Goal: Task Accomplishment & Management: Manage account settings

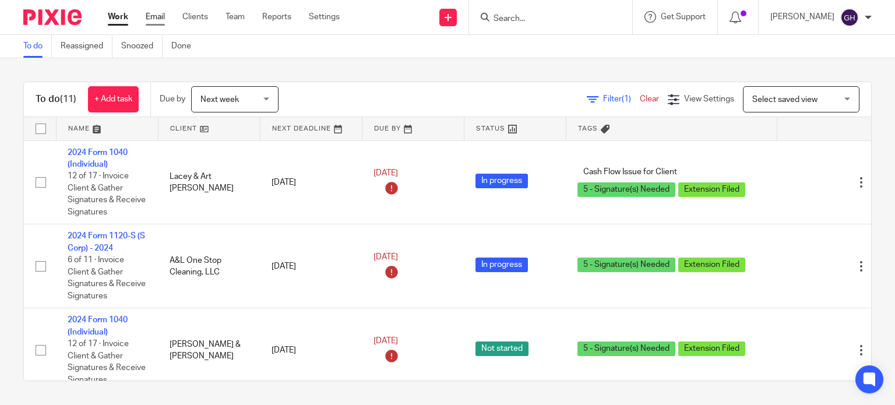
click at [150, 19] on link "Email" at bounding box center [155, 17] width 19 height 12
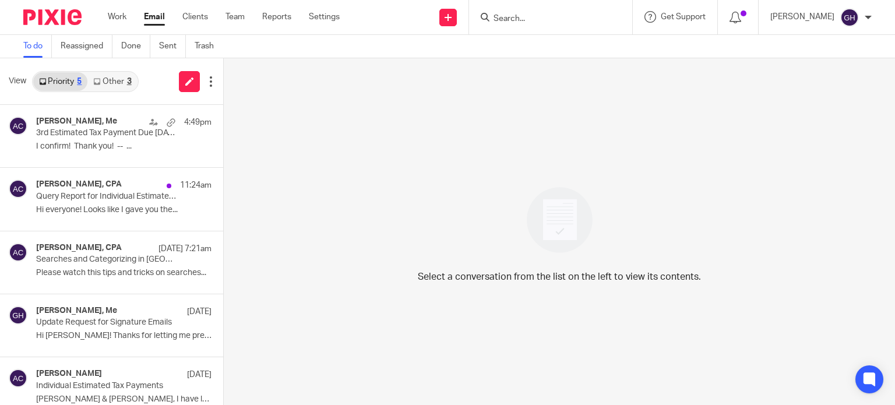
click at [114, 76] on link "Other 3" at bounding box center [112, 81] width 50 height 19
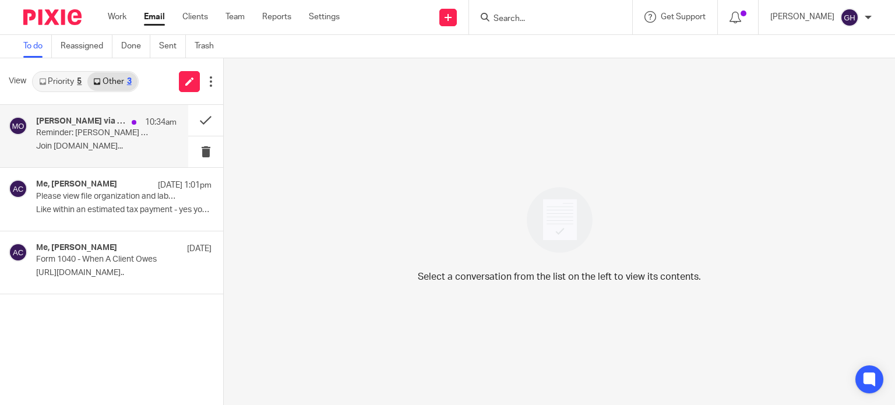
click at [118, 133] on p "Reminder: Melissa Wander has invited you to join an Otter team" at bounding box center [92, 133] width 112 height 10
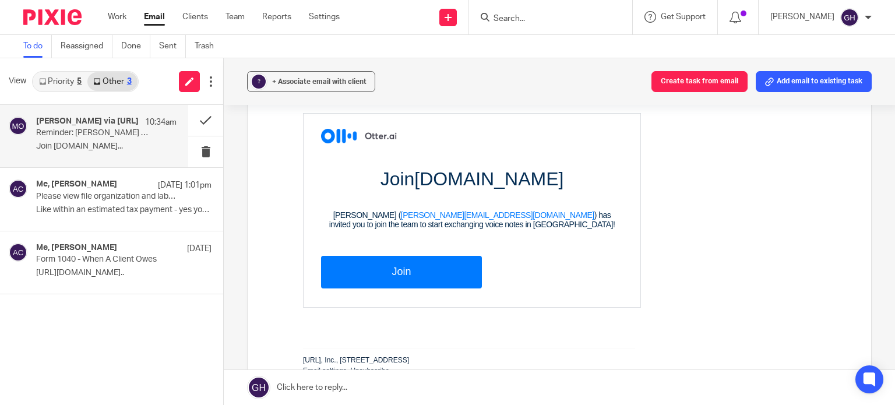
scroll to position [125, 0]
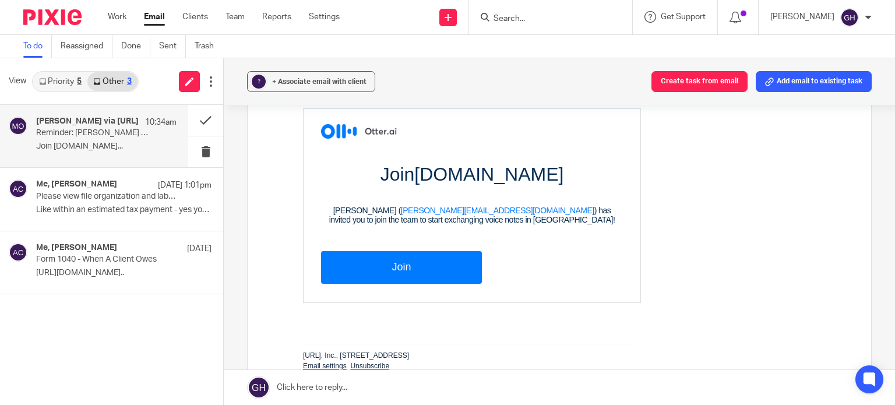
click at [404, 267] on link "Join" at bounding box center [401, 267] width 161 height 32
click at [200, 112] on button at bounding box center [205, 120] width 35 height 31
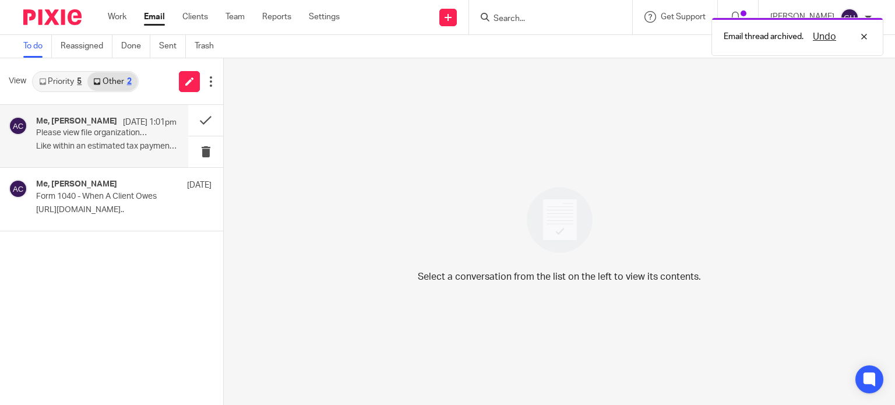
click at [117, 144] on p "Like within an estimated tax payment - yes you..." at bounding box center [106, 147] width 140 height 10
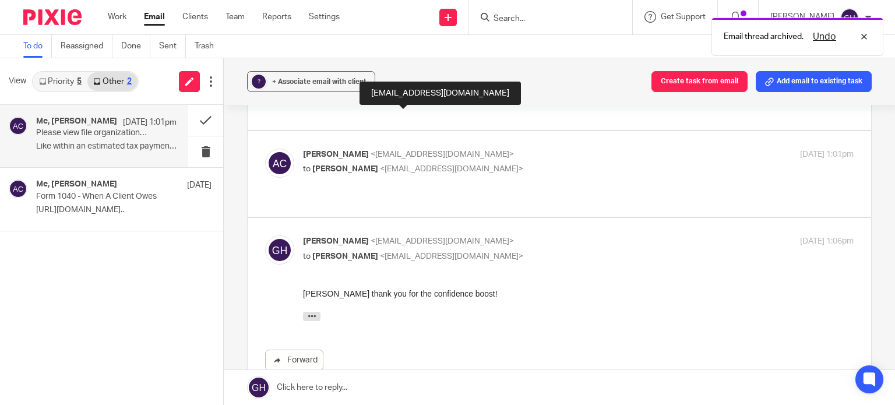
scroll to position [198, 0]
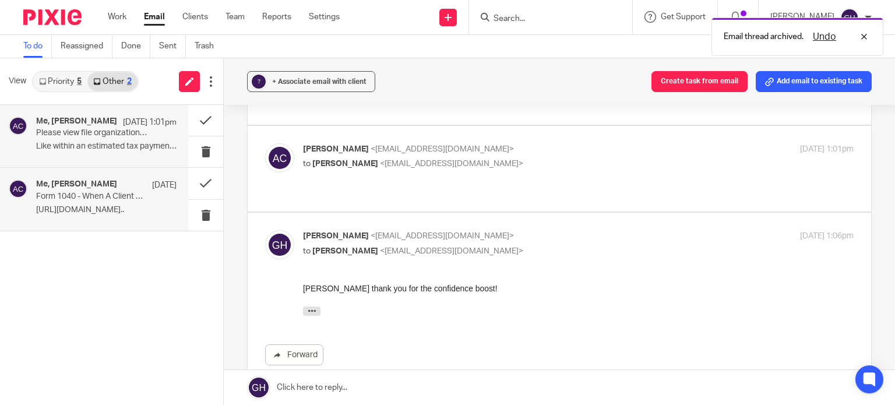
click at [102, 189] on div "Me, Amy Corfixsen Aug 22" at bounding box center [106, 185] width 140 height 12
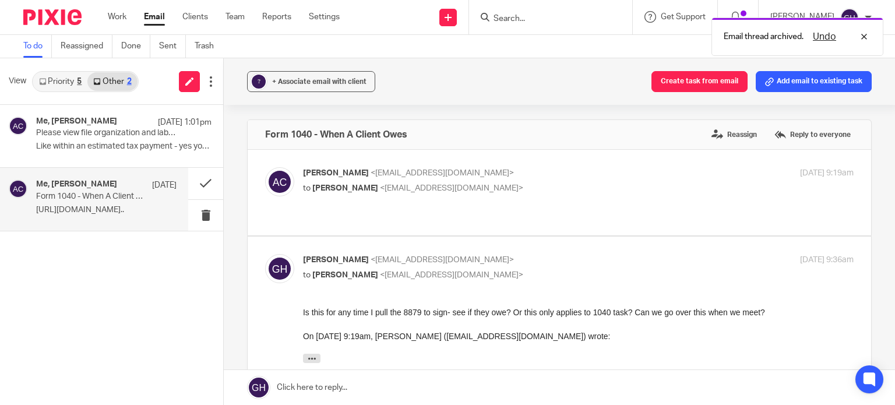
scroll to position [0, 0]
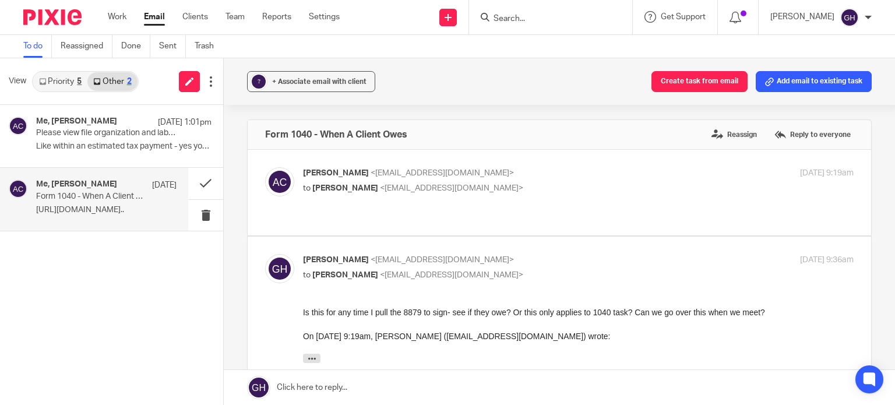
click at [54, 87] on link "Priority 5" at bounding box center [60, 81] width 54 height 19
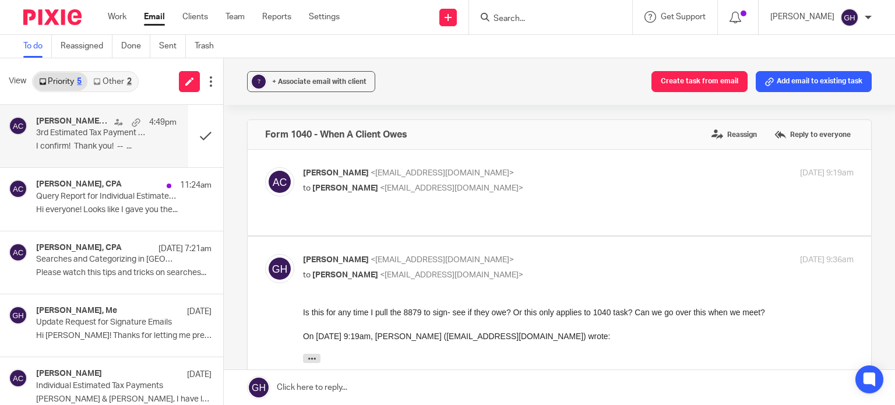
click at [119, 130] on p "3rd Estimated Tax Payment Due September 15- ACTION NEEDED" at bounding box center [92, 133] width 112 height 10
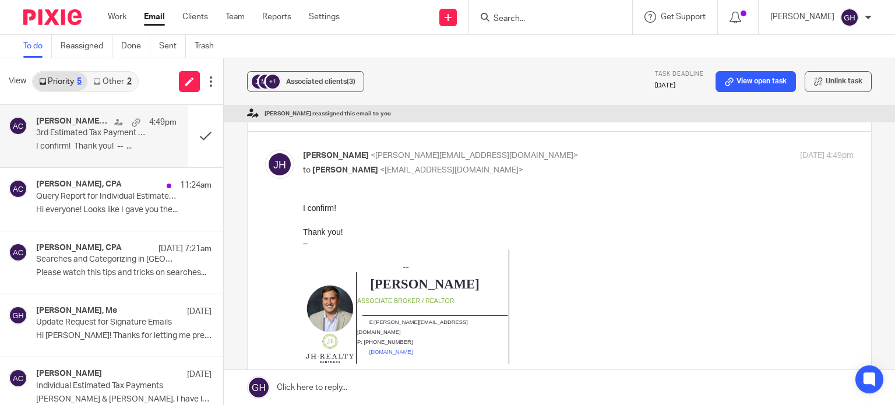
scroll to position [101, 0]
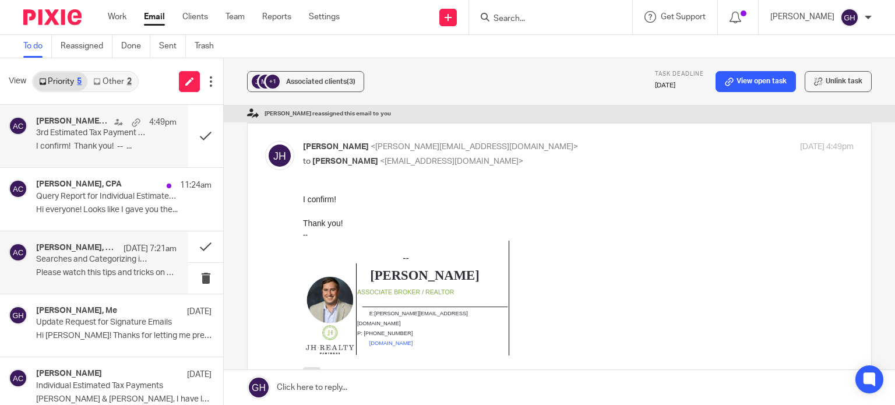
click at [85, 251] on h4 "Amy L Corfixsen, CPA" at bounding box center [77, 248] width 82 height 10
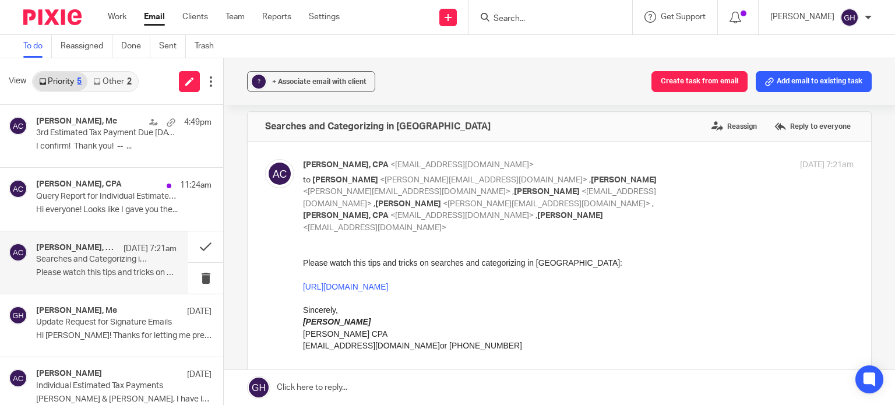
scroll to position [3, 0]
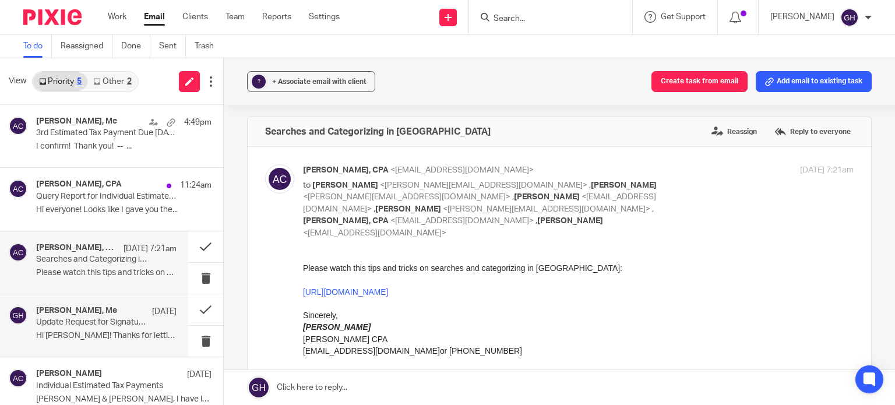
click at [83, 329] on div "Amy Corfixsen, Me Aug 19 Update Request for Signature Emails Hi Gabby! Thanks f…" at bounding box center [106, 325] width 140 height 39
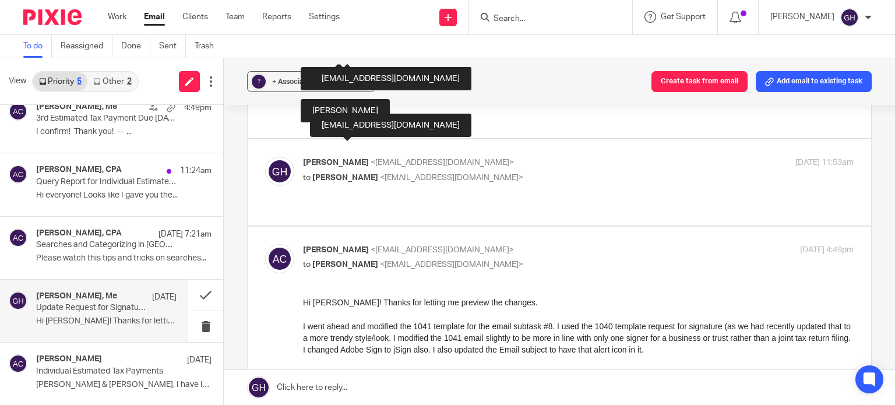
scroll to position [620, 0]
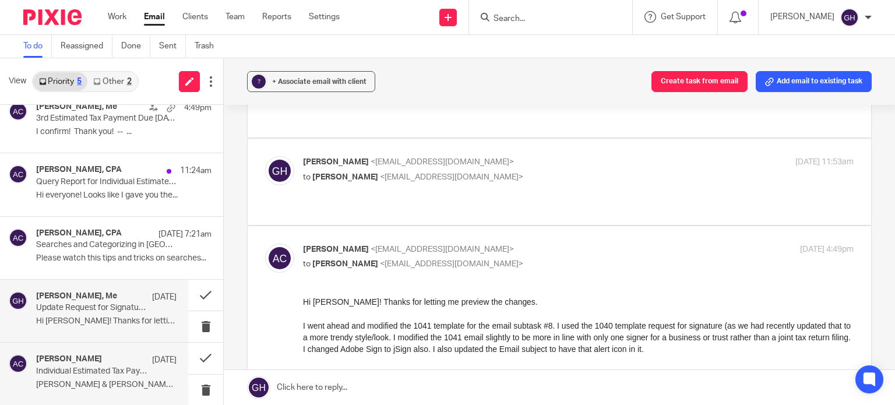
click at [105, 363] on div "Amy Corfixsen Aug 8" at bounding box center [106, 360] width 140 height 12
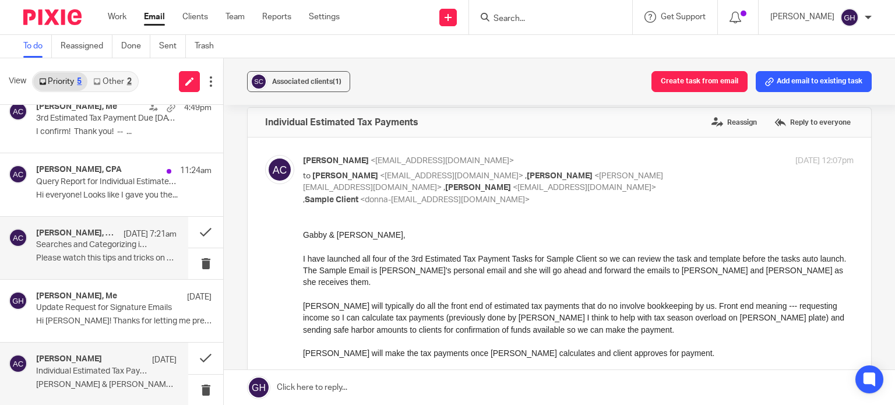
scroll to position [0, 0]
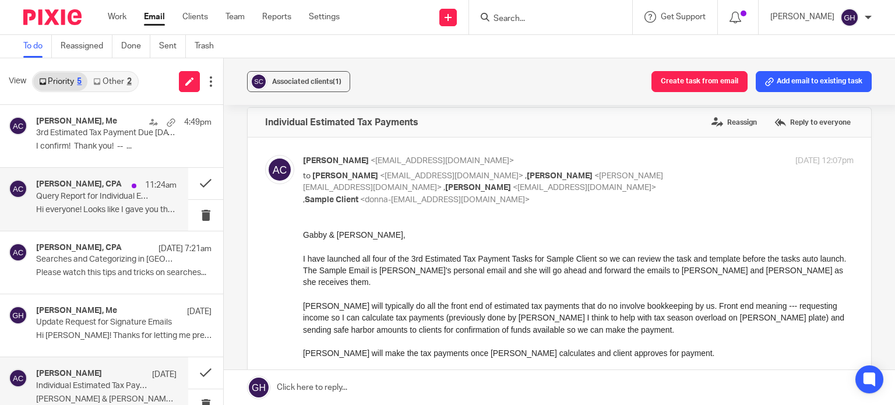
click at [71, 210] on p "Hi everyone! Looks like I gave you the..." at bounding box center [106, 210] width 140 height 10
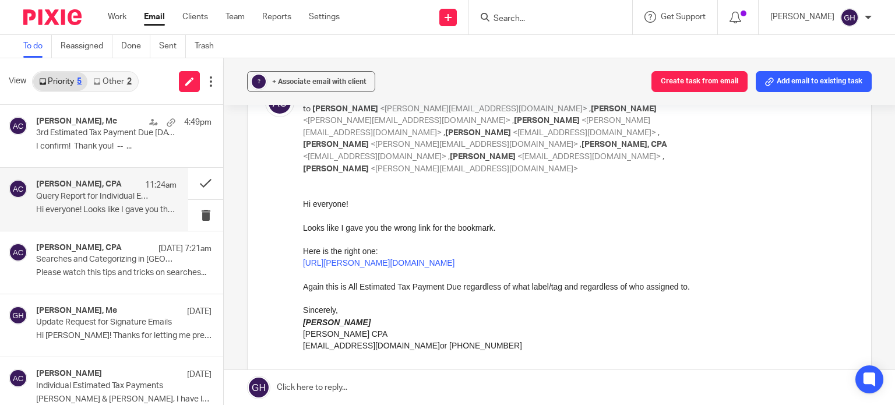
scroll to position [203, 0]
click at [420, 267] on link "https://amy-l-corfixsen-cpa.usepixie.net/users/report?utf8=%E2%9C%93&status_op=…" at bounding box center [379, 262] width 152 height 9
click at [189, 184] on button at bounding box center [205, 183] width 35 height 31
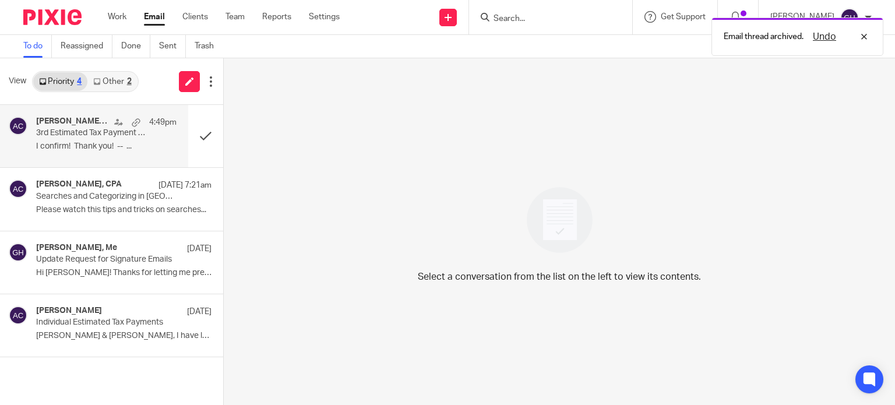
click at [113, 142] on p "I confirm! Thank you! -- ..." at bounding box center [106, 147] width 140 height 10
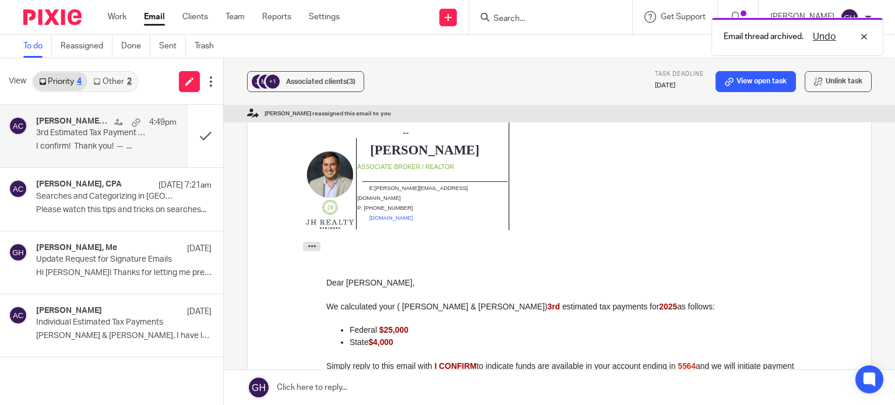
scroll to position [0, 0]
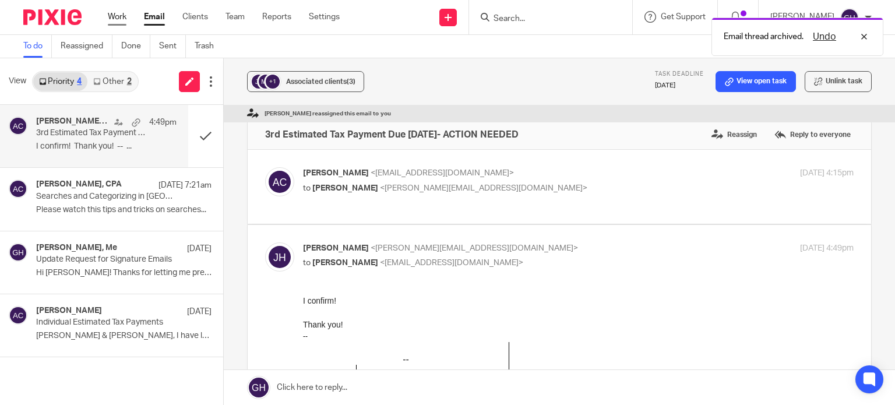
click at [118, 18] on link "Work" at bounding box center [117, 17] width 19 height 12
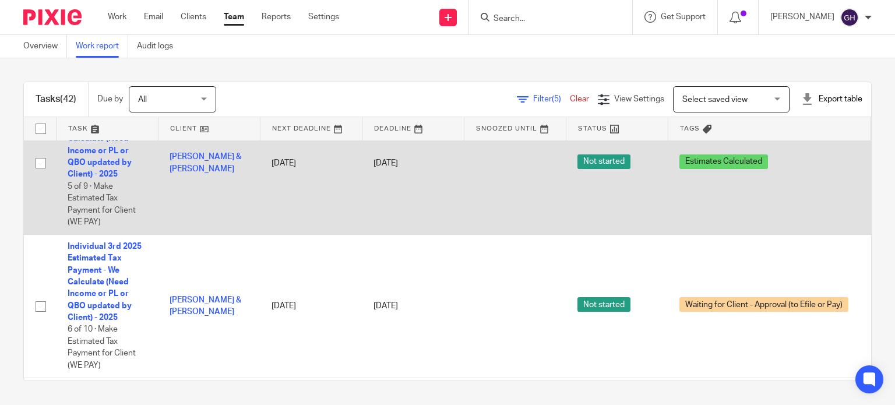
scroll to position [125, 0]
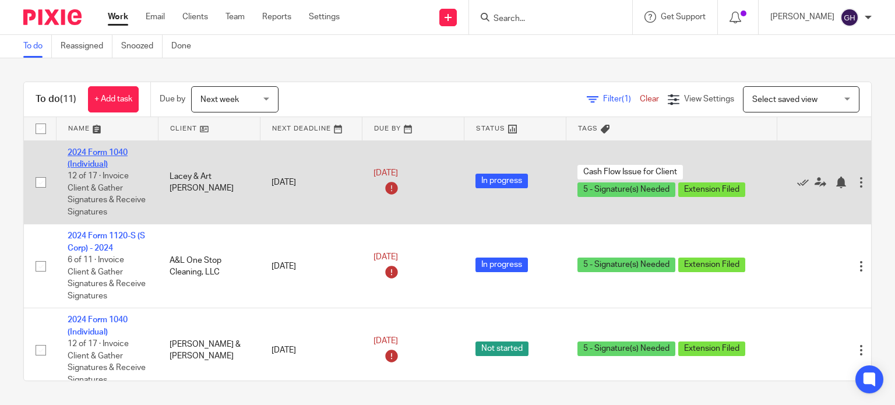
click at [119, 154] on link "2024 Form 1040 (Individual)" at bounding box center [98, 159] width 60 height 20
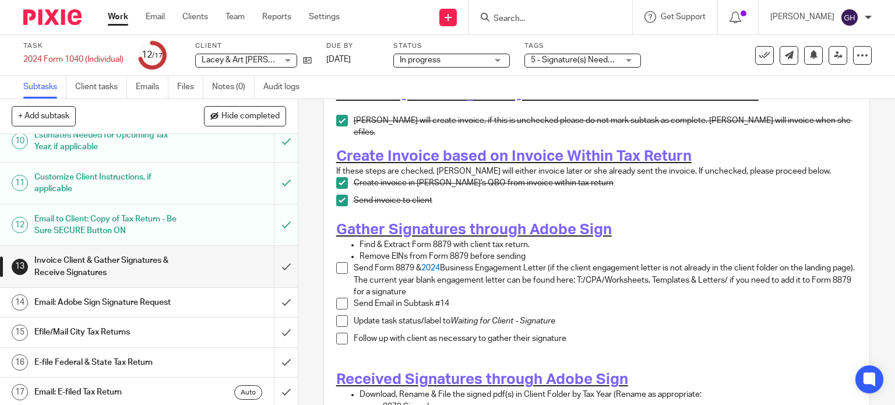
scroll to position [127, 0]
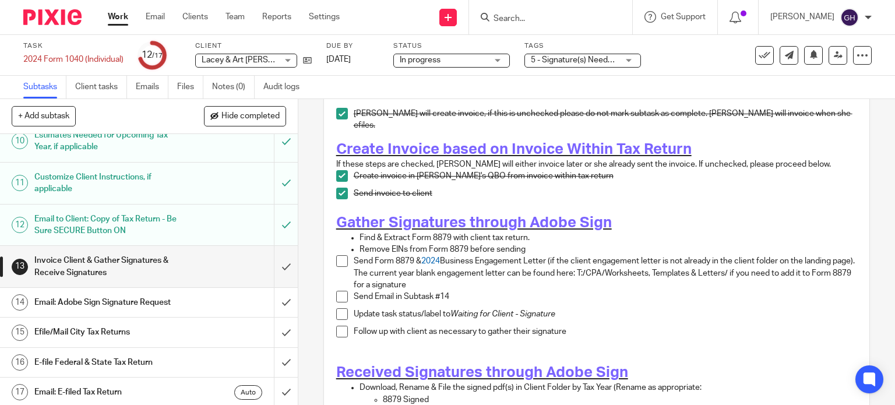
click at [739, 178] on div "Create invoice in Amy's QBO from invoice within tax return" at bounding box center [606, 178] width 504 height 17
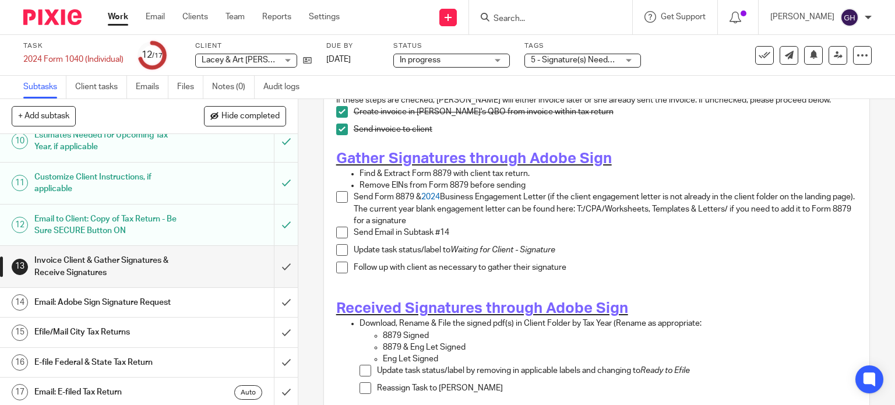
scroll to position [198, 0]
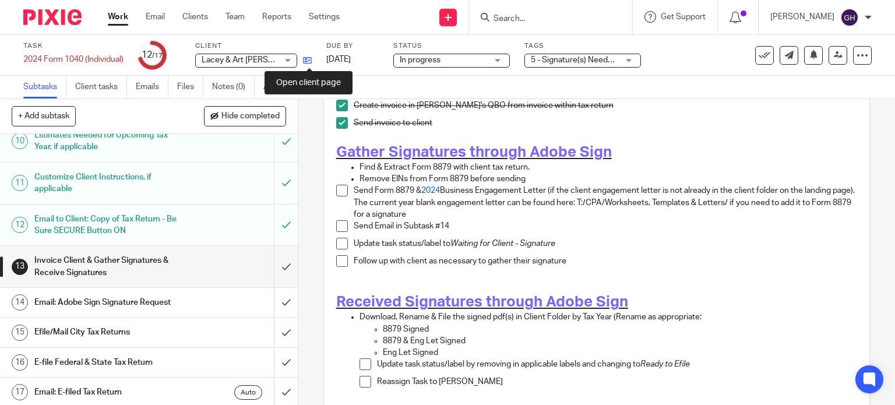
click at [308, 62] on icon at bounding box center [307, 60] width 9 height 9
click at [336, 186] on span at bounding box center [342, 191] width 12 height 12
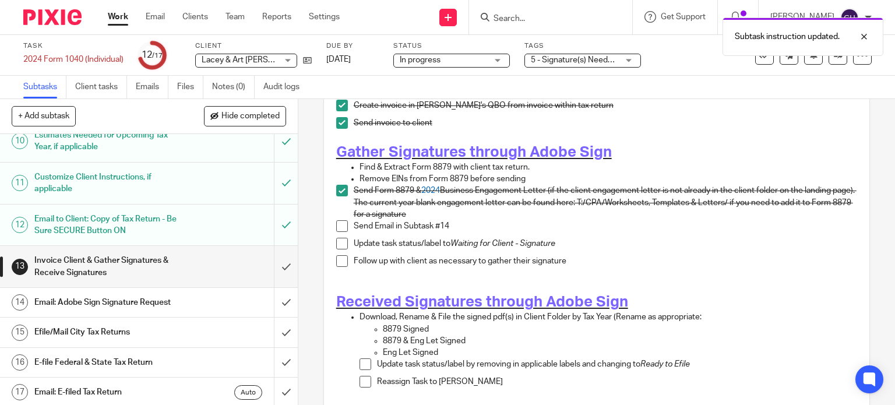
click at [336, 221] on span at bounding box center [342, 226] width 12 height 12
click at [338, 238] on span at bounding box center [342, 244] width 12 height 12
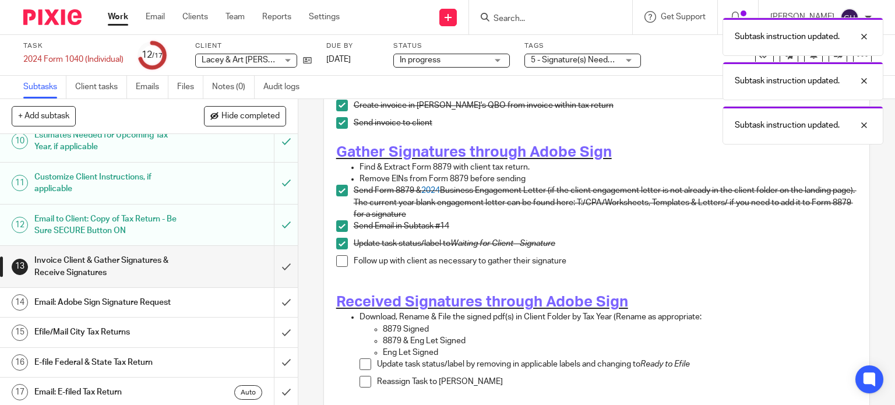
click at [561, 58] on div "Subtask instruction updated. Subtask instruction updated. Subtask instruction u…" at bounding box center [666, 78] width 436 height 133
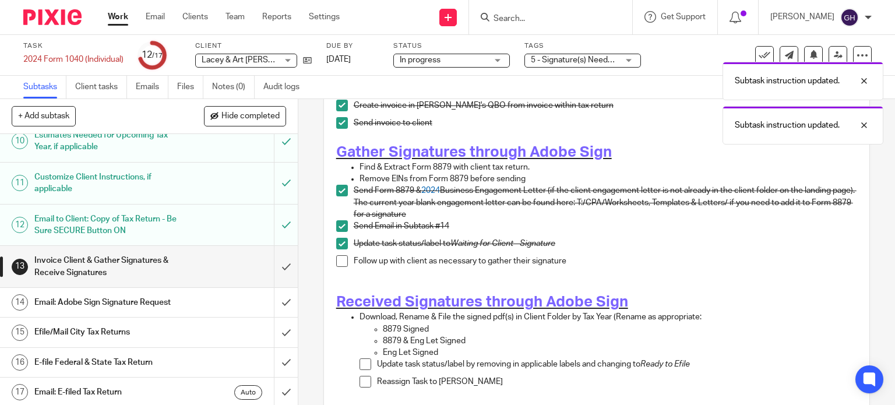
click at [632, 60] on div "Subtask instruction updated. Subtask instruction updated. Subtask instruction u…" at bounding box center [666, 78] width 436 height 133
click at [614, 60] on div "Subtask instruction updated. Subtask instruction updated." at bounding box center [666, 56] width 436 height 89
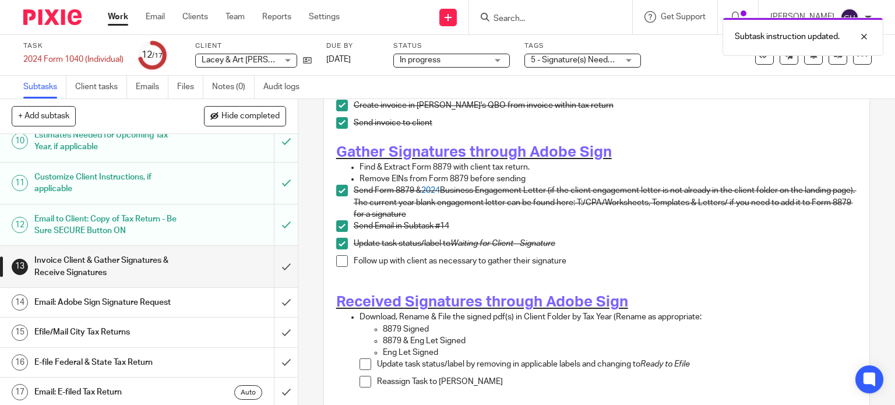
click at [594, 59] on span "5 - Signature(s) Needed + 2" at bounding box center [580, 60] width 99 height 8
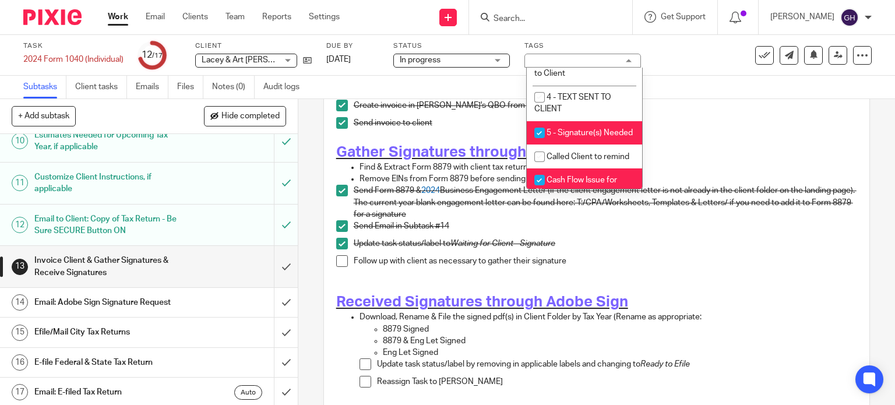
scroll to position [83, 0]
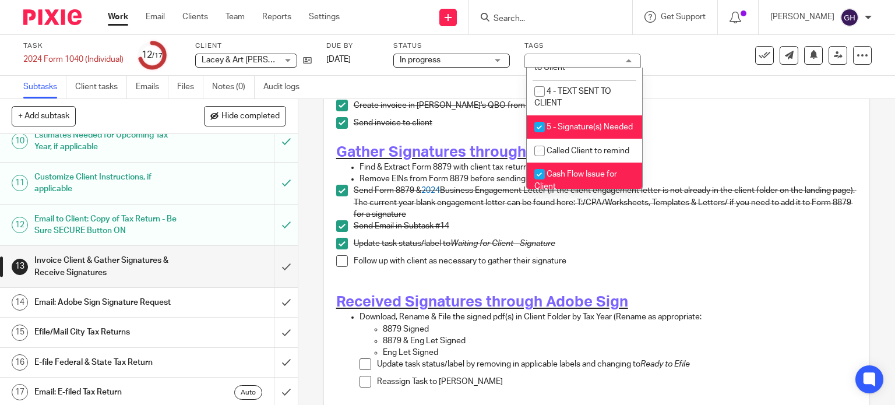
click at [541, 137] on input "checkbox" at bounding box center [540, 127] width 22 height 22
checkbox input "false"
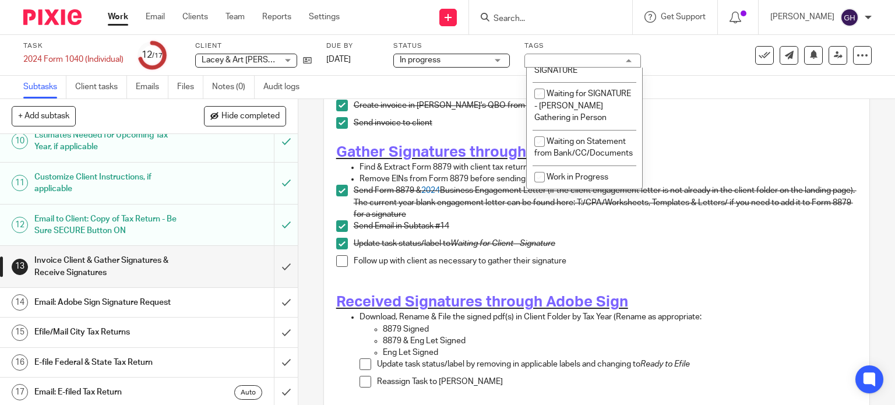
scroll to position [1070, 0]
click at [540, 69] on input "checkbox" at bounding box center [540, 58] width 22 height 22
checkbox input "true"
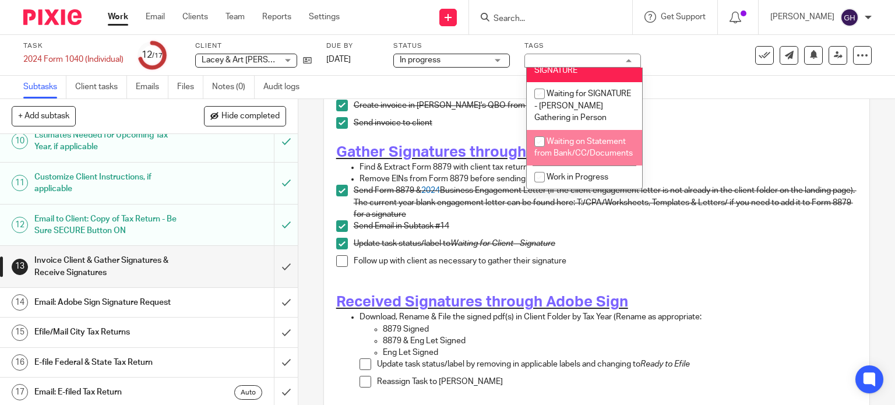
click at [654, 220] on p "Send Email in Subtask #14" at bounding box center [606, 226] width 504 height 12
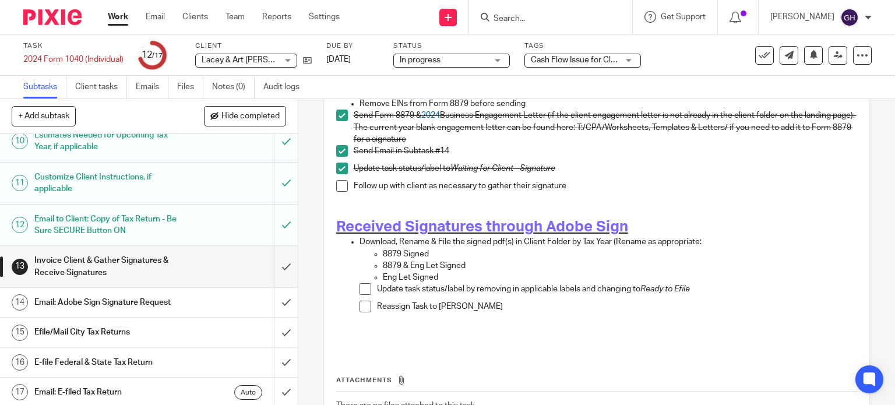
scroll to position [291, 0]
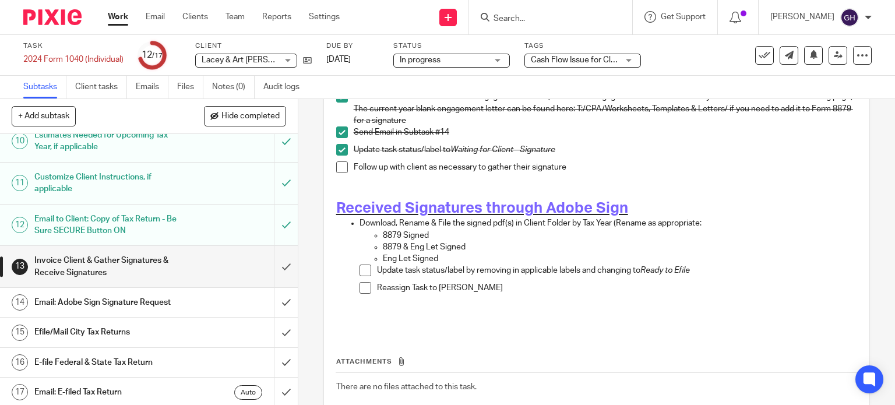
click at [174, 302] on h1 "Email: Adobe Sign Signature Request" at bounding box center [110, 302] width 152 height 17
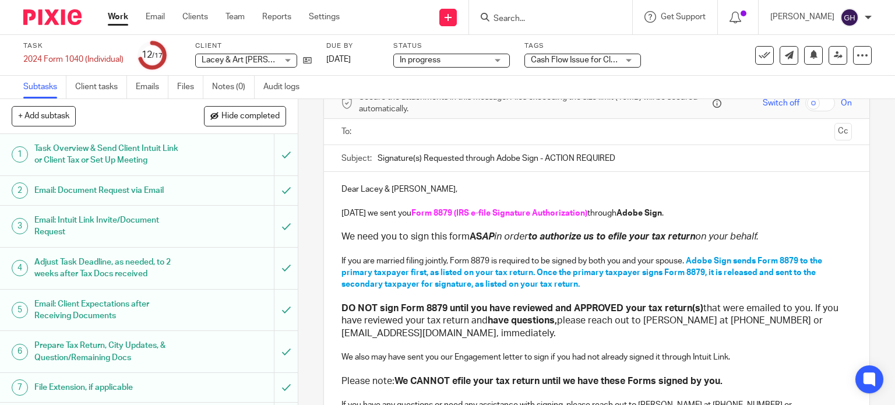
scroll to position [58, 0]
click at [631, 214] on strong "Adobe Sign" at bounding box center [639, 214] width 45 height 8
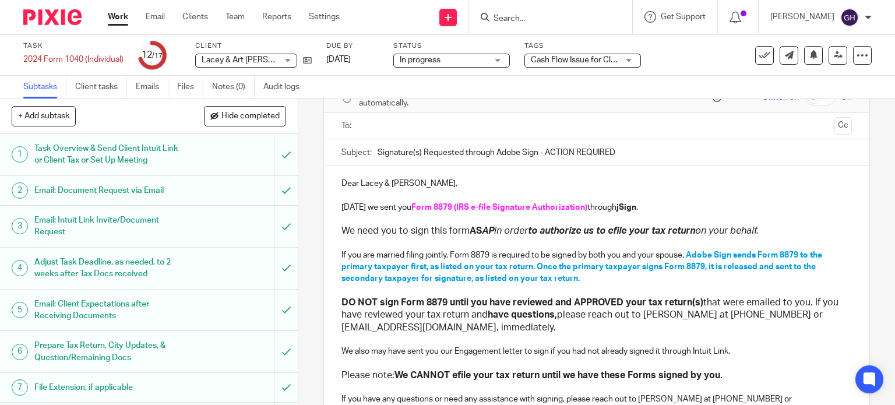
scroll to position [2, 0]
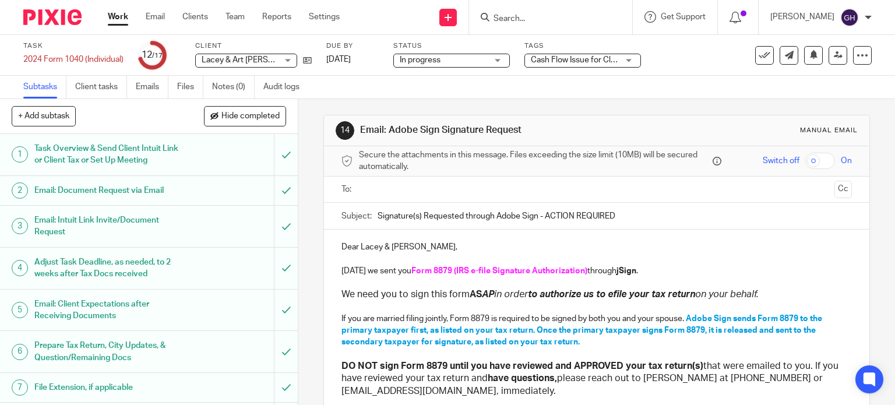
click at [388, 187] on input "text" at bounding box center [596, 189] width 467 height 13
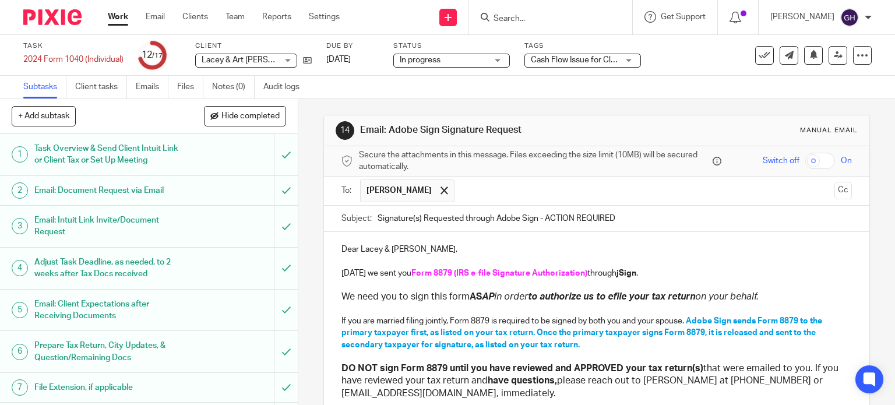
click at [463, 189] on input "text" at bounding box center [644, 190] width 369 height 23
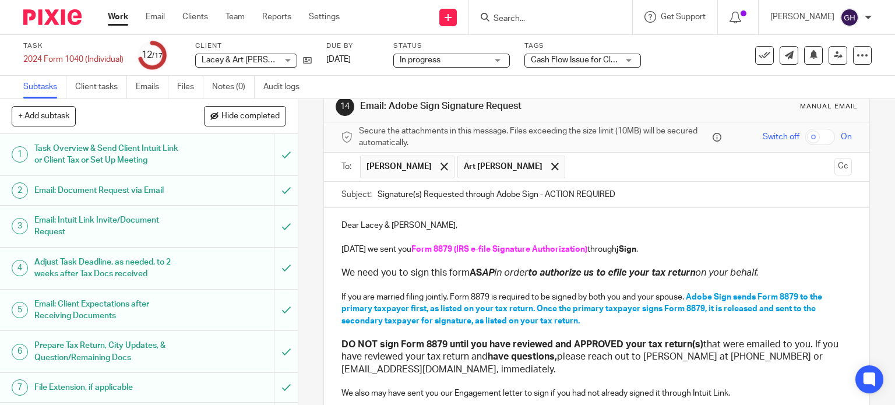
scroll to position [0, 0]
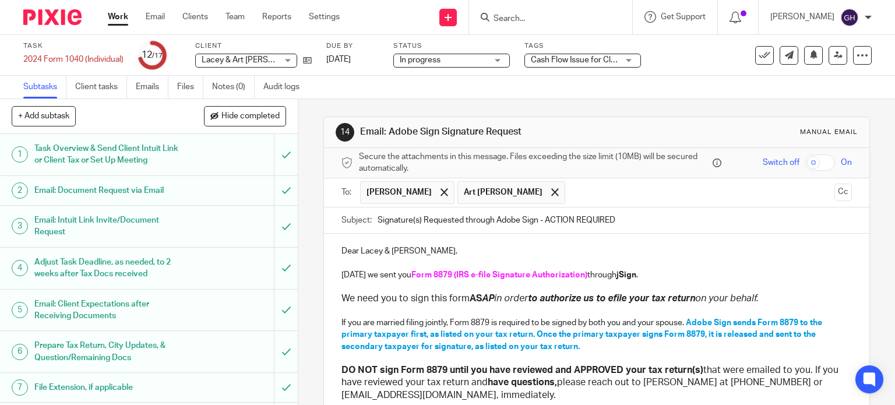
click at [400, 128] on h1 "Email: Adobe Sign Signature Request" at bounding box center [490, 132] width 261 height 12
click at [502, 221] on input "Signature(s) Requested through Adobe Sign - ACTION REQUIRED" at bounding box center [615, 220] width 475 height 26
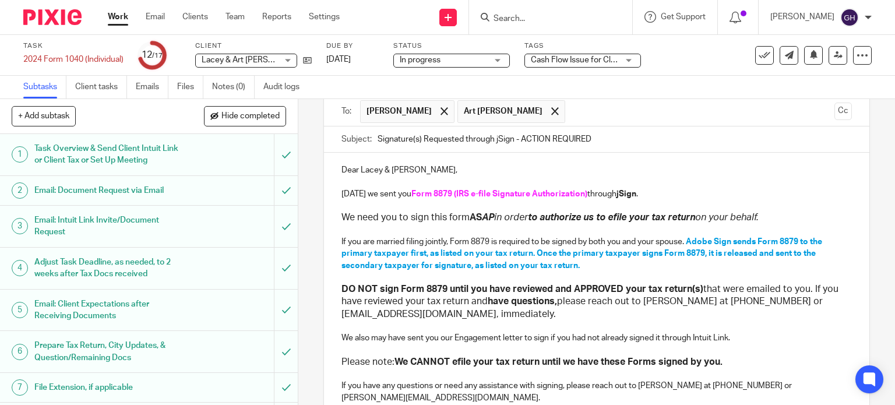
scroll to position [82, 0]
type input "Signature(s) Requested through jSign - ACTION REQUIRED"
click at [698, 241] on span "Adobe Sign sends Form 8879 to the primary taxpayer first, as listed on your tax…" at bounding box center [583, 253] width 483 height 32
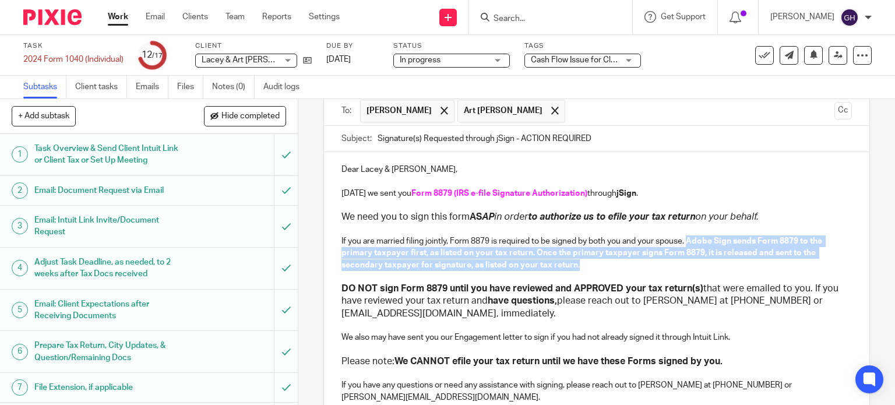
drag, startPoint x: 688, startPoint y: 238, endPoint x: 720, endPoint y: 260, distance: 39.0
click at [720, 260] on p "If you are married filing jointly, Form 8879 is required to be signed by both y…" at bounding box center [597, 253] width 511 height 36
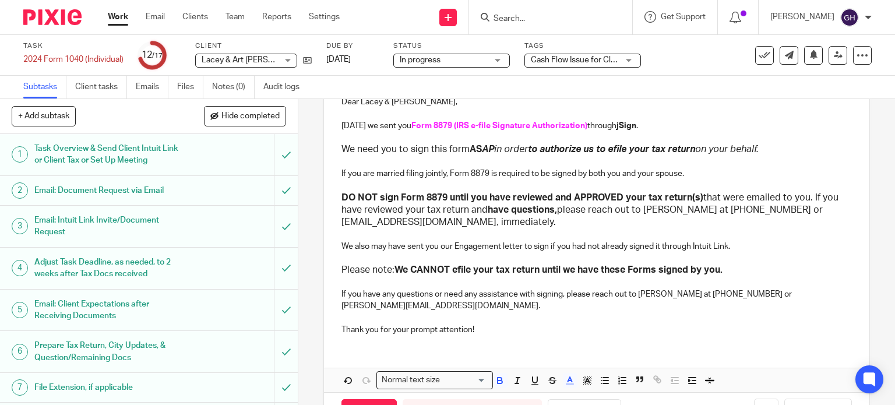
scroll to position [179, 0]
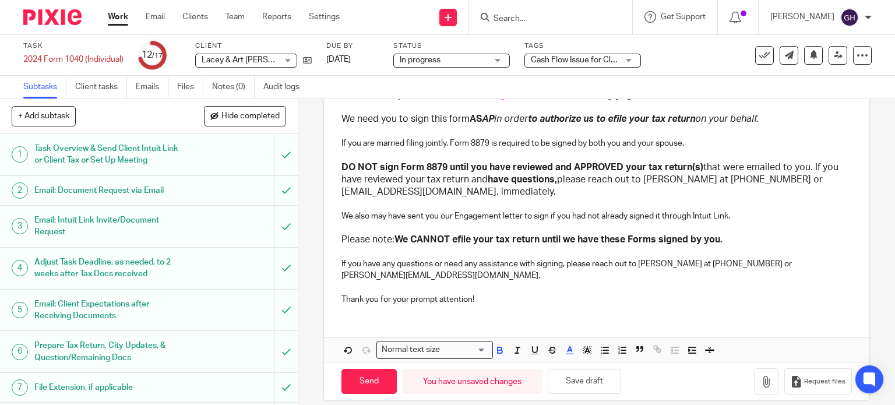
click at [653, 262] on p "If you have any questions or need any assistance with signing, please reach out…" at bounding box center [597, 270] width 511 height 24
click at [695, 260] on p "If you have any questions or need any assistance with signing, please reach out…" at bounding box center [597, 270] width 511 height 24
click at [723, 262] on p "If you have any questions or need any assistance with signing, please reach out…" at bounding box center [597, 270] width 511 height 24
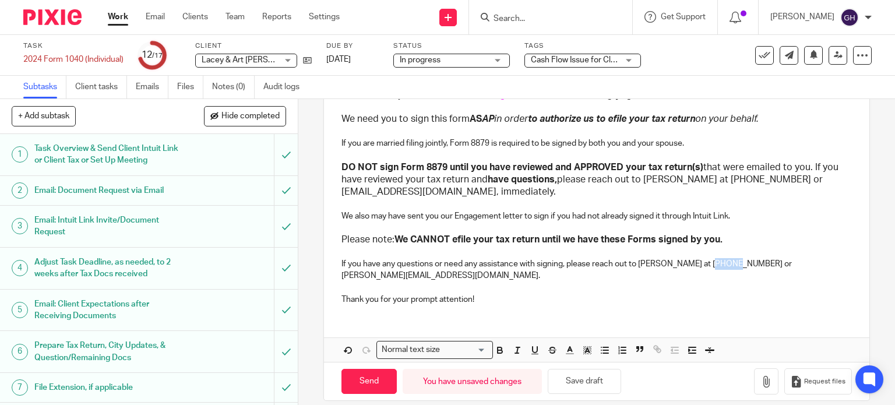
click at [723, 262] on p "If you have any questions or need any assistance with signing, please reach out…" at bounding box center [597, 270] width 511 height 24
click at [754, 262] on p "If you have any questions or need any assistance with signing, please reach out…" at bounding box center [597, 270] width 511 height 24
click at [366, 369] on input "Send" at bounding box center [369, 381] width 55 height 25
type input "Sent"
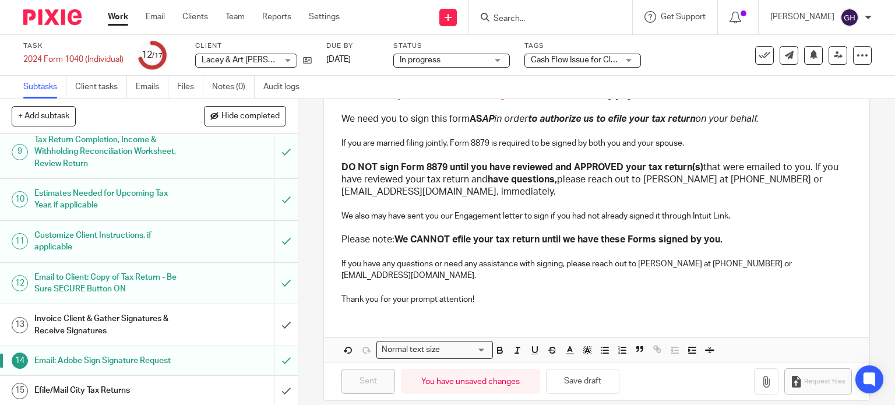
scroll to position [378, 0]
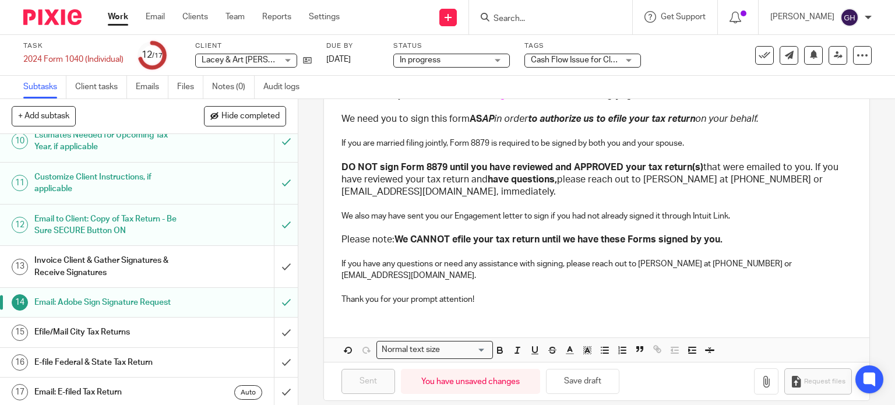
click at [200, 257] on div "Invoice Client & Gather Signatures & Receive Signatures" at bounding box center [148, 267] width 228 height 30
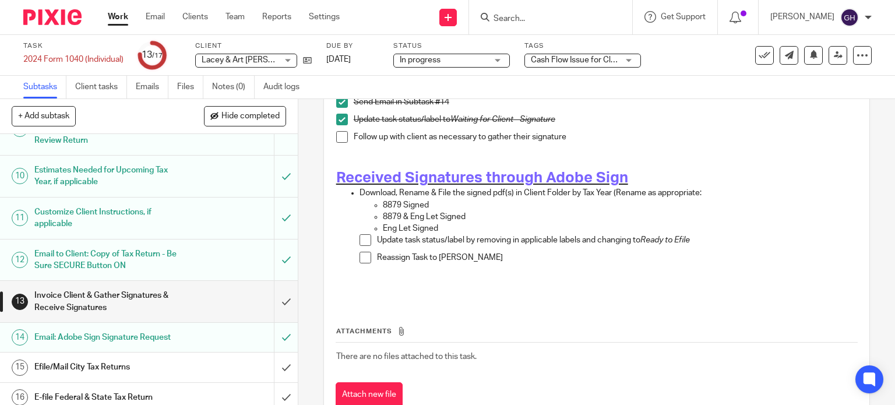
scroll to position [378, 0]
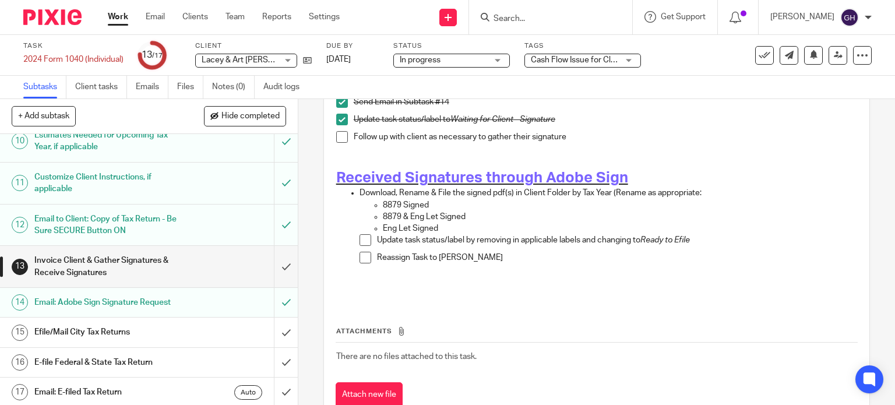
click at [175, 324] on h1 "Efile/Mail City Tax Returns" at bounding box center [110, 331] width 152 height 17
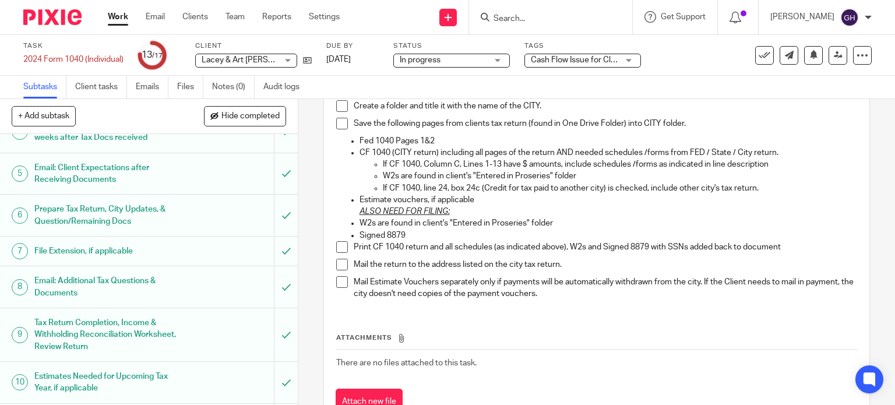
scroll to position [378, 0]
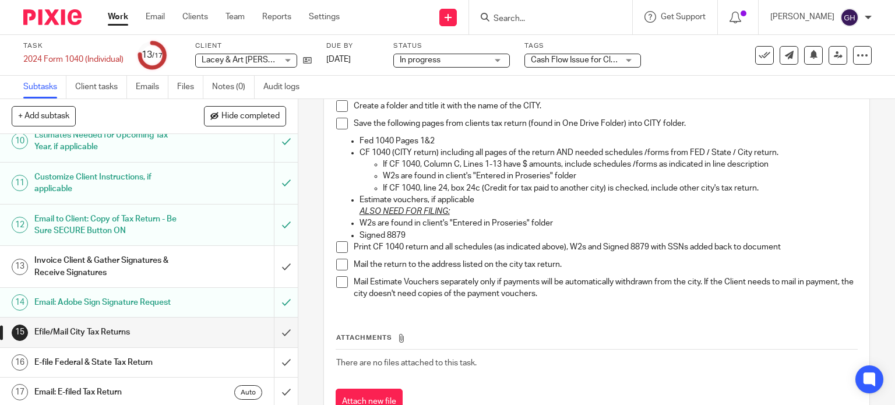
click at [187, 276] on div "Invoice Client & Gather Signatures & Receive Signatures" at bounding box center [148, 267] width 228 height 30
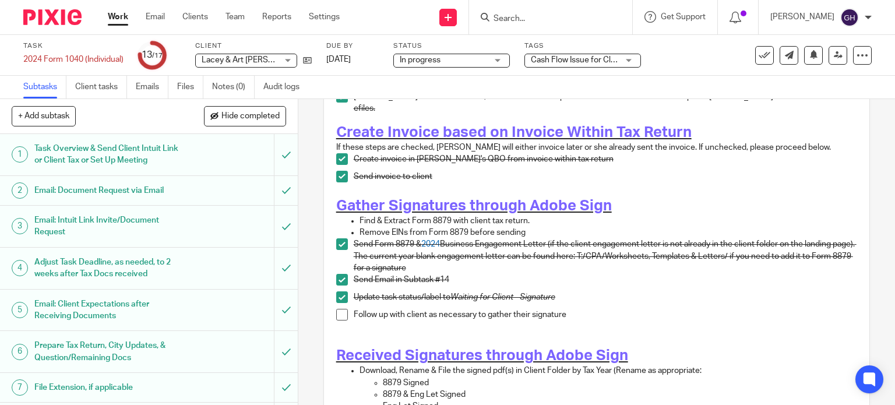
scroll to position [146, 0]
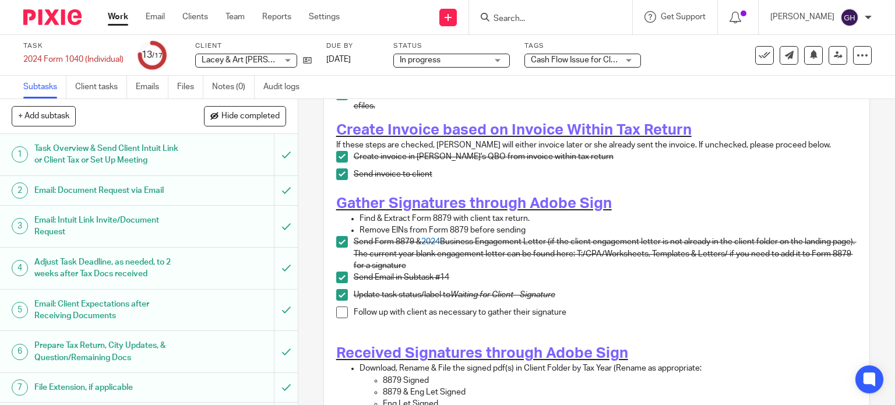
click at [339, 308] on span at bounding box center [342, 313] width 12 height 12
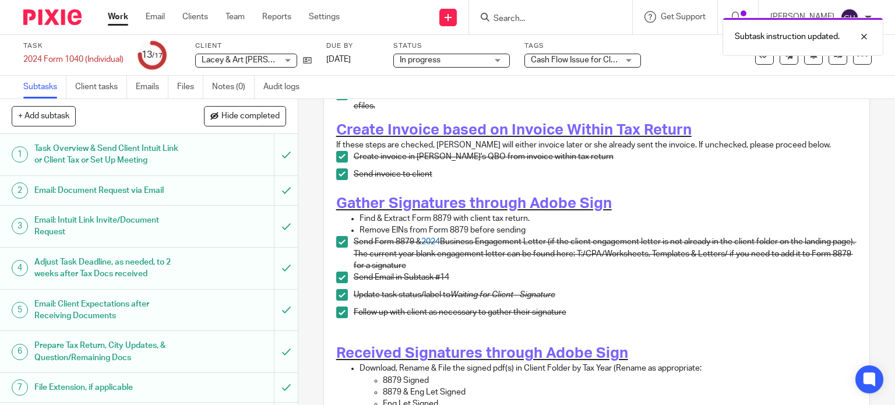
scroll to position [288, 0]
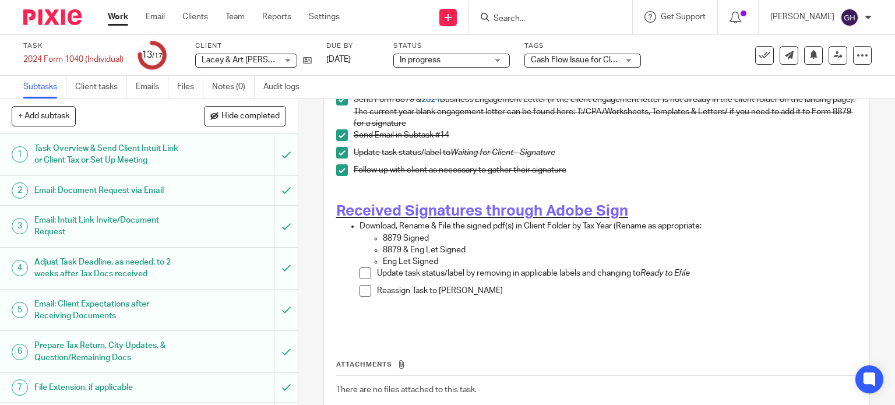
click at [119, 13] on link "Work" at bounding box center [118, 17] width 20 height 12
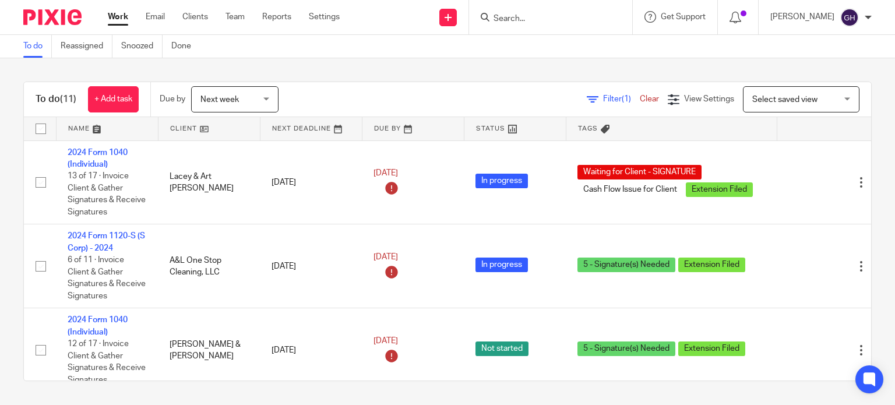
click at [513, 21] on input "Search" at bounding box center [544, 19] width 105 height 10
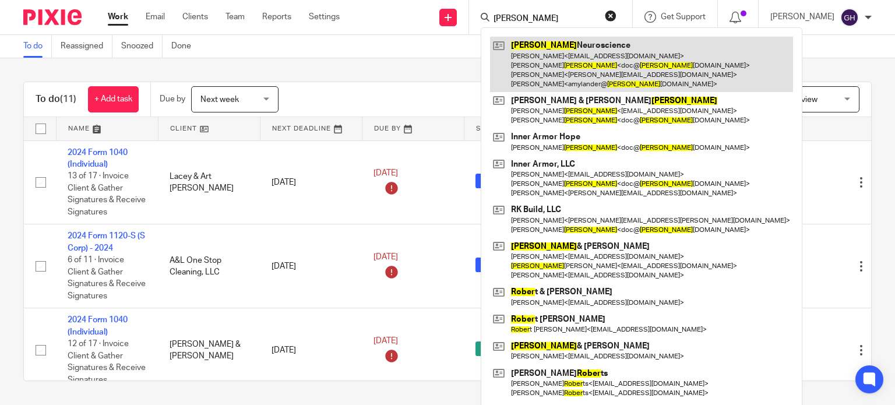
type input "royer"
click at [564, 69] on link at bounding box center [641, 64] width 303 height 55
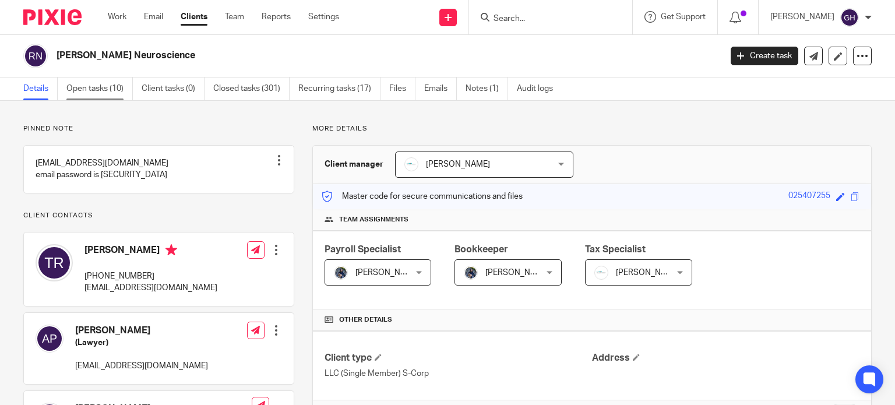
click at [118, 90] on link "Open tasks (10)" at bounding box center [99, 89] width 66 height 23
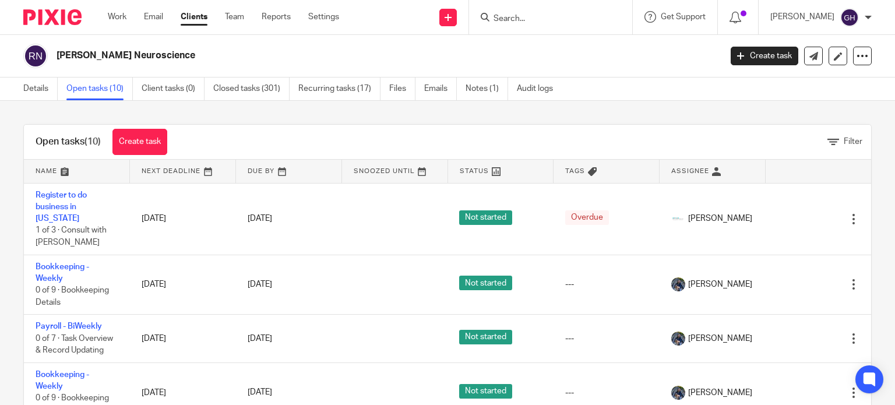
scroll to position [41, 0]
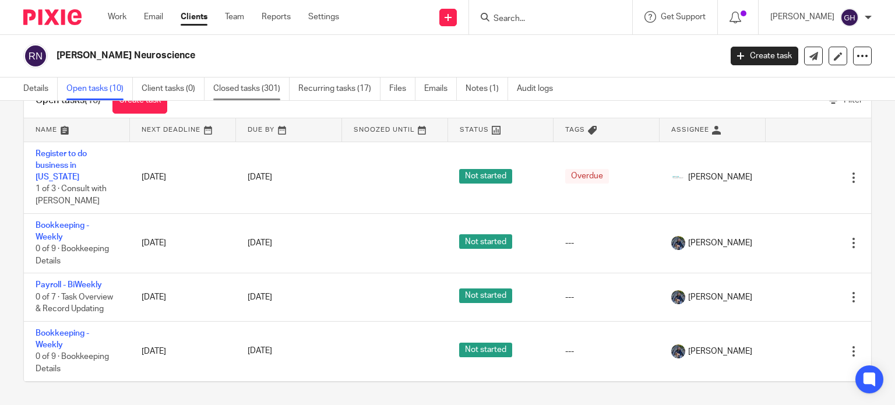
click at [252, 89] on link "Closed tasks (301)" at bounding box center [251, 89] width 76 height 23
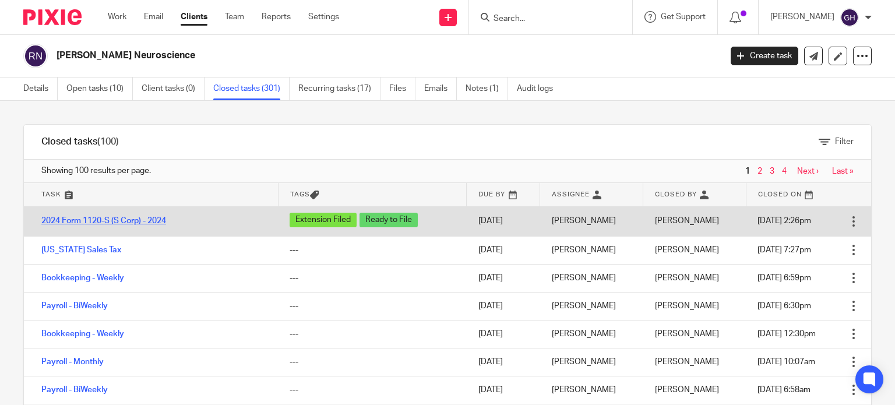
click at [97, 219] on link "2024 Form 1120-S (S Corp) - 2024" at bounding box center [103, 221] width 125 height 8
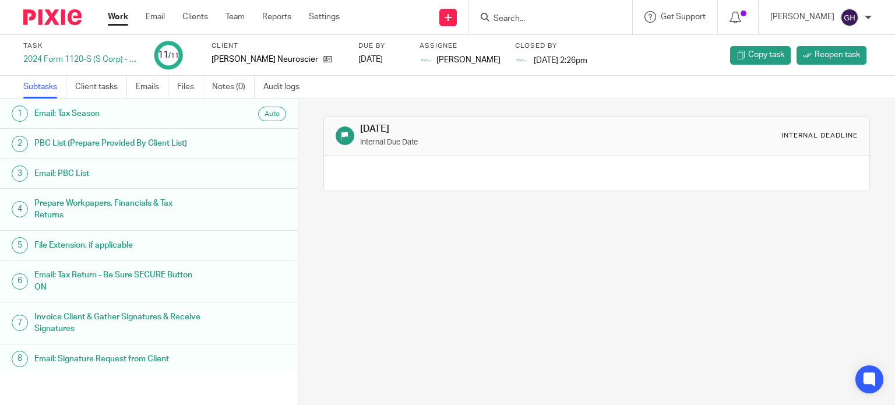
scroll to position [101, 0]
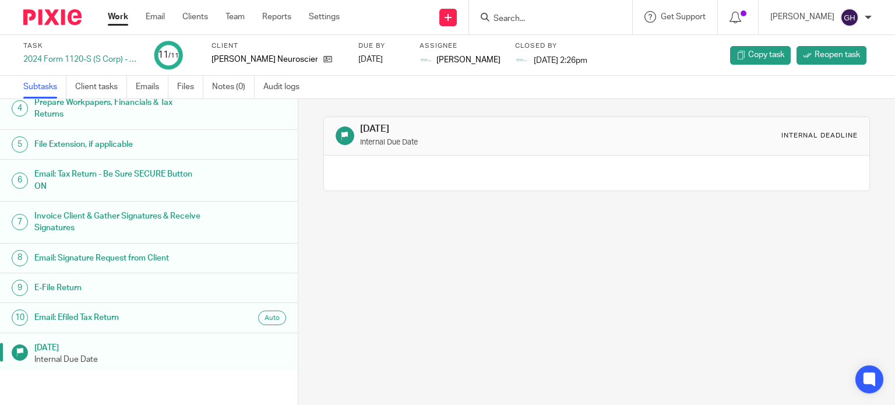
click at [110, 313] on h1 "Email: Efiled Tax Return" at bounding box center [118, 317] width 168 height 17
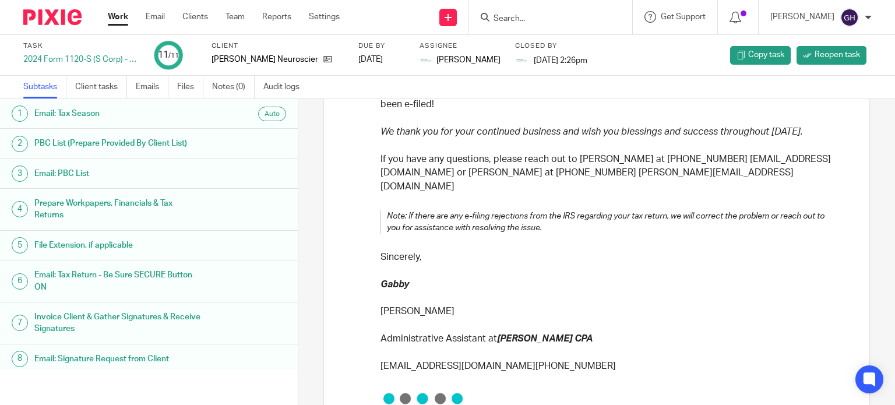
scroll to position [252, 0]
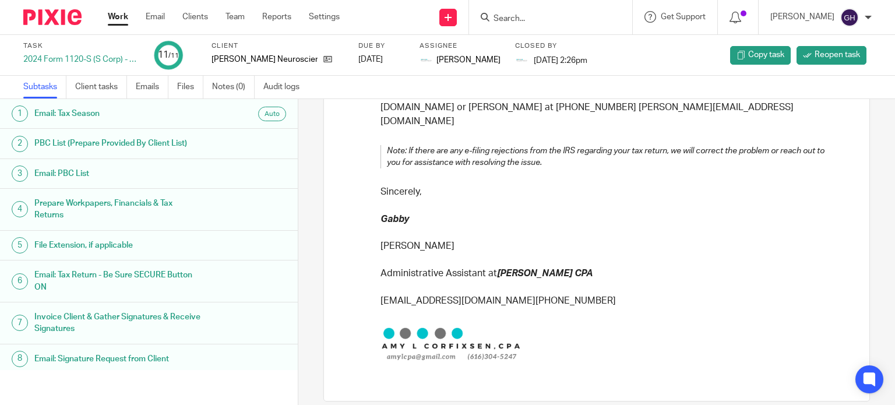
click at [84, 277] on h1 "Email: Tax Return - Be Sure SECURE Button ON" at bounding box center [118, 281] width 168 height 30
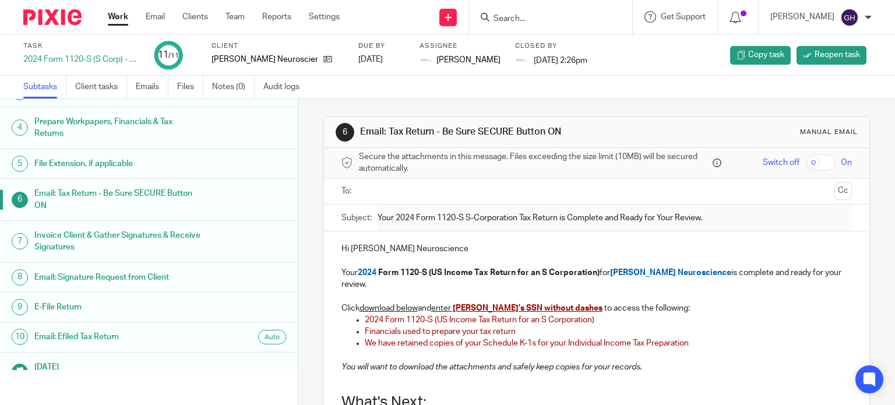
scroll to position [101, 0]
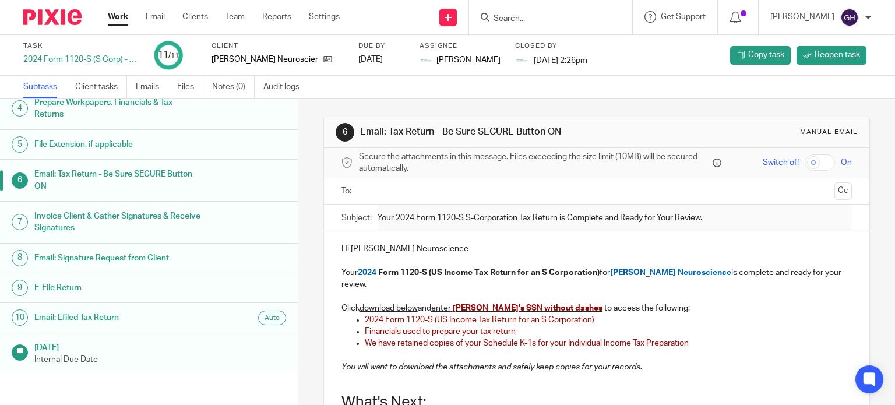
click at [86, 259] on h1 "Email: Signature Request from Client" at bounding box center [118, 257] width 168 height 17
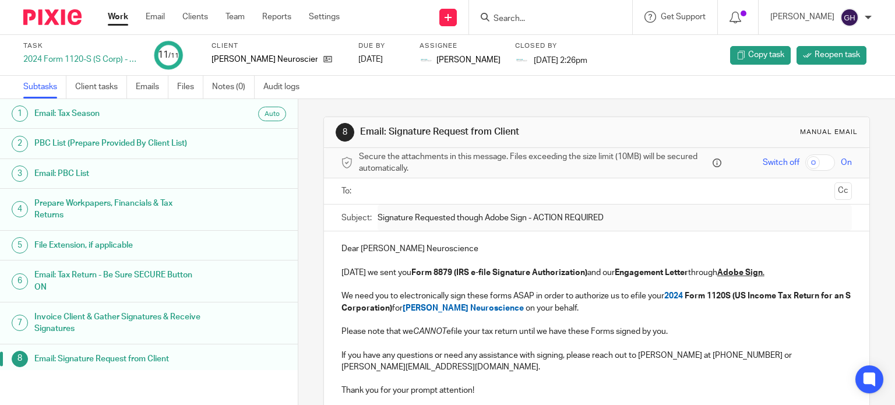
click at [110, 116] on h1 "Email: Tax Season" at bounding box center [118, 113] width 168 height 17
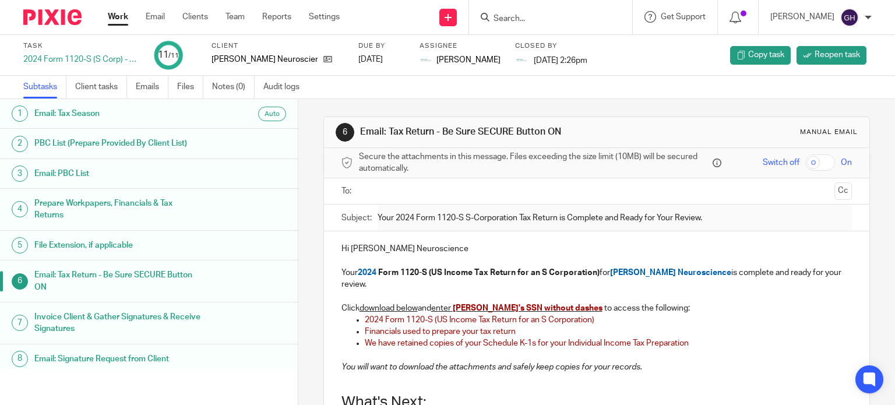
click at [512, 17] on input "Search" at bounding box center [544, 19] width 105 height 10
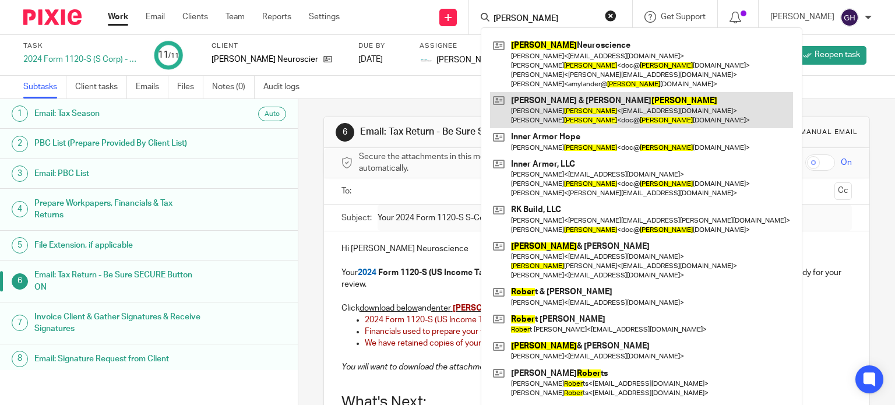
type input "royer"
click at [529, 101] on link at bounding box center [641, 110] width 303 height 36
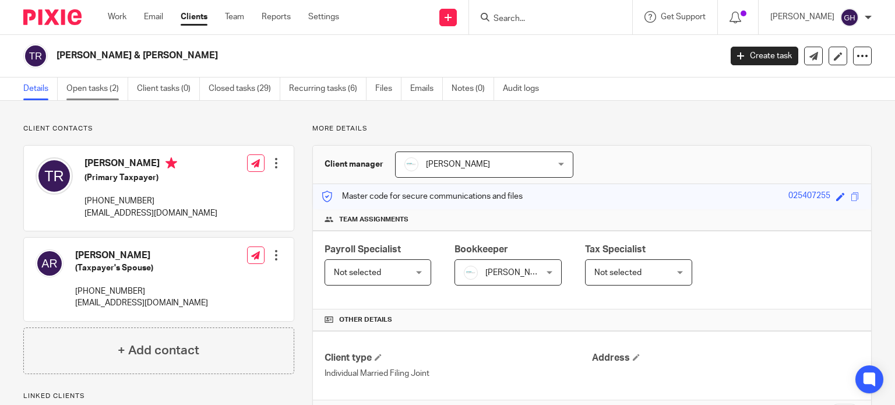
click at [90, 96] on link "Open tasks (2)" at bounding box center [97, 89] width 62 height 23
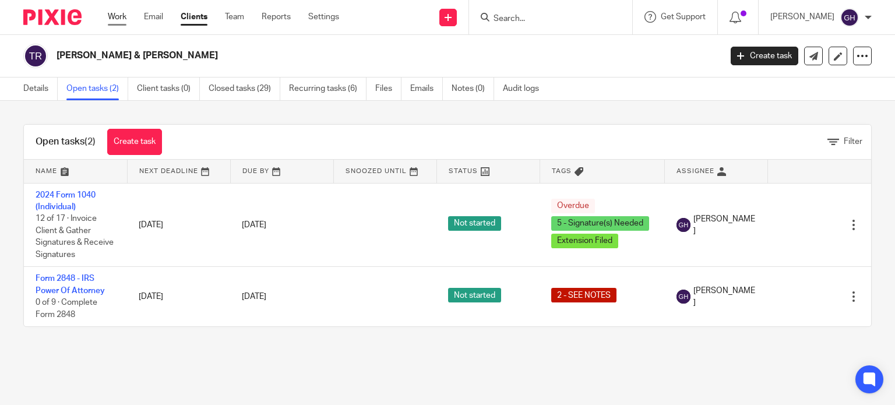
click at [120, 22] on link "Work" at bounding box center [117, 17] width 19 height 12
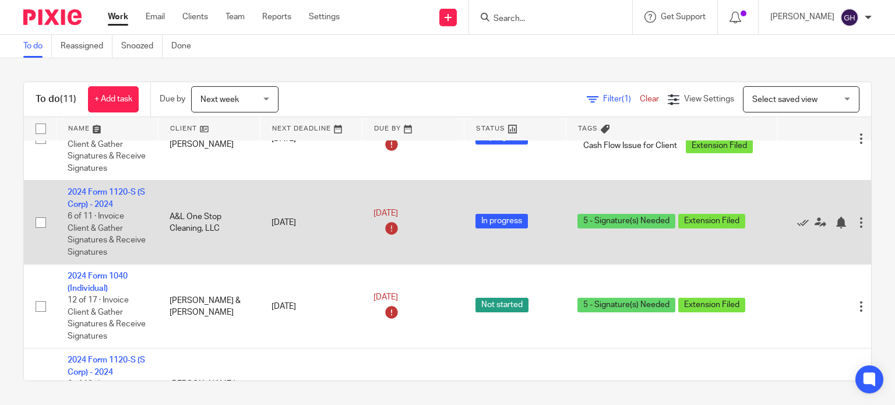
scroll to position [44, 0]
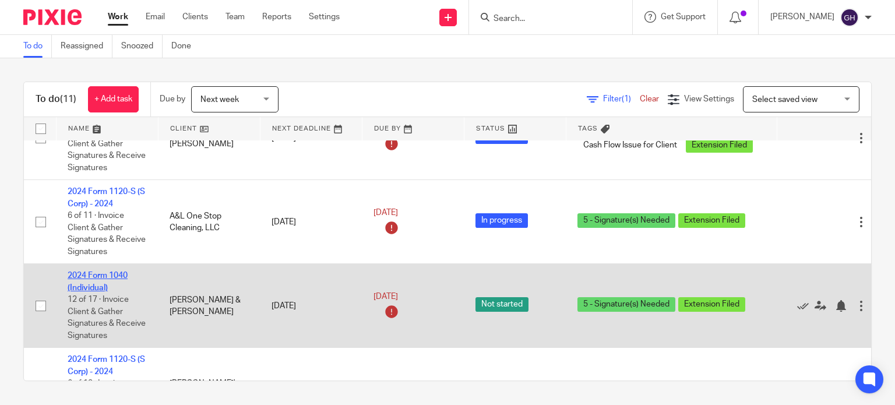
click at [107, 276] on link "2024 Form 1040 (Individual)" at bounding box center [98, 282] width 60 height 20
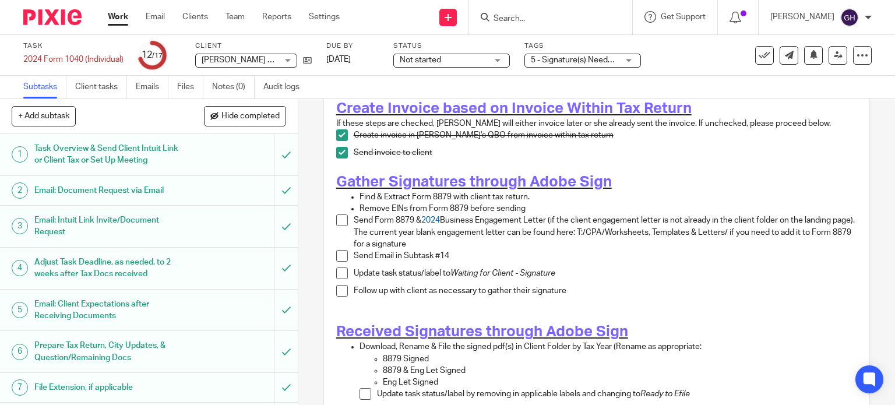
scroll to position [205, 0]
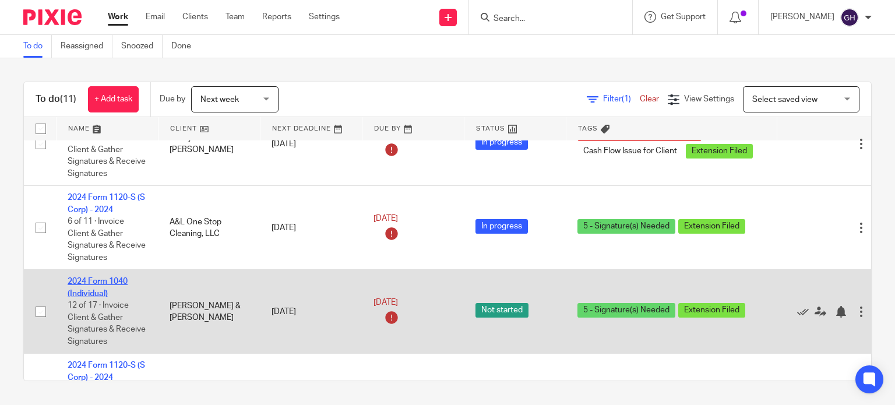
scroll to position [37, 0]
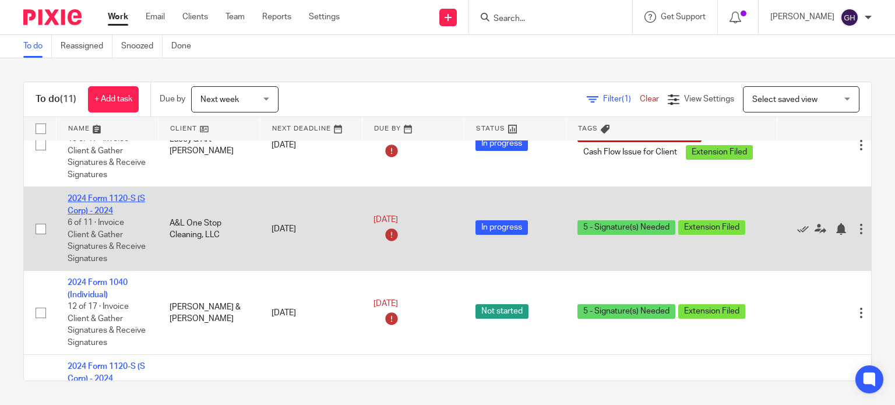
click at [124, 201] on link "2024 Form 1120-S (S Corp) - 2024" at bounding box center [107, 205] width 78 height 20
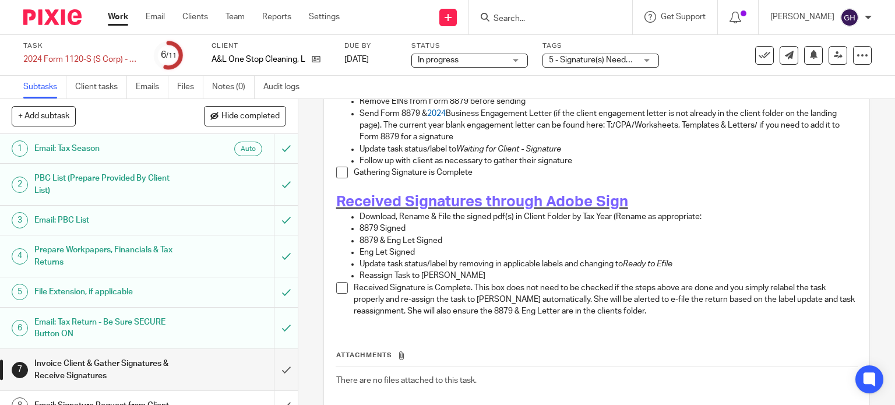
scroll to position [242, 0]
click at [312, 60] on icon at bounding box center [316, 59] width 9 height 9
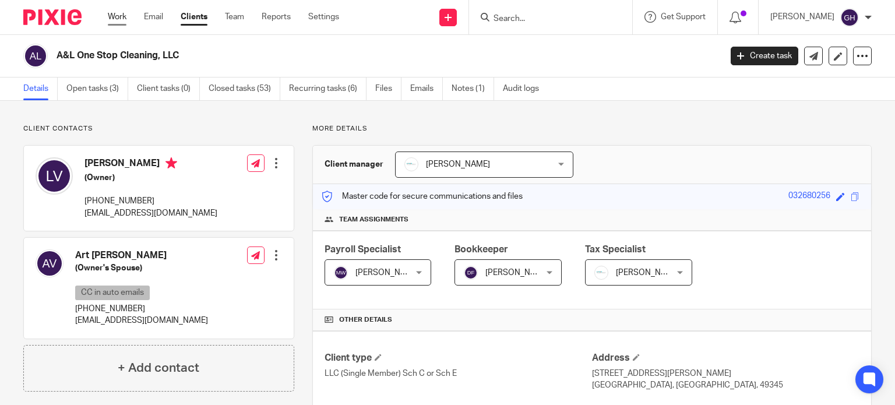
click at [116, 15] on link "Work" at bounding box center [117, 17] width 19 height 12
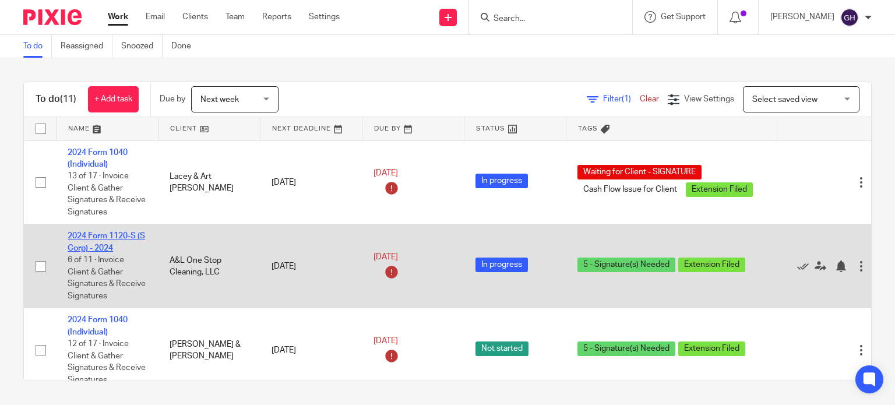
click at [82, 240] on link "2024 Form 1120-S (S Corp) - 2024" at bounding box center [107, 242] width 78 height 20
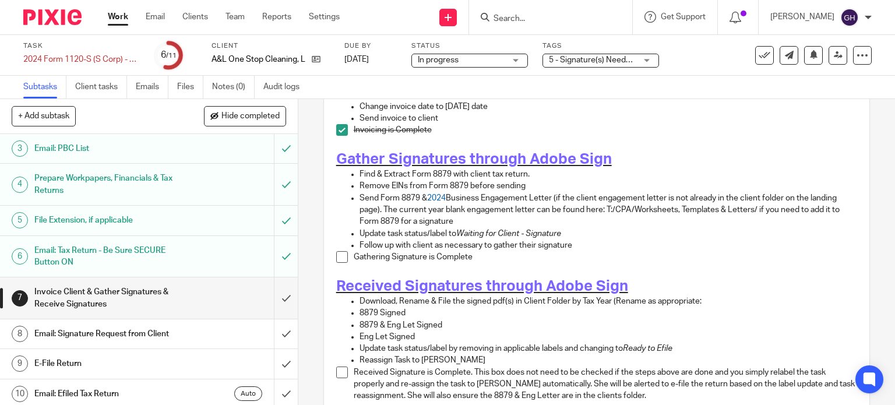
scroll to position [73, 0]
click at [143, 328] on h1 "Email: Signature Request from Client" at bounding box center [110, 331] width 152 height 17
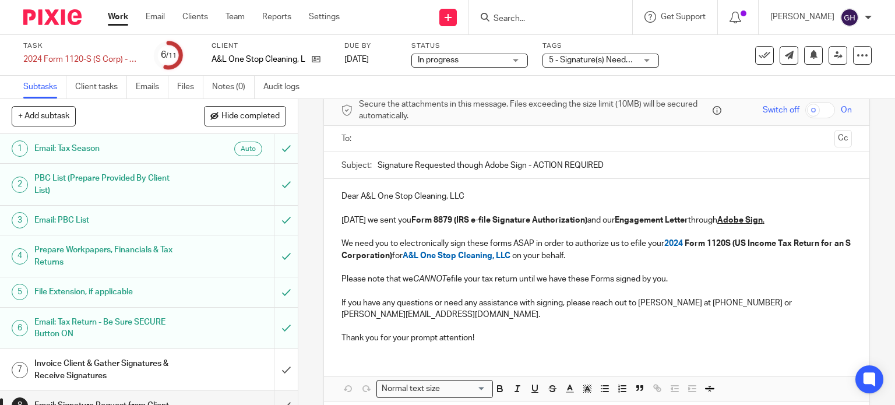
scroll to position [73, 0]
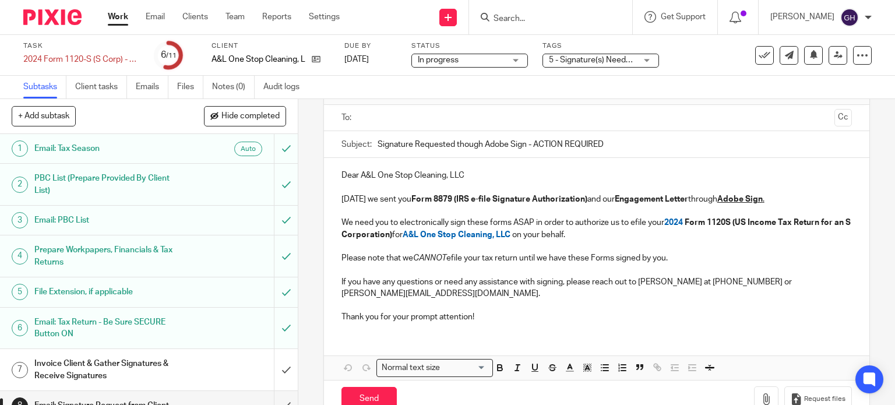
click at [730, 201] on u "Adobe Sign" at bounding box center [739, 199] width 45 height 8
click at [647, 279] on p "If you have any questions or need any assistance with signing, please reach out…" at bounding box center [597, 288] width 511 height 24
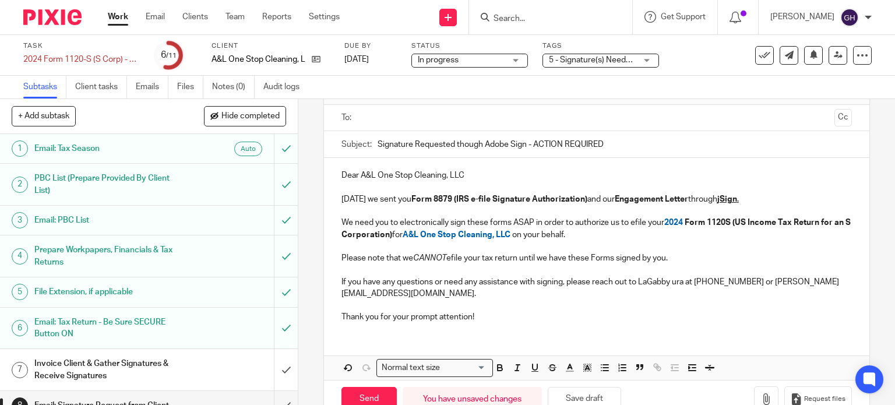
click at [640, 280] on p "If you have any questions or need any assistance with signing, please reach out…" at bounding box center [597, 288] width 511 height 24
click at [695, 276] on p "If you have any questions or need any assistance with signing, please reach out…" at bounding box center [597, 288] width 511 height 24
click at [716, 280] on p "If you have any questions or need any assistance with signing, please reach out…" at bounding box center [597, 288] width 511 height 24
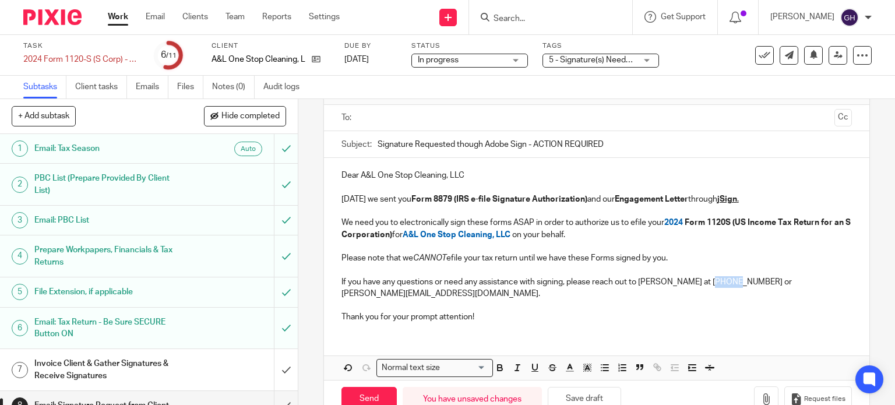
click at [716, 280] on p "If you have any questions or need any assistance with signing, please reach out…" at bounding box center [597, 288] width 511 height 24
click at [747, 281] on p "If you have any questions or need any assistance with signing, please reach out…" at bounding box center [597, 288] width 511 height 24
click at [495, 143] on input "Signature Requested though Adobe Sign - ACTION REQUIRED" at bounding box center [615, 144] width 475 height 26
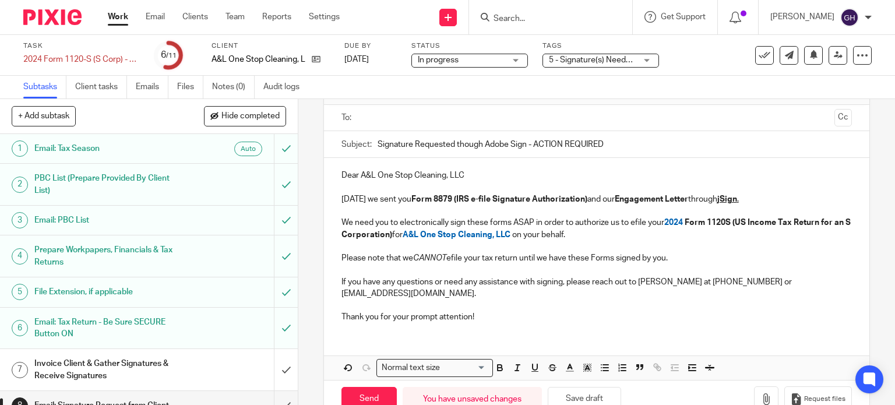
click at [495, 143] on input "Signature Requested though Adobe Sign - ACTION REQUIRED" at bounding box center [615, 144] width 475 height 26
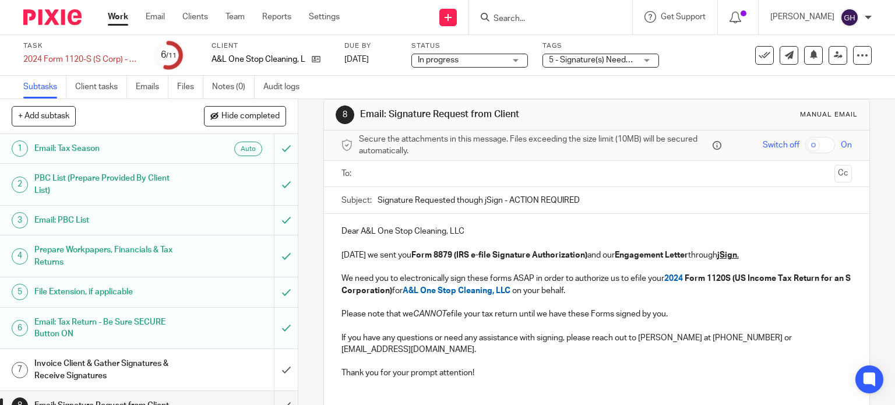
scroll to position [8, 0]
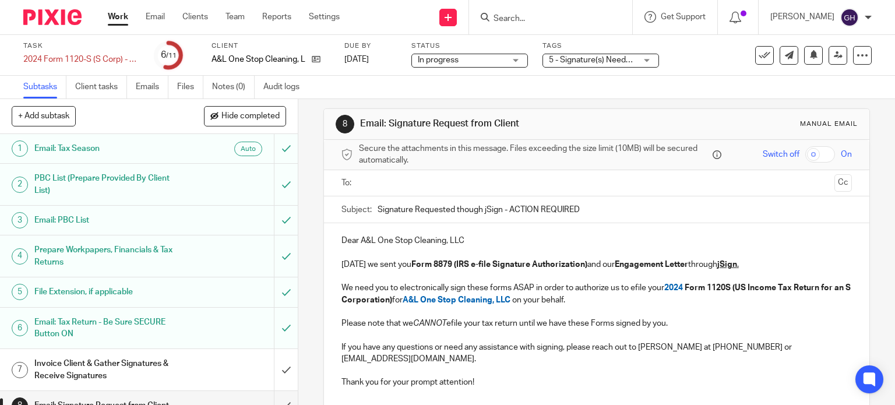
type input "Signature Requested though jSign - ACTION REQUIRED"
click at [396, 191] on ul at bounding box center [597, 183] width 475 height 19
click at [373, 188] on input "text" at bounding box center [596, 183] width 467 height 13
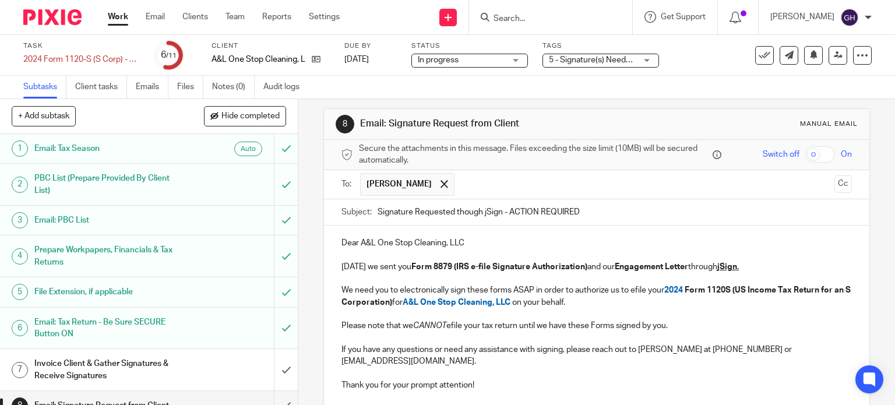
scroll to position [93, 0]
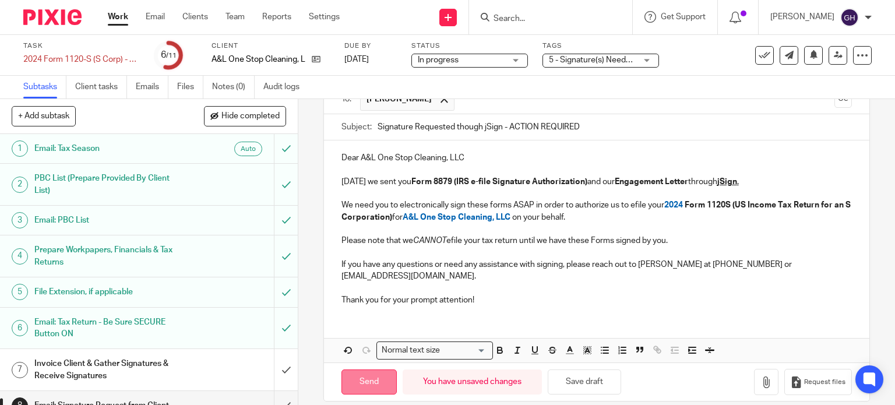
click at [385, 371] on input "Send" at bounding box center [369, 381] width 55 height 25
type input "Sent"
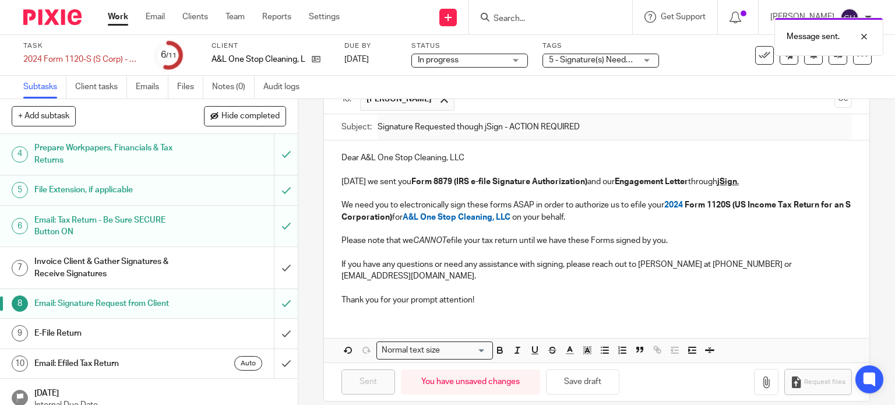
scroll to position [113, 0]
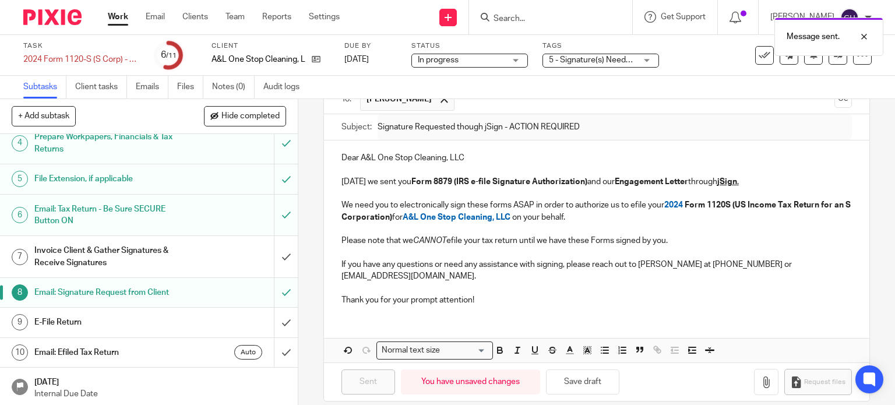
click at [573, 63] on span "5 - Signature(s) Needed + 1" at bounding box center [598, 60] width 99 height 8
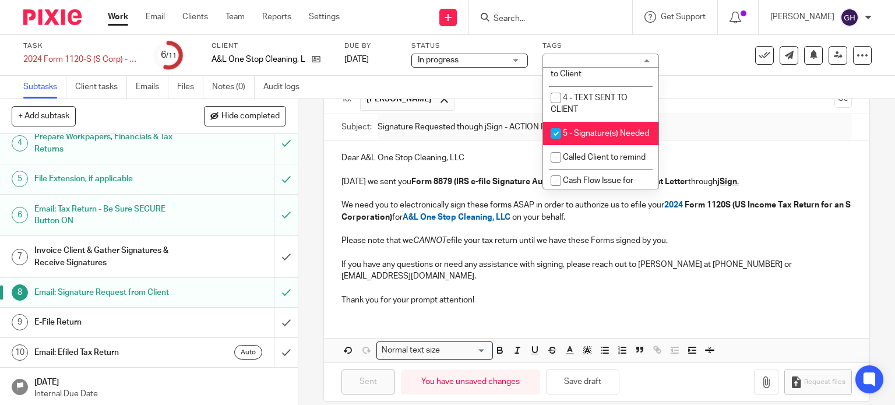
scroll to position [78, 0]
click at [554, 143] on input "checkbox" at bounding box center [556, 132] width 22 height 22
checkbox input "false"
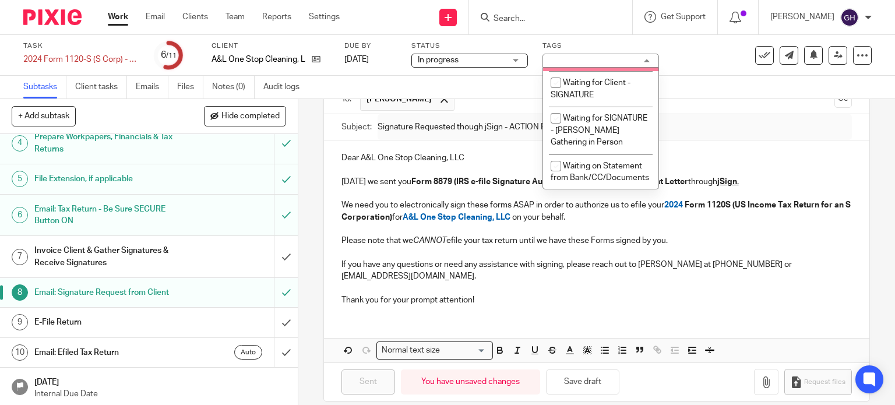
scroll to position [1030, 0]
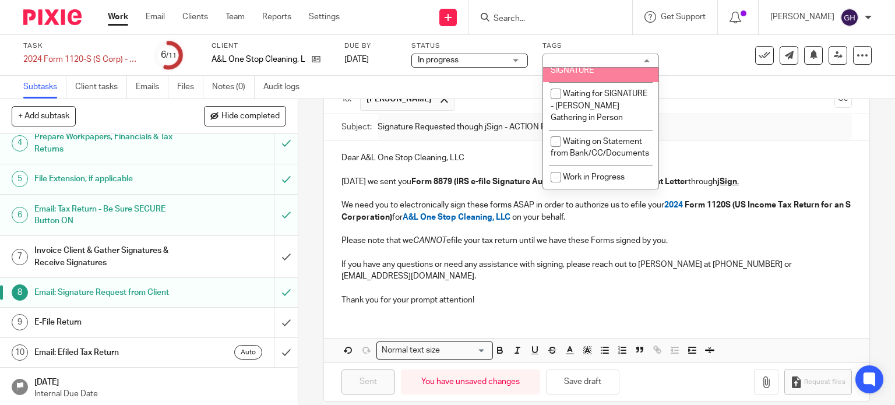
click at [554, 75] on span "Waiting for Client - SIGNATURE" at bounding box center [591, 64] width 80 height 20
checkbox input "true"
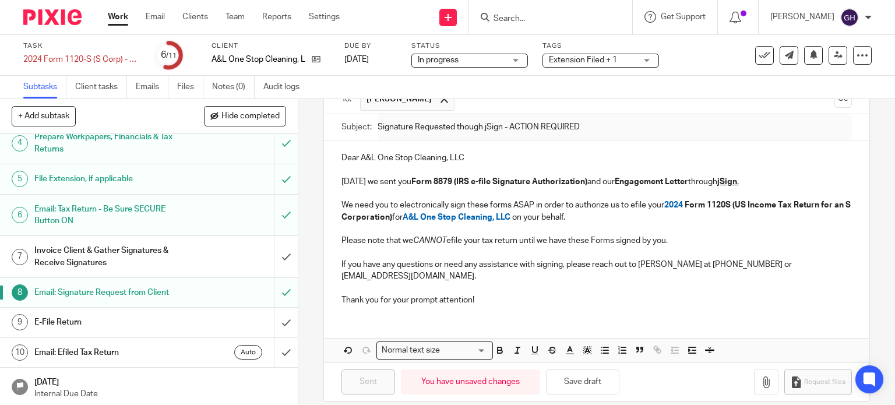
click at [528, 90] on div "Subtasks Client tasks Emails Files Notes (0) Audit logs" at bounding box center [447, 87] width 895 height 23
click at [145, 267] on h1 "Invoice Client & Gather Signatures & Receive Signatures" at bounding box center [110, 257] width 152 height 30
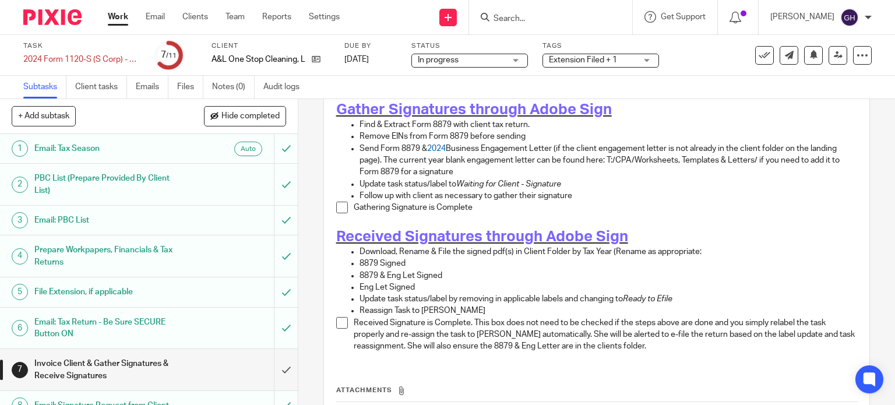
scroll to position [216, 0]
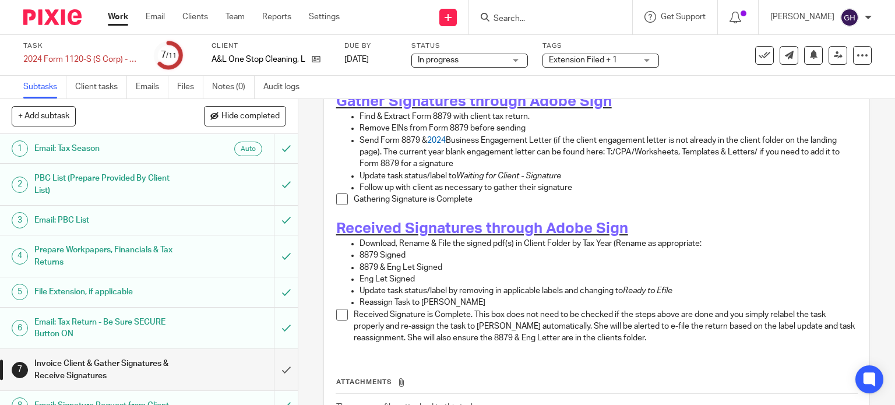
click at [343, 193] on span at bounding box center [342, 199] width 12 height 12
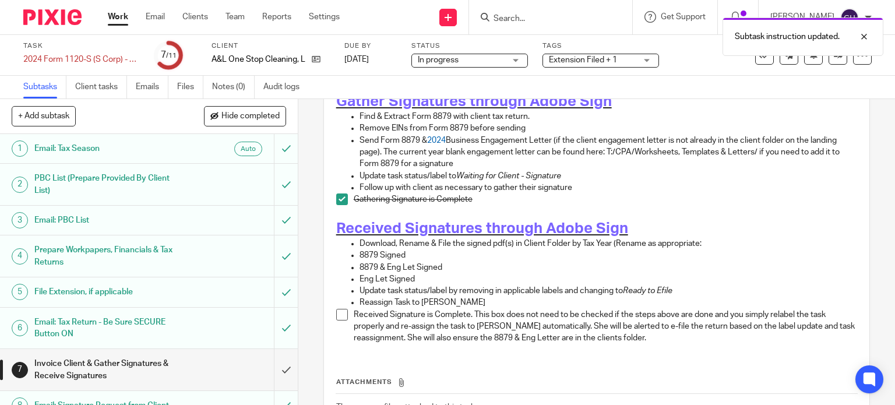
scroll to position [155, 0]
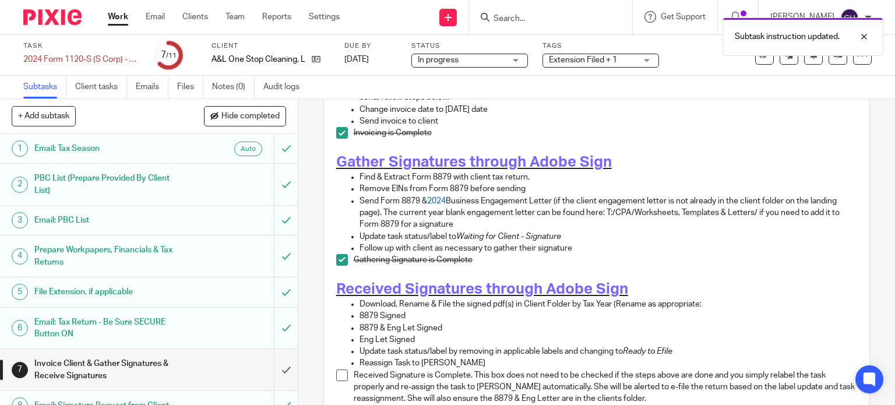
click at [115, 11] on link "Work" at bounding box center [118, 17] width 20 height 12
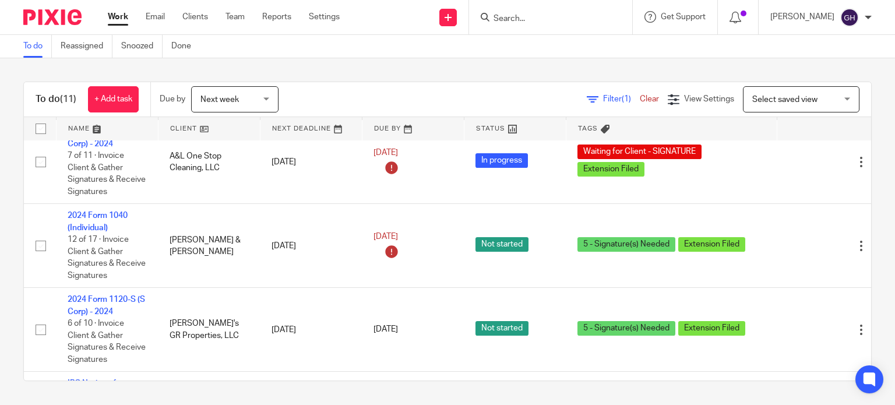
scroll to position [105, 0]
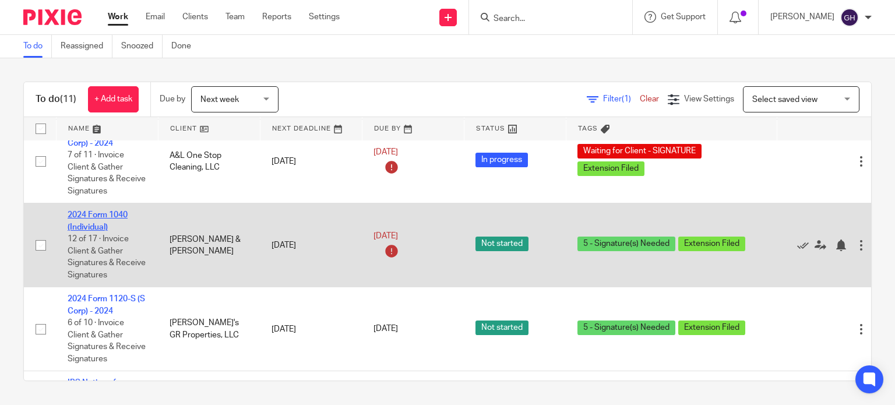
click at [98, 219] on link "2024 Form 1040 (Individual)" at bounding box center [98, 221] width 60 height 20
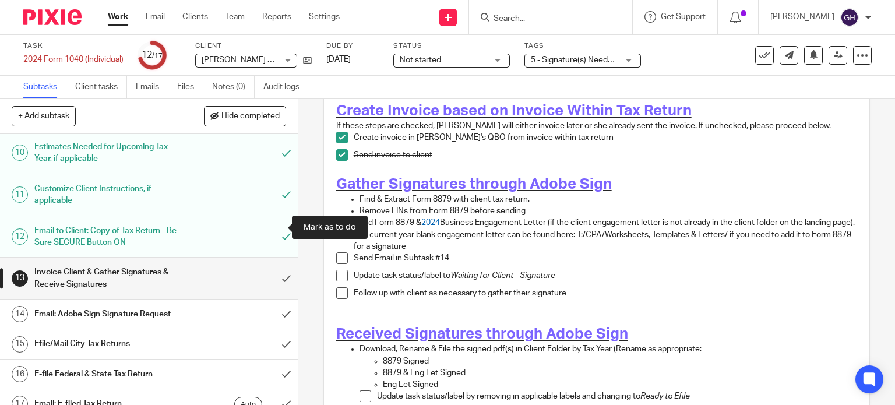
scroll to position [377, 0]
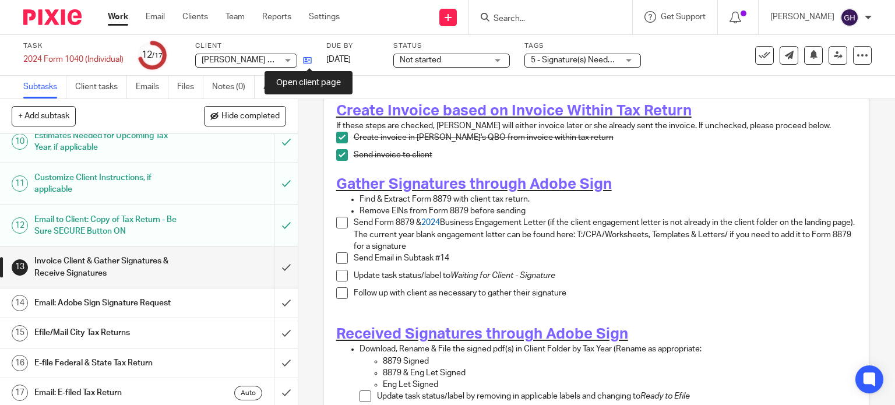
click at [307, 58] on icon at bounding box center [307, 60] width 9 height 9
click at [336, 220] on span at bounding box center [342, 223] width 12 height 12
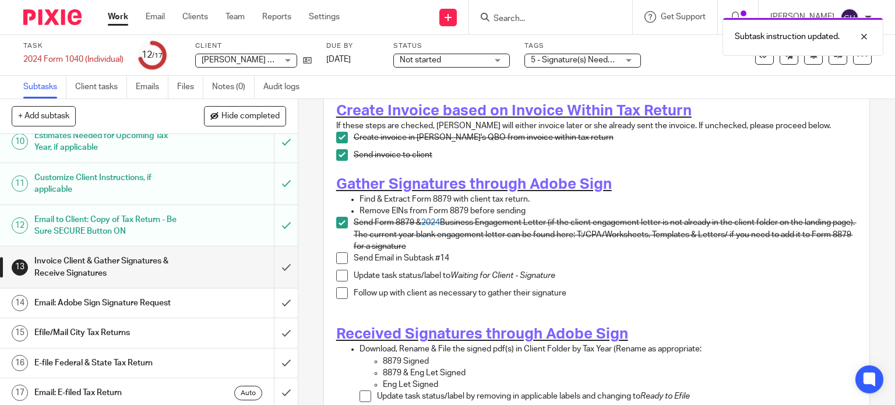
click at [336, 254] on span at bounding box center [342, 258] width 12 height 12
click at [338, 270] on span at bounding box center [342, 276] width 12 height 12
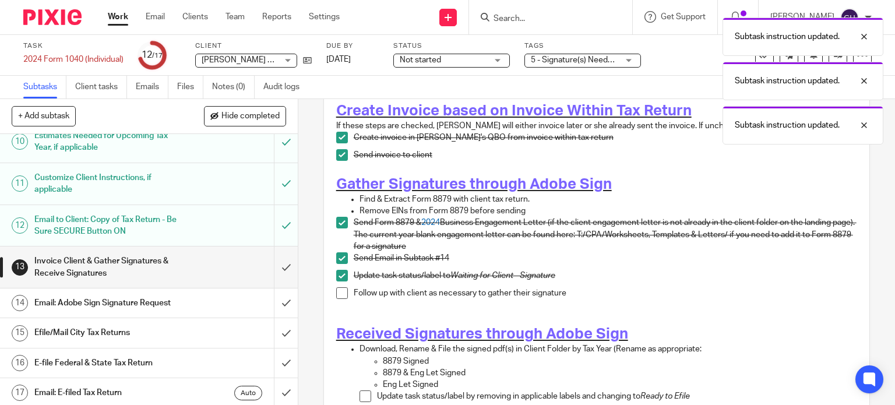
click at [589, 61] on div "Subtask instruction updated. Subtask instruction updated. Subtask instruction u…" at bounding box center [666, 78] width 436 height 133
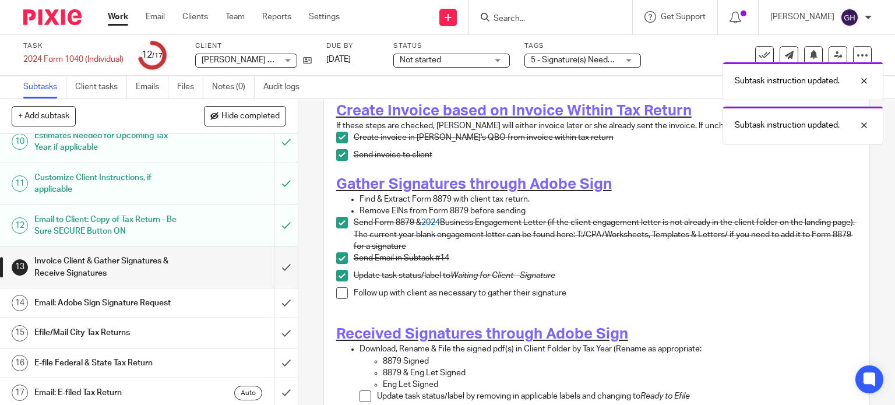
click at [633, 59] on div "Subtask instruction updated. Subtask instruction updated." at bounding box center [666, 78] width 436 height 133
click at [592, 58] on div "Subtask instruction updated. Subtask instruction updated." at bounding box center [666, 56] width 436 height 89
click at [579, 59] on span "5 - Signature(s) Needed + 1" at bounding box center [580, 60] width 99 height 8
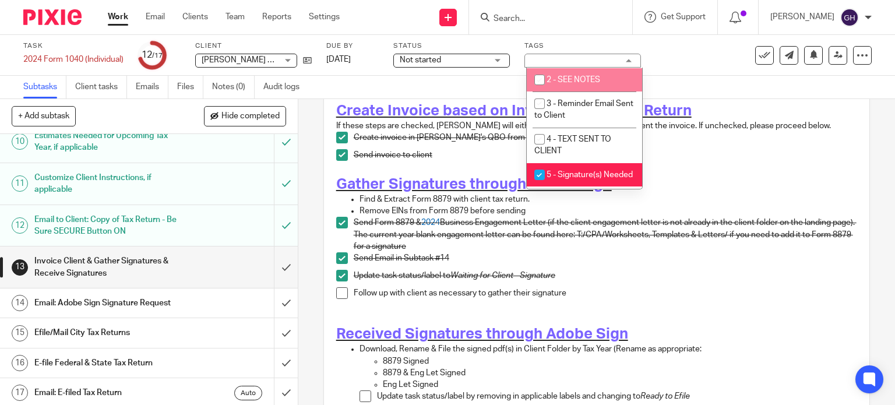
scroll to position [51, 0]
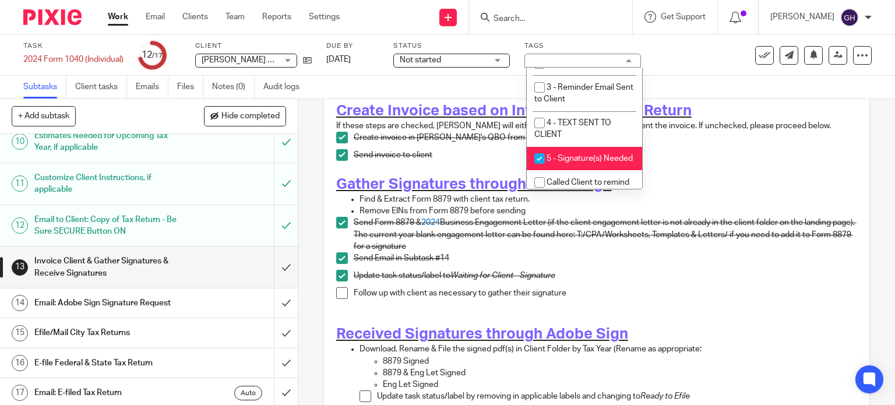
click at [562, 163] on span "5 - Signature(s) Needed" at bounding box center [590, 158] width 86 height 8
checkbox input "false"
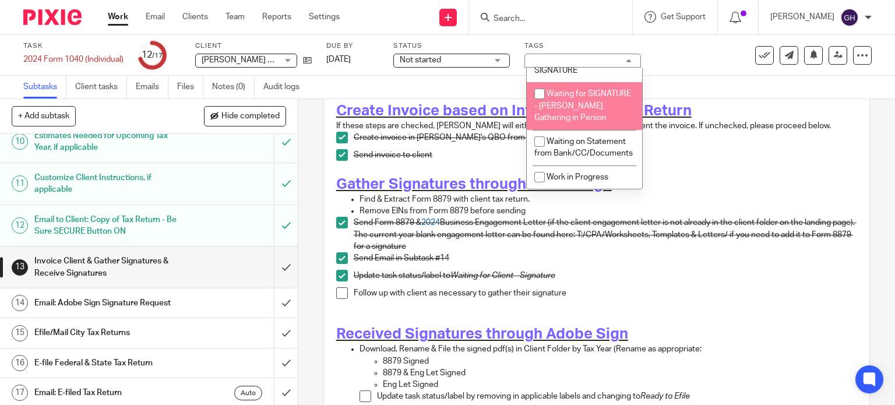
scroll to position [1025, 0]
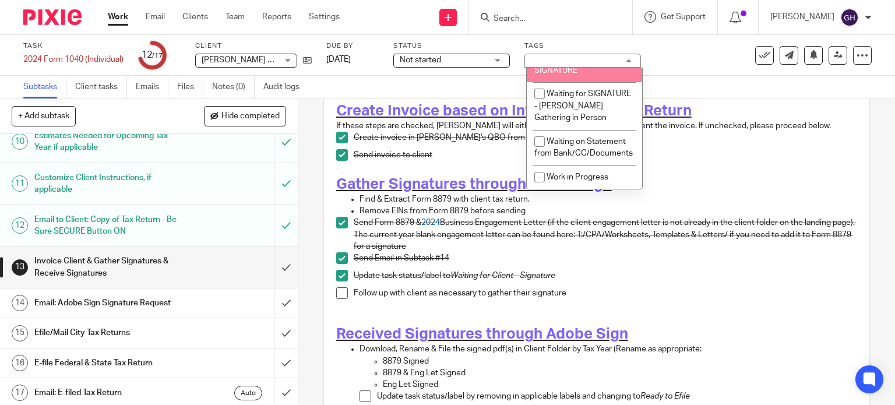
click at [557, 75] on span "Waiting for Client - SIGNATURE" at bounding box center [574, 64] width 80 height 20
checkbox input "true"
click at [487, 254] on p "Send Email in Subtask #14" at bounding box center [606, 258] width 504 height 12
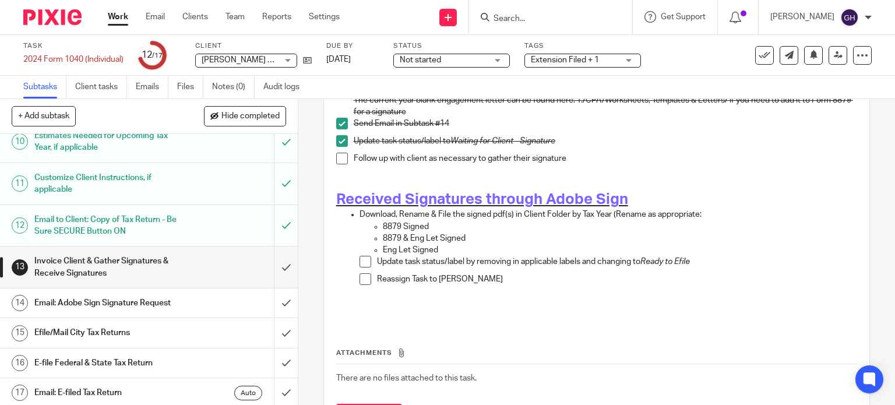
scroll to position [301, 0]
click at [150, 294] on h1 "Email: Adobe Sign Signature Request" at bounding box center [110, 302] width 152 height 17
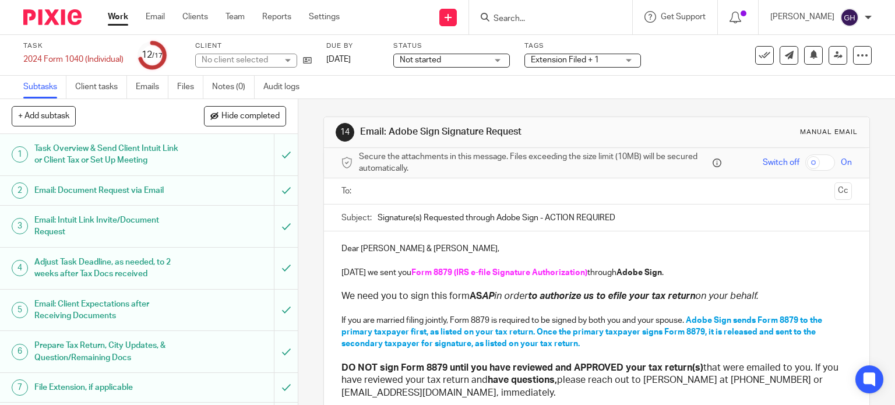
click at [477, 188] on input "text" at bounding box center [596, 191] width 467 height 13
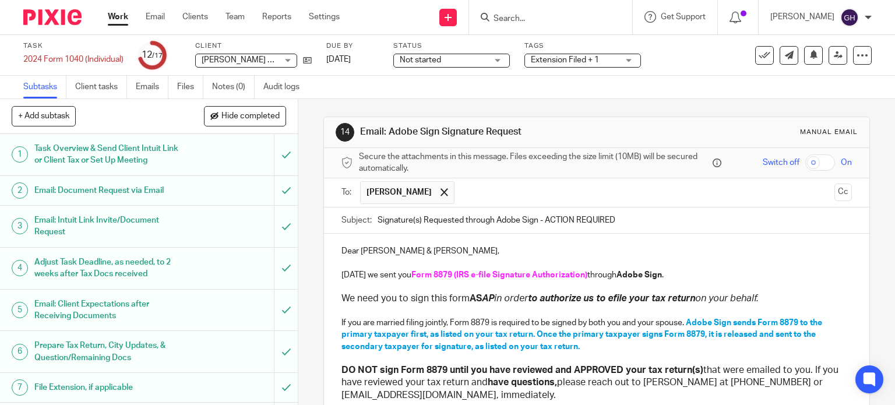
click at [460, 197] on input "text" at bounding box center [644, 192] width 369 height 23
click at [498, 221] on input "Signature(s) Requested through Adobe Sign - ACTION REQUIRED" at bounding box center [615, 220] width 475 height 26
type input "Signature(s) Requested through jSign - ACTION REQUIRED"
click at [627, 271] on strong "Adobe Sign" at bounding box center [639, 275] width 45 height 8
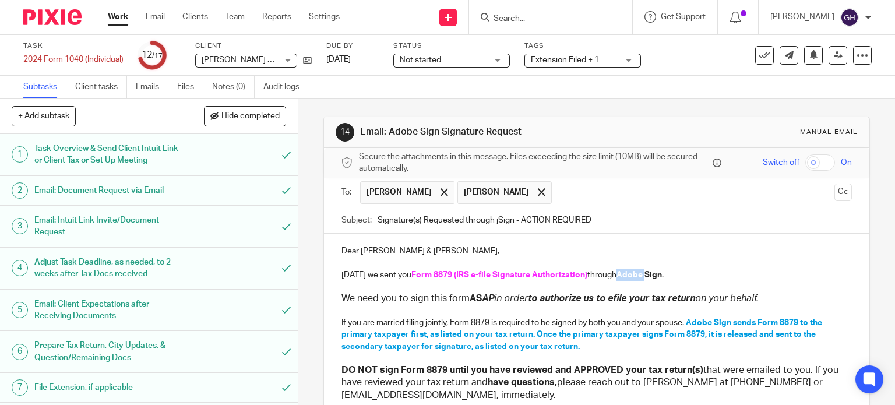
click at [627, 271] on strong "Adobe Sign" at bounding box center [639, 275] width 45 height 8
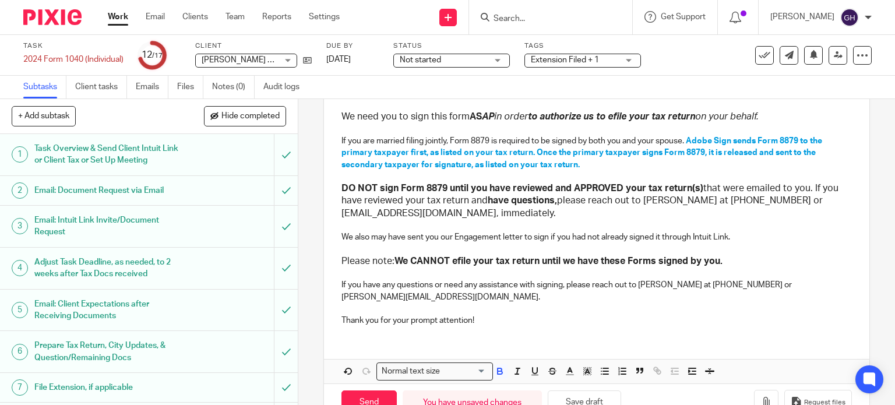
scroll to position [184, 0]
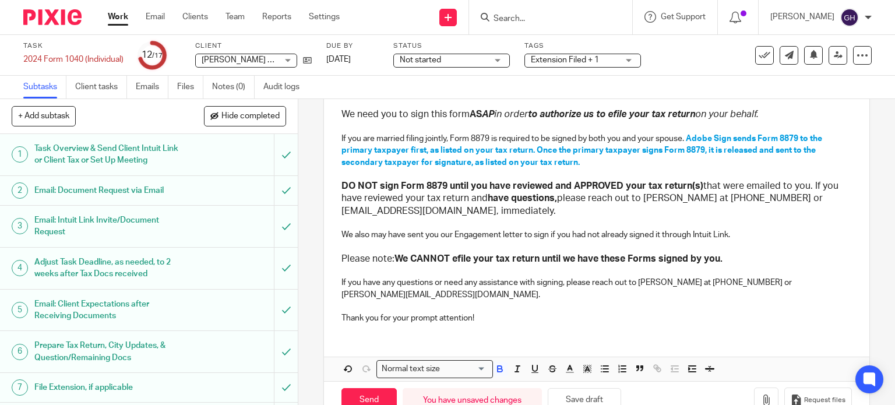
click at [654, 281] on p "If you have any questions or need any assistance with signing, please reach out…" at bounding box center [597, 289] width 511 height 24
click at [696, 277] on p "If you have any questions or need any assistance with signing, please reach out…" at bounding box center [597, 289] width 511 height 24
click at [724, 279] on p "If you have any questions or need any assistance with signing, please reach out…" at bounding box center [597, 289] width 511 height 24
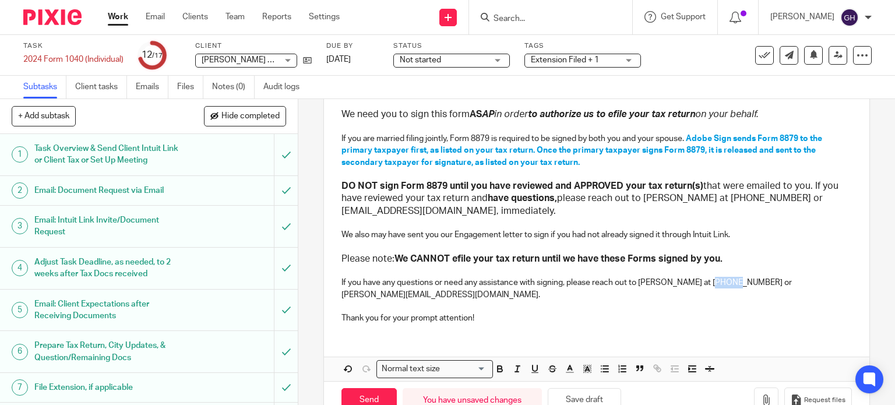
click at [724, 279] on p "If you have any questions or need any assistance with signing, please reach out…" at bounding box center [597, 289] width 511 height 24
click at [747, 278] on p "If you have any questions or need any assistance with signing, please reach out…" at bounding box center [597, 289] width 511 height 24
click at [642, 206] on h3 "DO NOT sign Form 8879 until you have reviewed and APPROVED your tax return(s) t…" at bounding box center [597, 198] width 511 height 37
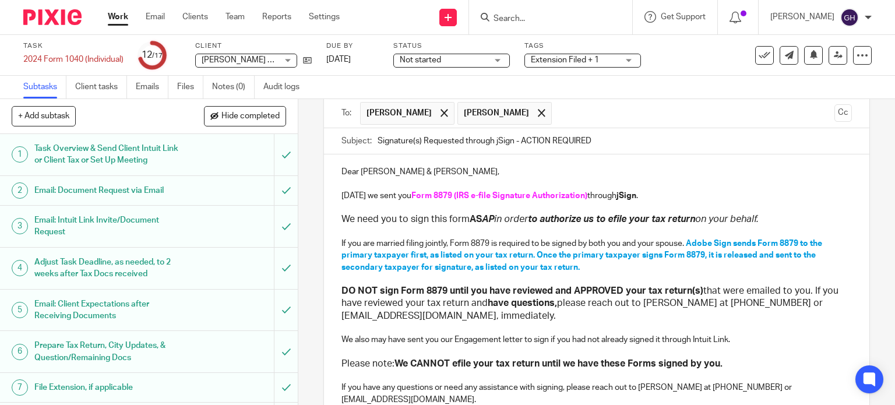
scroll to position [83, 0]
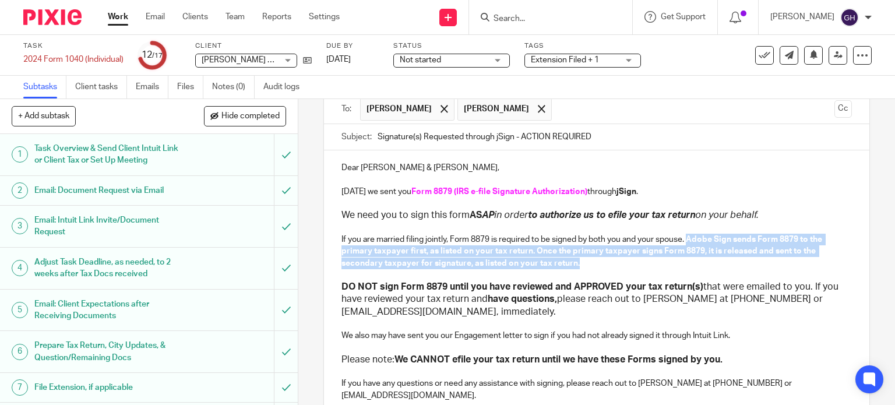
drag, startPoint x: 685, startPoint y: 241, endPoint x: 721, endPoint y: 260, distance: 40.7
click at [721, 260] on p "If you are married filing jointly, Form 8879 is required to be signed by both y…" at bounding box center [597, 252] width 511 height 36
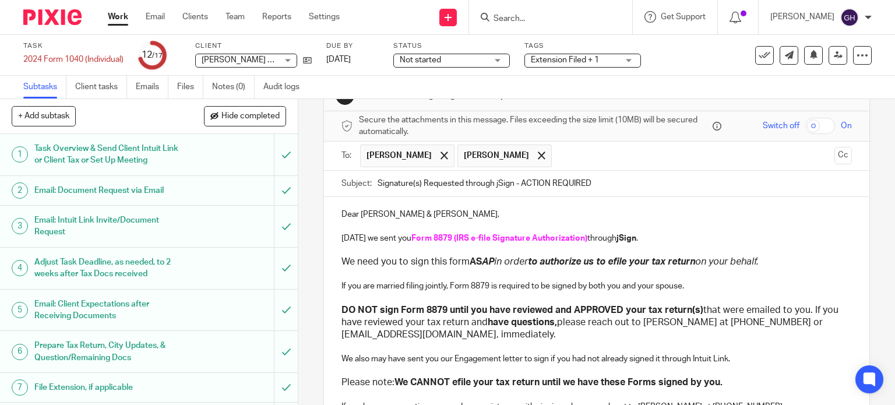
scroll to position [179, 0]
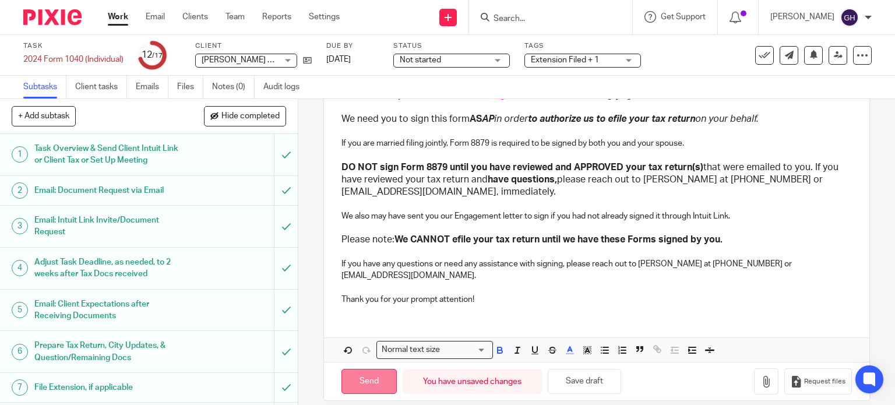
click at [371, 369] on input "Send" at bounding box center [369, 381] width 55 height 25
type input "Sent"
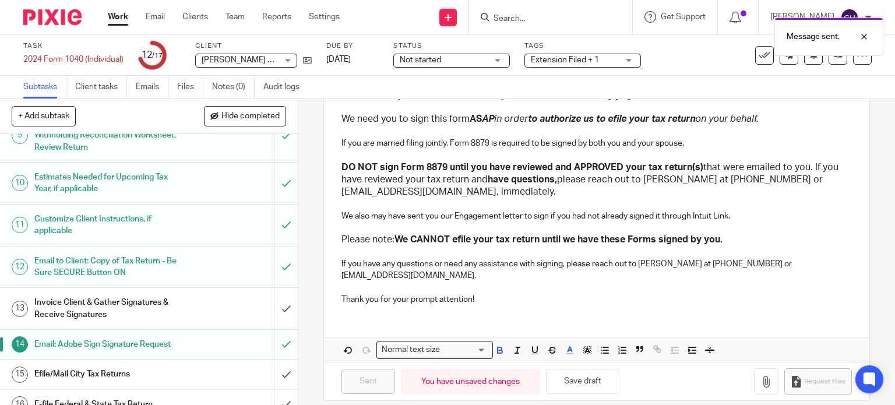
scroll to position [378, 0]
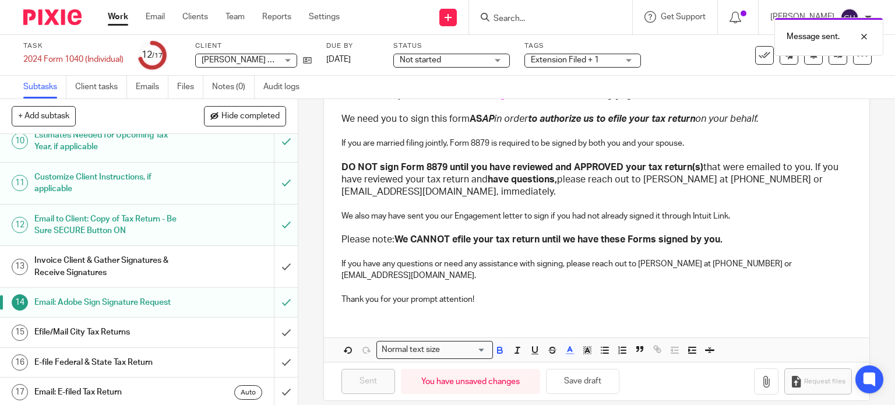
click at [198, 276] on div "Invoice Client & Gather Signatures & Receive Signatures" at bounding box center [148, 267] width 228 height 30
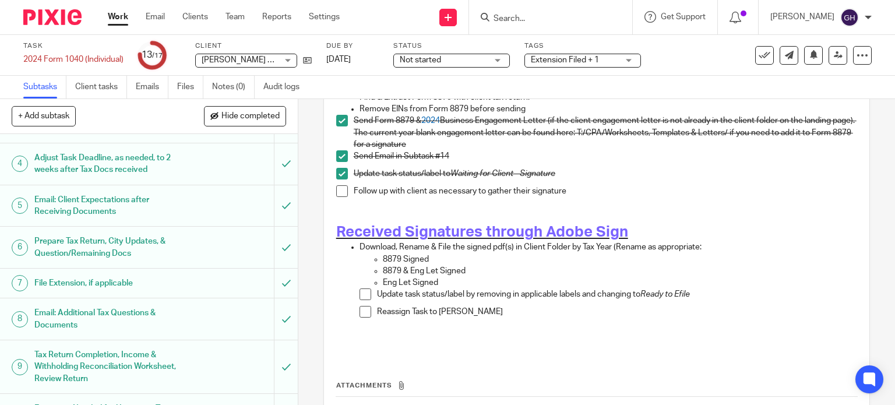
scroll to position [268, 0]
click at [112, 19] on link "Work" at bounding box center [118, 17] width 20 height 12
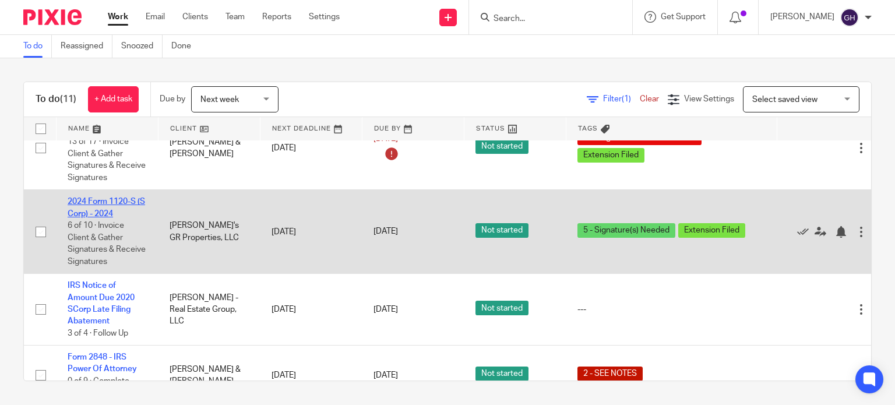
scroll to position [203, 0]
click at [110, 215] on link "2024 Form 1120-S (S Corp) - 2024" at bounding box center [107, 207] width 78 height 20
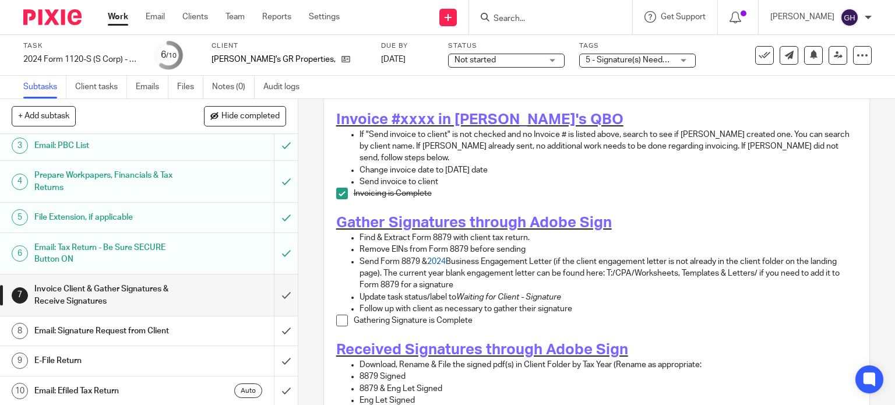
scroll to position [93, 0]
drag, startPoint x: 212, startPoint y: 59, endPoint x: 308, endPoint y: 60, distance: 96.2
click at [308, 60] on div "[PERSON_NAME]'s GR Properties, LLC" at bounding box center [289, 60] width 155 height 12
copy div "[PERSON_NAME]'s GR Properties, LLC"
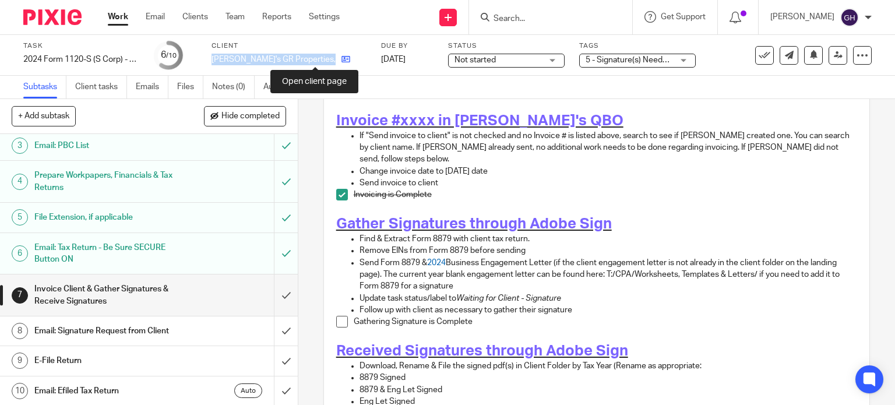
click at [342, 62] on icon at bounding box center [346, 59] width 9 height 9
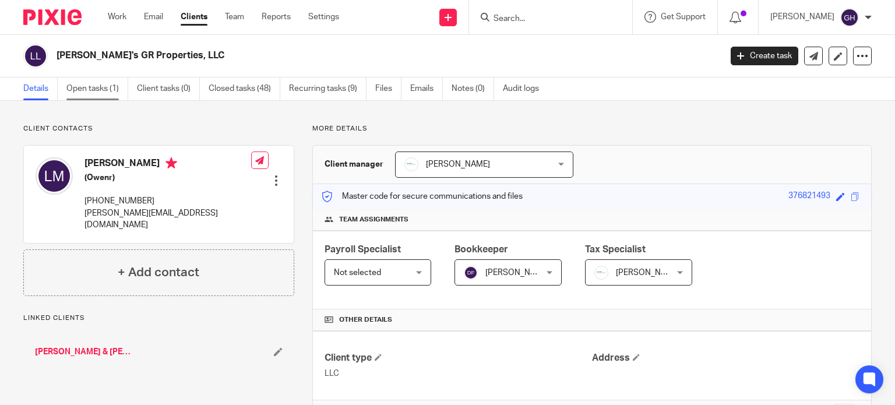
click at [93, 86] on link "Open tasks (1)" at bounding box center [97, 89] width 62 height 23
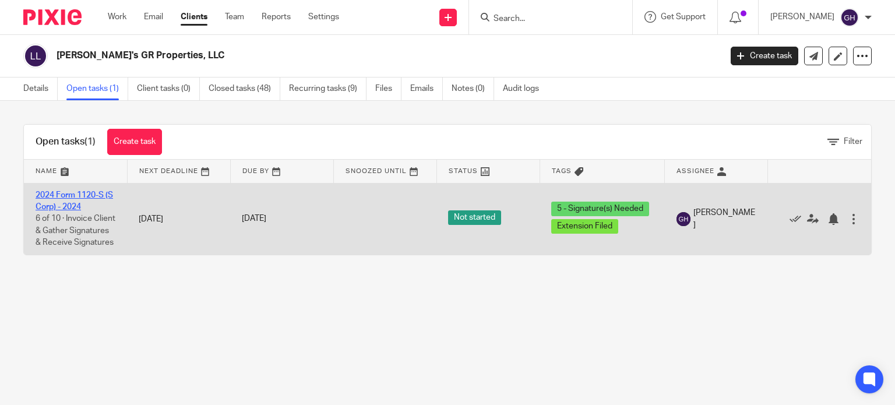
click at [72, 197] on link "2024 Form 1120-S (S Corp) - 2024" at bounding box center [75, 201] width 78 height 20
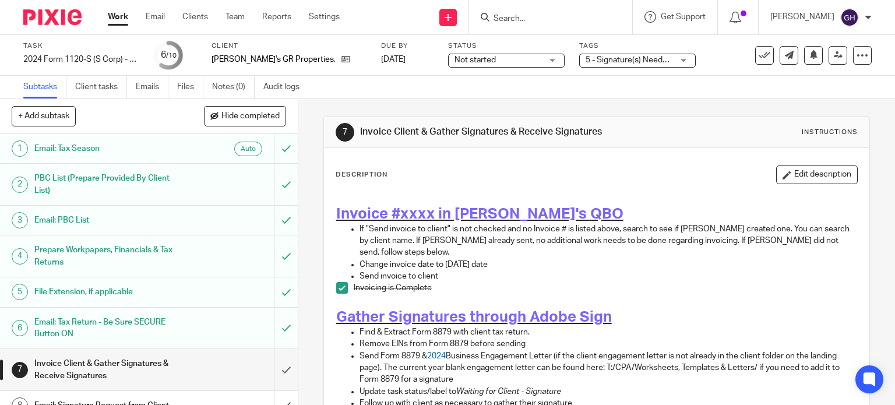
scroll to position [75, 0]
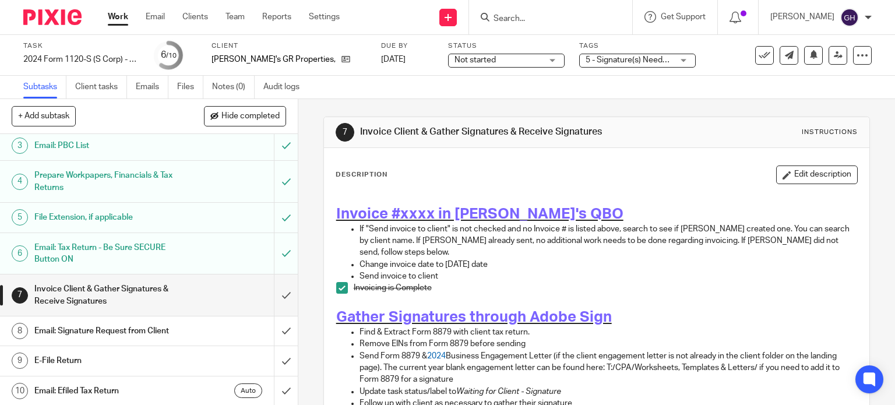
click at [168, 331] on h1 "Email: Signature Request from Client" at bounding box center [110, 330] width 152 height 17
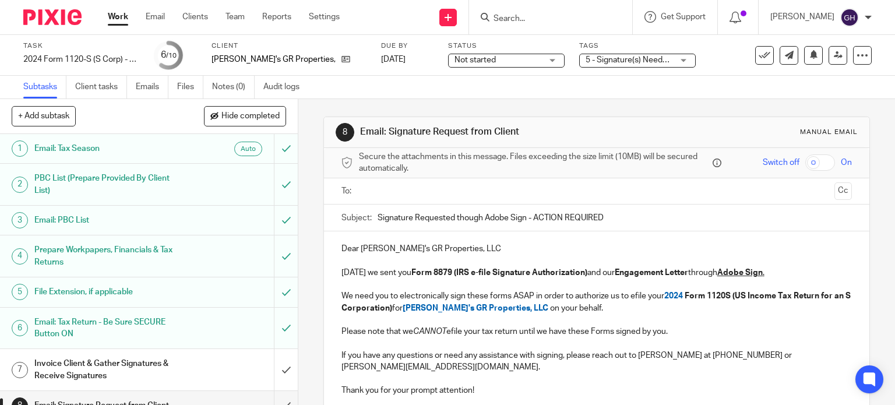
click at [403, 185] on input "text" at bounding box center [596, 191] width 467 height 13
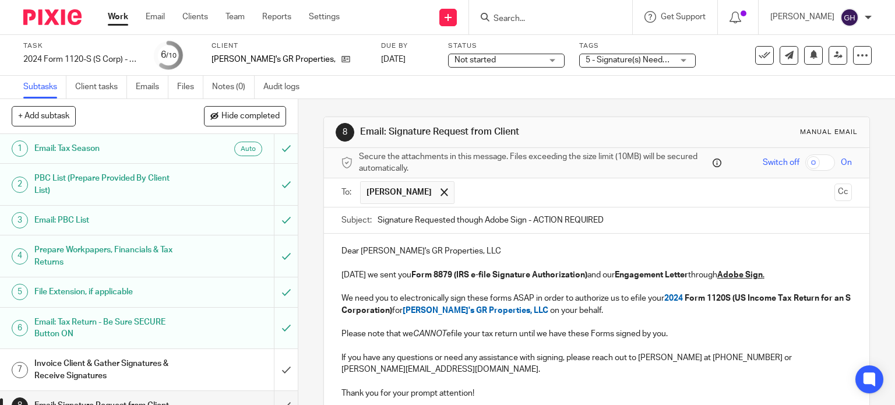
scroll to position [93, 0]
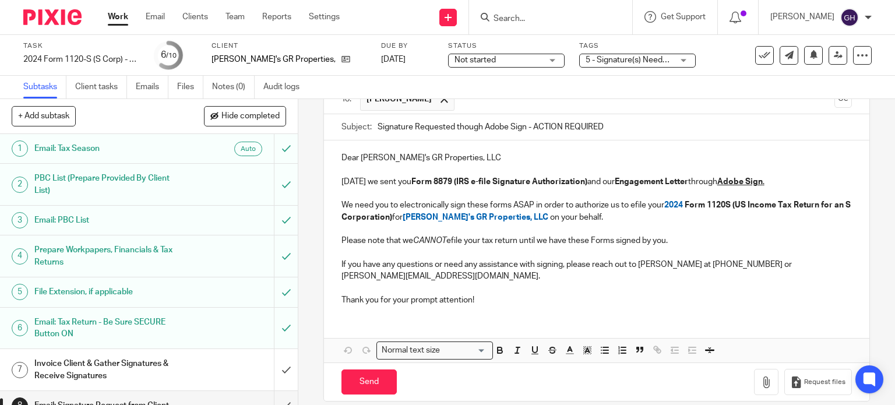
click at [735, 179] on u "Adobe Sign" at bounding box center [739, 182] width 45 height 8
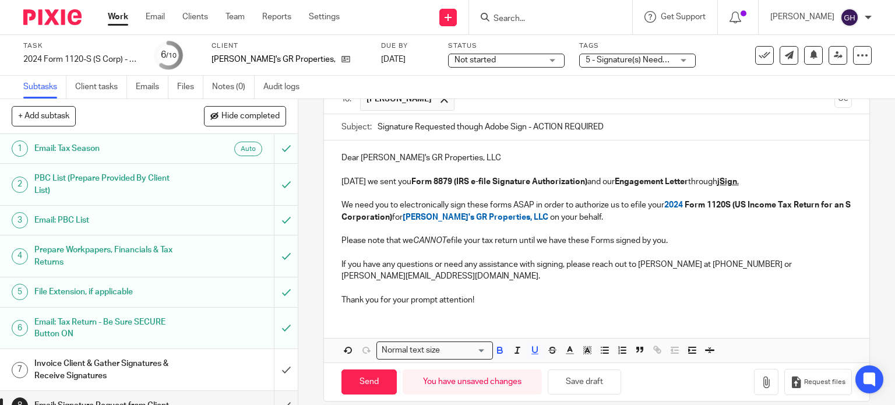
scroll to position [0, 0]
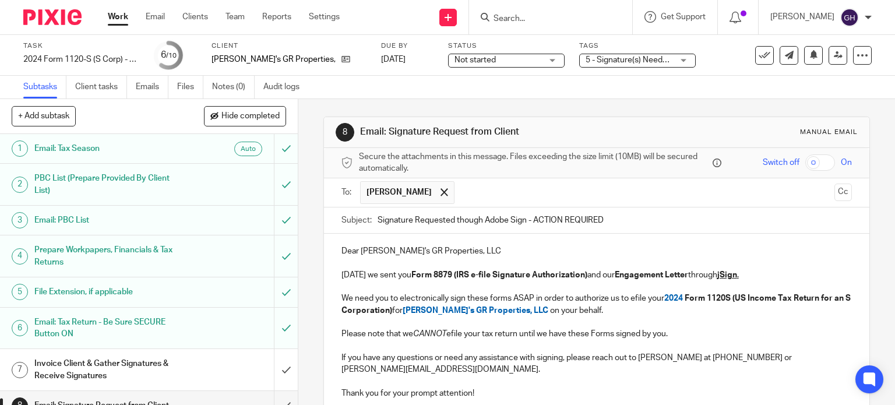
click at [499, 220] on input "Signature Requested though Adobe Sign - ACTION REQUIRED" at bounding box center [615, 220] width 475 height 26
type input "Signature Requested though jSign - ACTION REQUIRED"
click at [517, 260] on p at bounding box center [597, 264] width 511 height 12
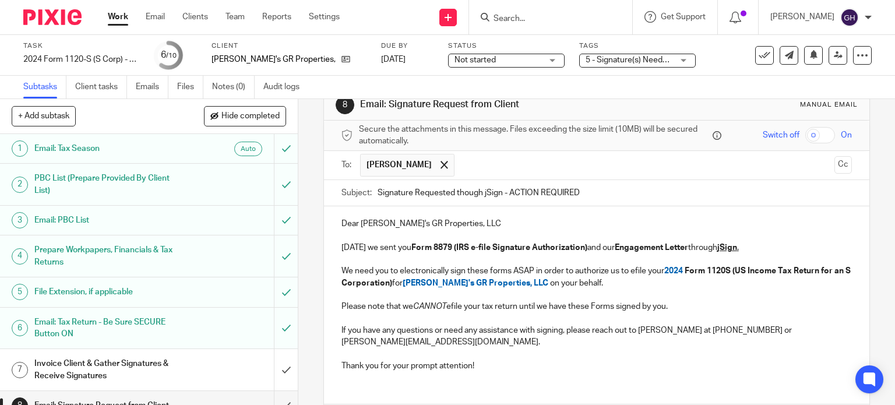
scroll to position [79, 0]
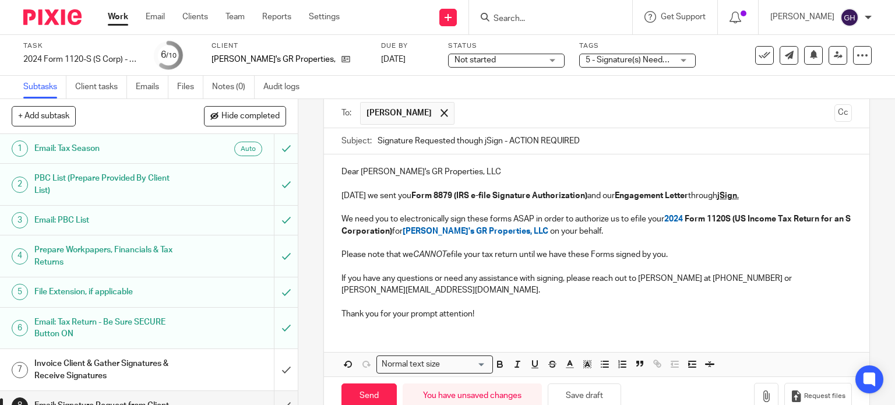
click at [644, 279] on p "If you have any questions or need any assistance with signing, please reach out…" at bounding box center [597, 285] width 511 height 24
click at [699, 277] on p "If you have any questions or need any assistance with signing, please reach out…" at bounding box center [597, 285] width 511 height 24
click at [722, 277] on p "If you have any questions or need any assistance with signing, please reach out…" at bounding box center [597, 285] width 511 height 24
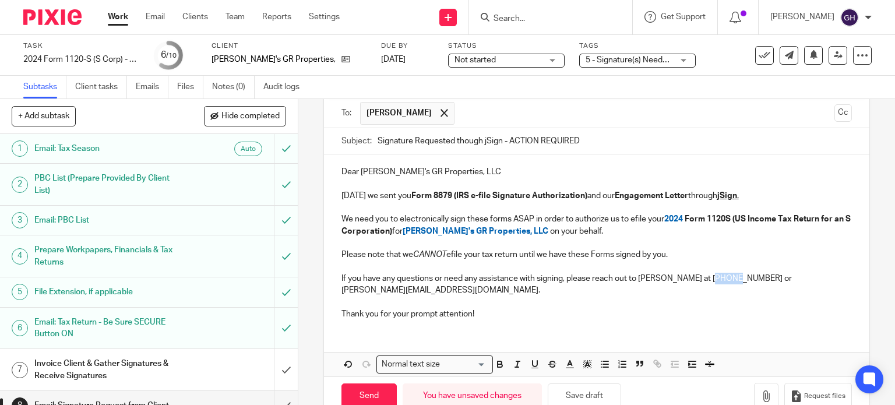
click at [722, 277] on p "If you have any questions or need any assistance with signing, please reach out…" at bounding box center [597, 285] width 511 height 24
click at [747, 276] on p "If you have any questions or need any assistance with signing, please reach out…" at bounding box center [597, 285] width 511 height 24
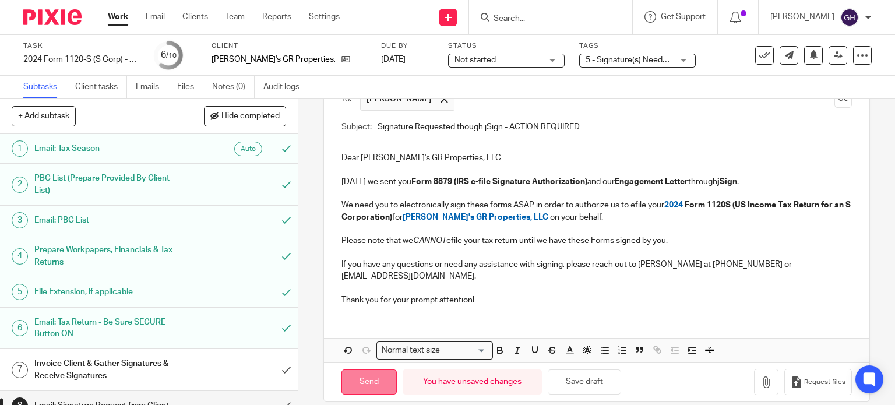
click at [347, 375] on input "Send" at bounding box center [369, 381] width 55 height 25
type input "Sent"
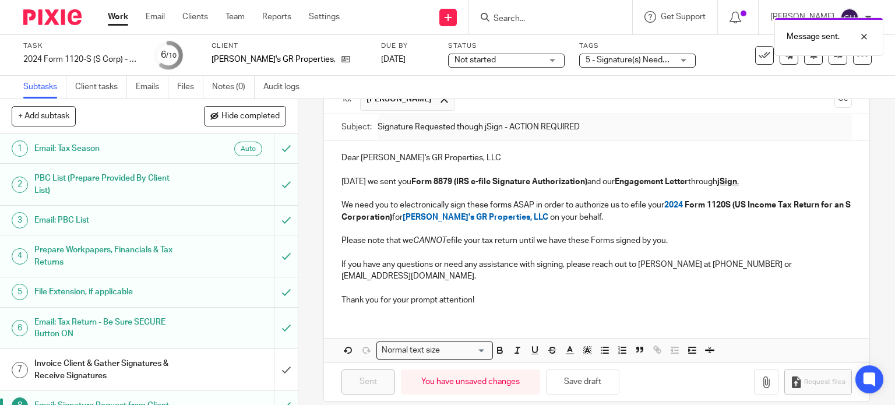
scroll to position [75, 0]
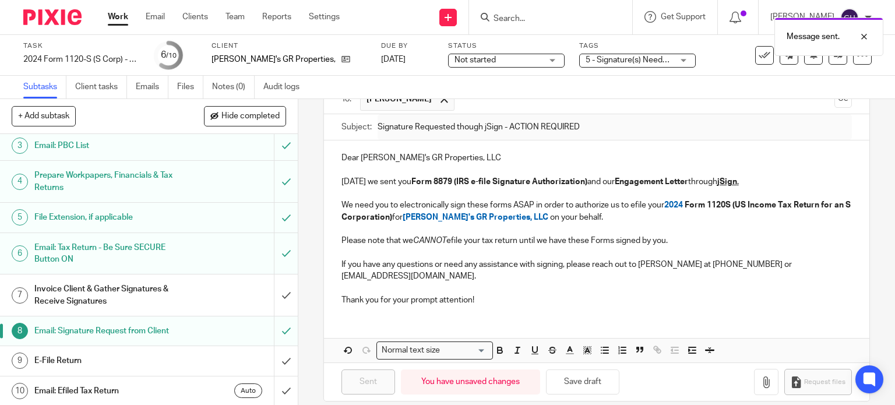
click at [145, 356] on h1 "E-File Return" at bounding box center [110, 360] width 152 height 17
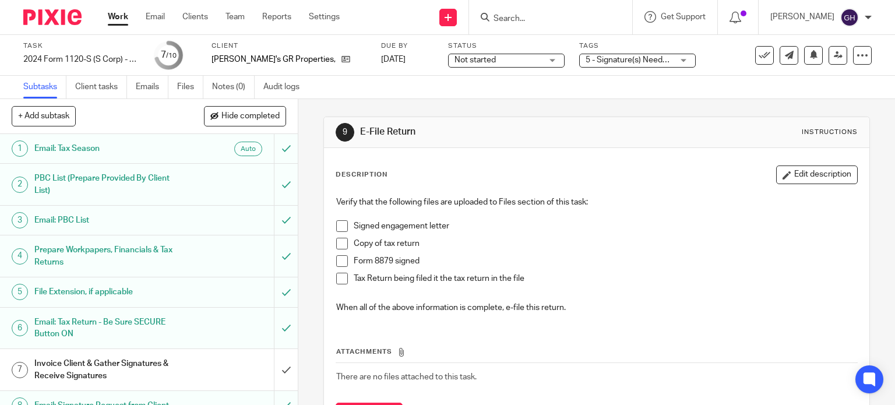
scroll to position [75, 0]
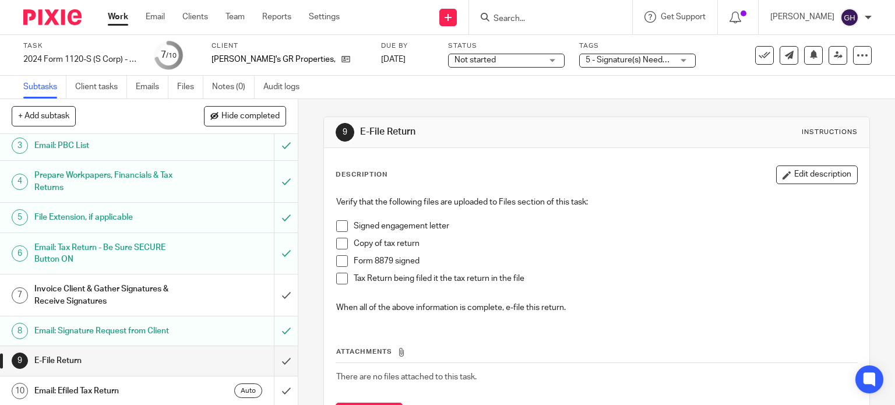
click at [149, 384] on h1 "Email: Efiled Tax Return" at bounding box center [110, 390] width 152 height 17
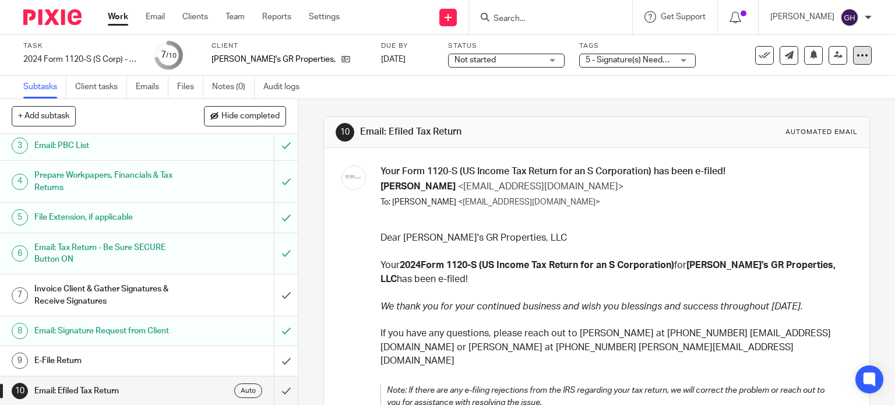
click at [857, 55] on icon at bounding box center [863, 56] width 12 height 12
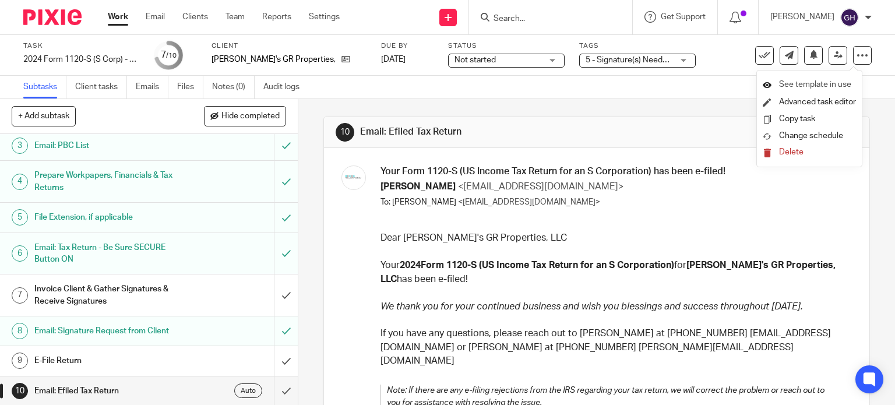
click at [821, 86] on span "See template in use" at bounding box center [815, 84] width 72 height 8
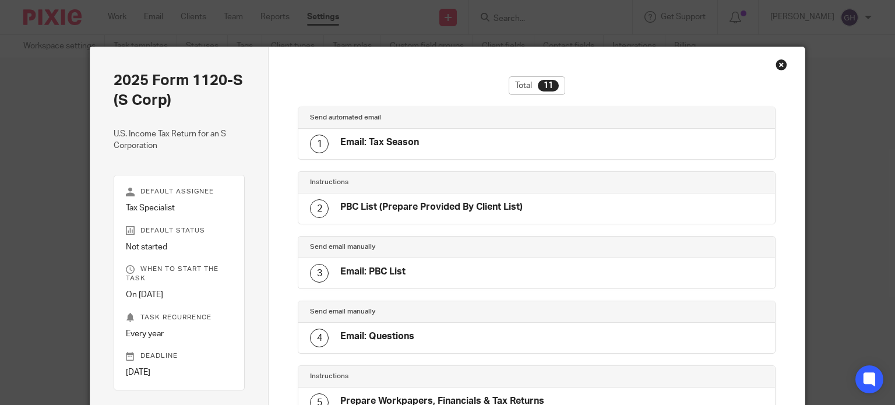
scroll to position [515, 0]
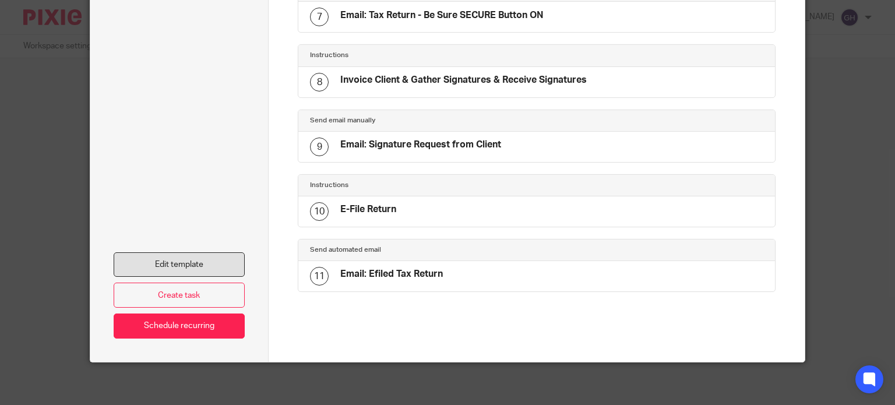
click at [198, 260] on link "Edit template" at bounding box center [180, 264] width 132 height 25
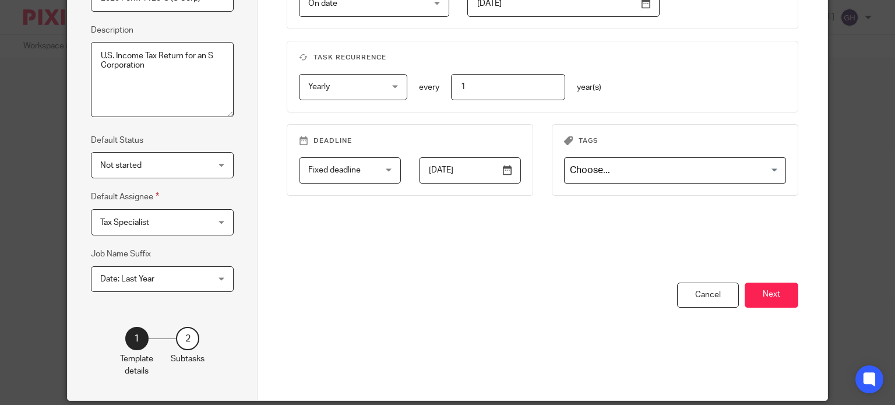
scroll to position [189, 0]
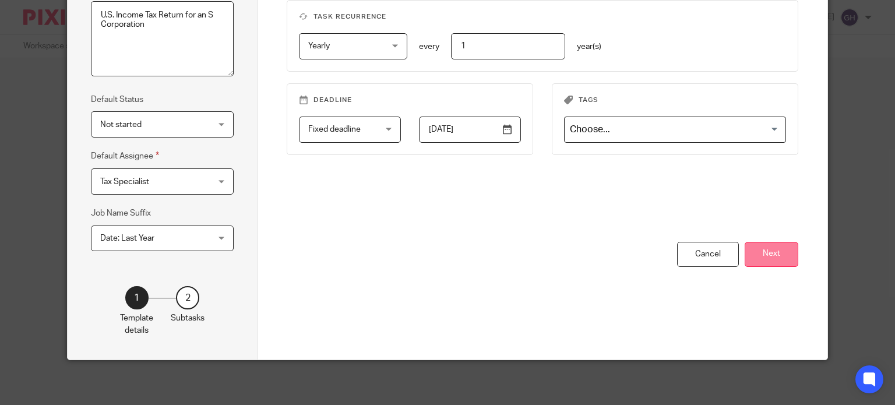
click at [765, 254] on button "Next" at bounding box center [772, 254] width 54 height 25
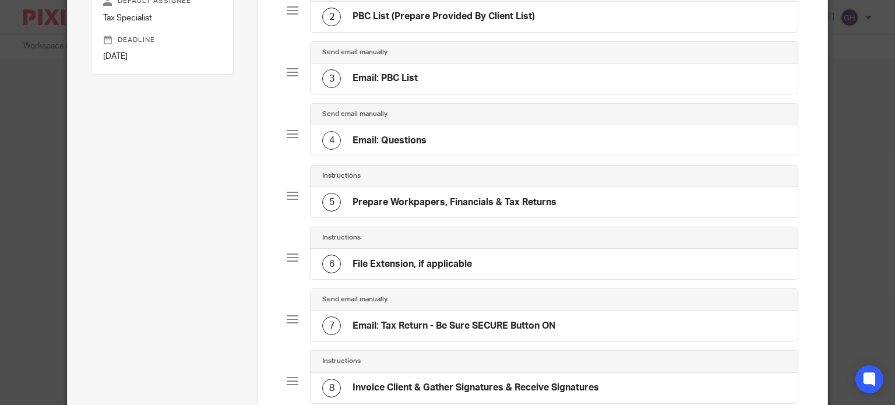
scroll to position [347, 0]
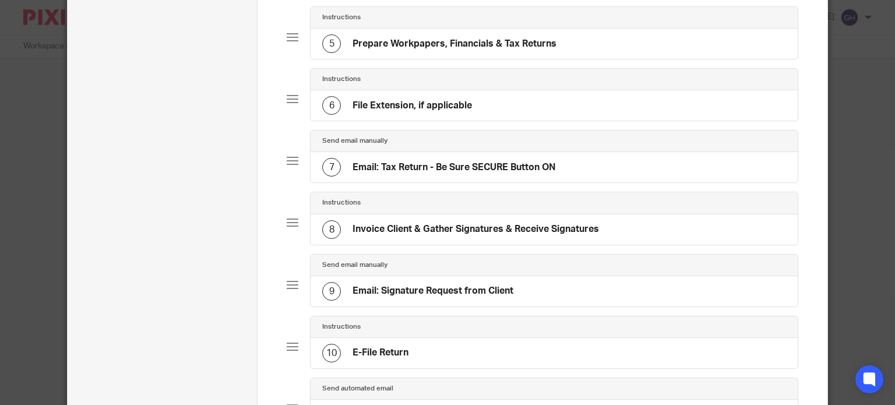
click at [390, 338] on div "10 E-File Return" at bounding box center [554, 353] width 487 height 30
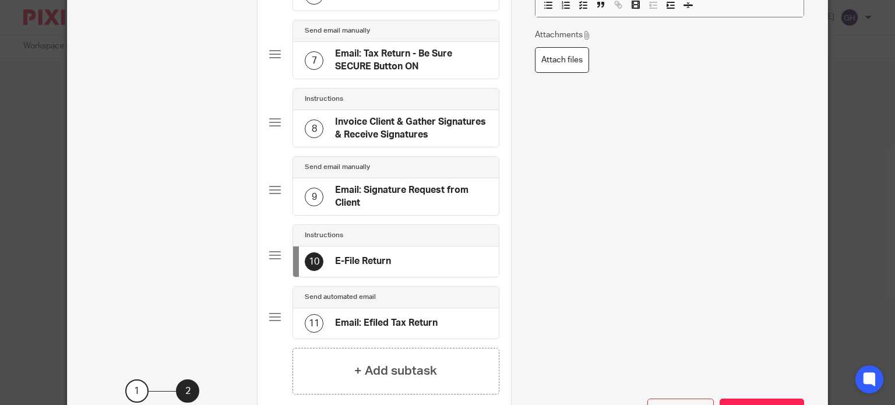
scroll to position [394, 0]
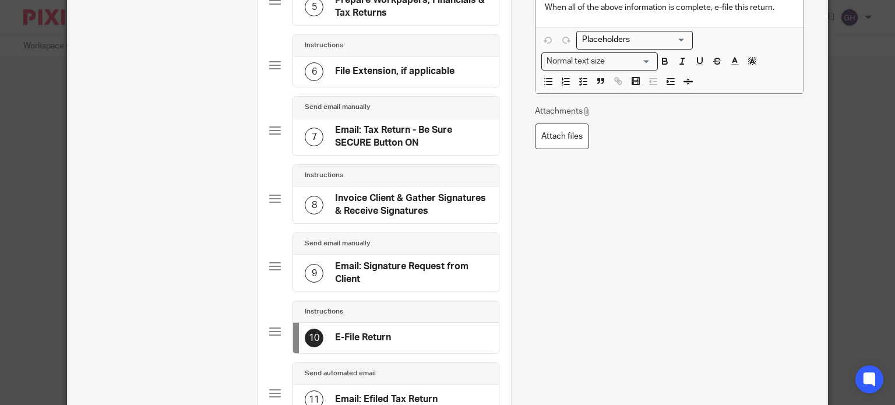
click at [410, 266] on h4 "Email: Signature Request from Client" at bounding box center [411, 272] width 152 height 25
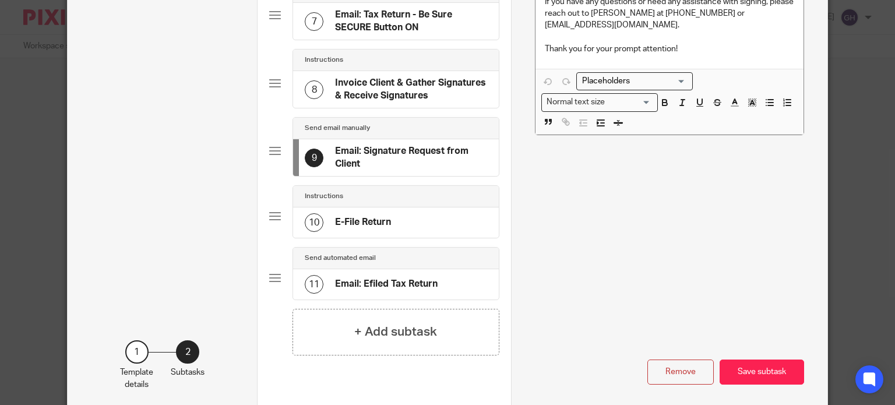
scroll to position [561, 0]
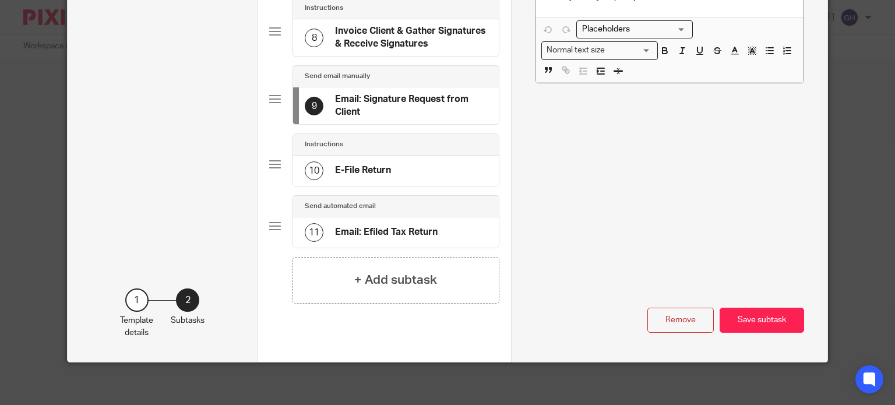
click at [393, 223] on div "11 Email: Efiled Tax Return" at bounding box center [371, 232] width 133 height 19
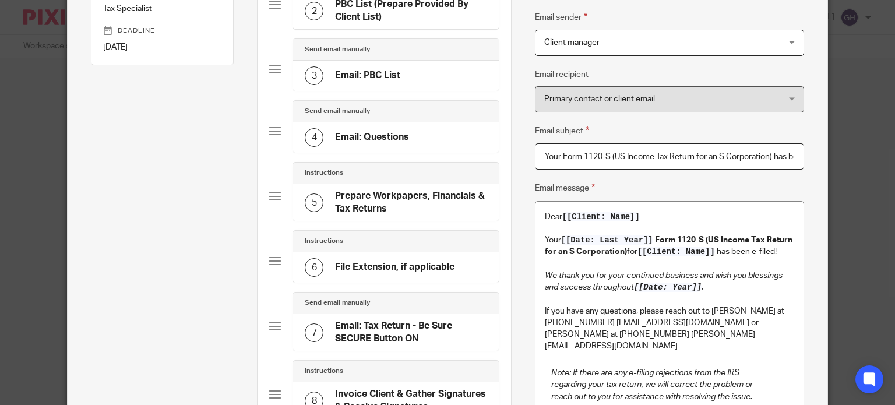
scroll to position [256, 0]
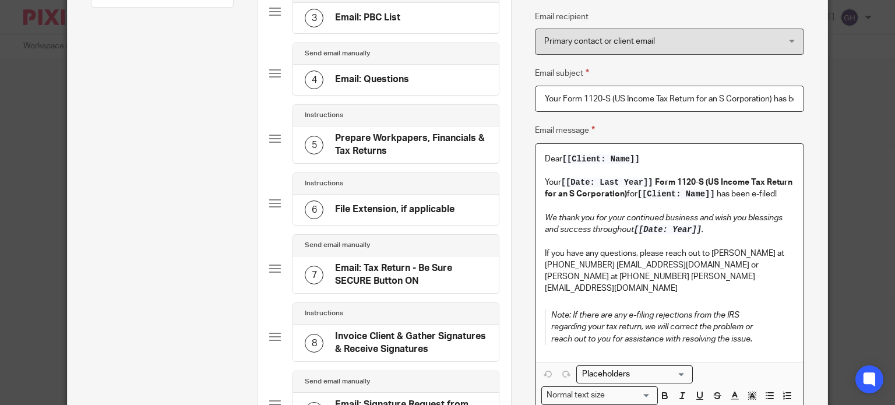
click at [724, 264] on p "If you have any questions, please reach out to Amy at 616-304-5247 amylcpa@gmai…" at bounding box center [669, 271] width 249 height 47
click at [554, 265] on p "If you have any questions, please reach out to Amy at 616-304-5247 amylcpa@gmai…" at bounding box center [669, 271] width 249 height 47
click at [635, 266] on p "If you have any questions, please reach out to Amy at 616-304-5247 amylcpa@gmai…" at bounding box center [669, 271] width 249 height 47
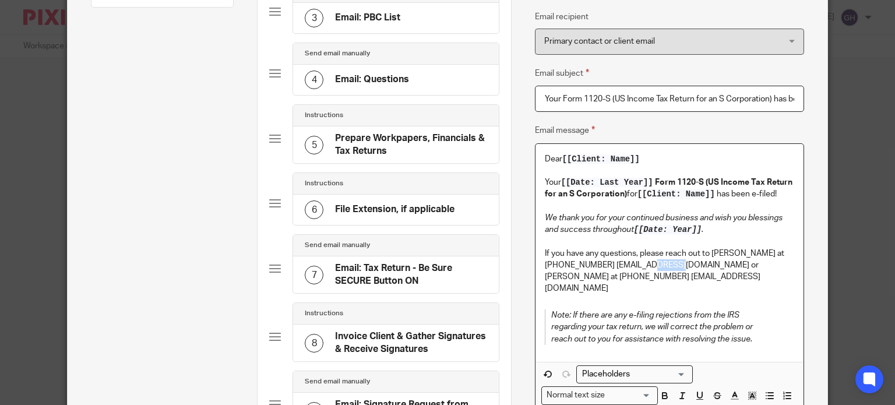
click at [635, 266] on p "If you have any questions, please reach out to Amy at 616-304-5247 amylcpa@gmai…" at bounding box center [669, 271] width 249 height 47
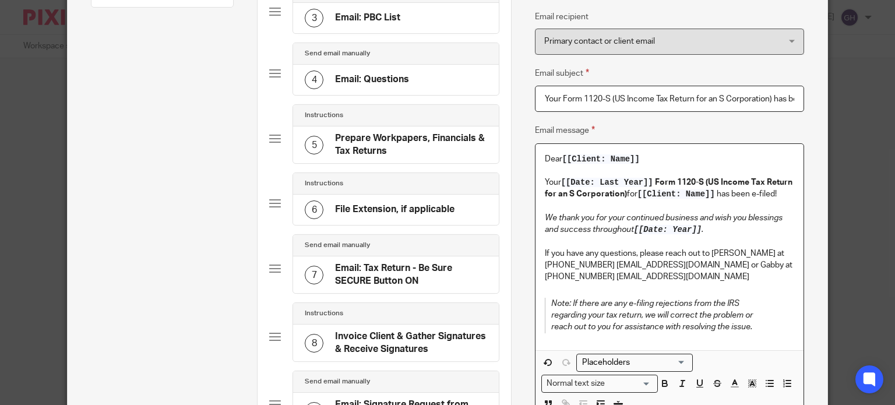
click at [682, 267] on p "If you have any questions, please reach out to Amy at 616-304-5247 amylcpa@gmai…" at bounding box center [669, 266] width 249 height 36
click at [709, 268] on p "If you have any questions, please reach out to Amy at 616-304-5247 amylcpa@gmai…" at bounding box center [669, 266] width 249 height 36
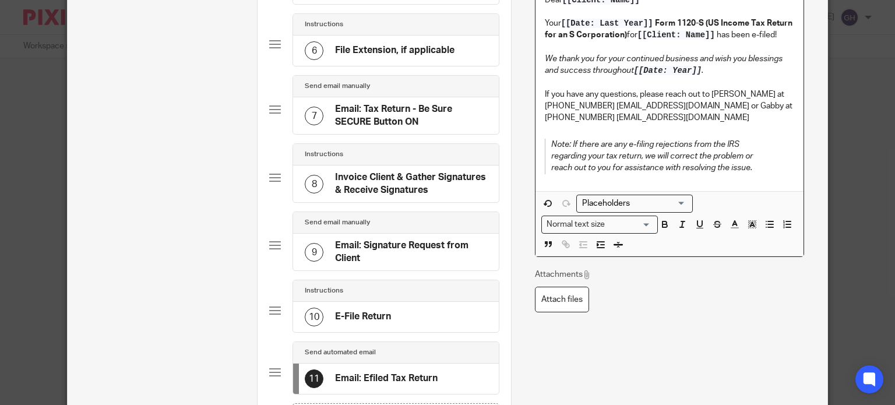
scroll to position [416, 0]
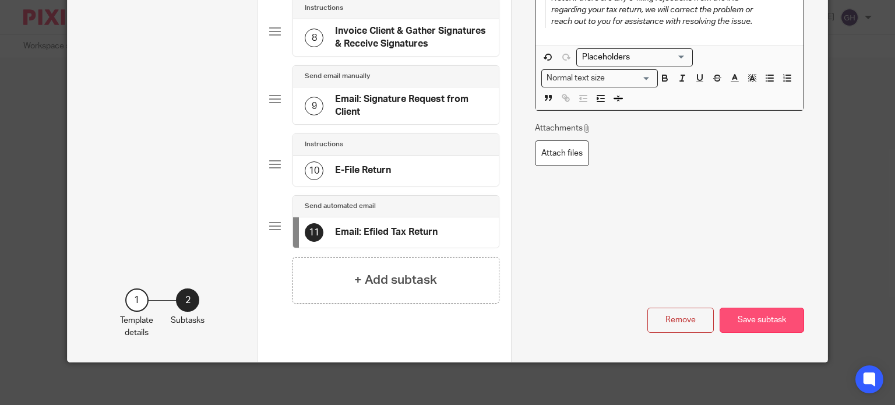
click at [754, 311] on button "Save subtask" at bounding box center [762, 320] width 85 height 25
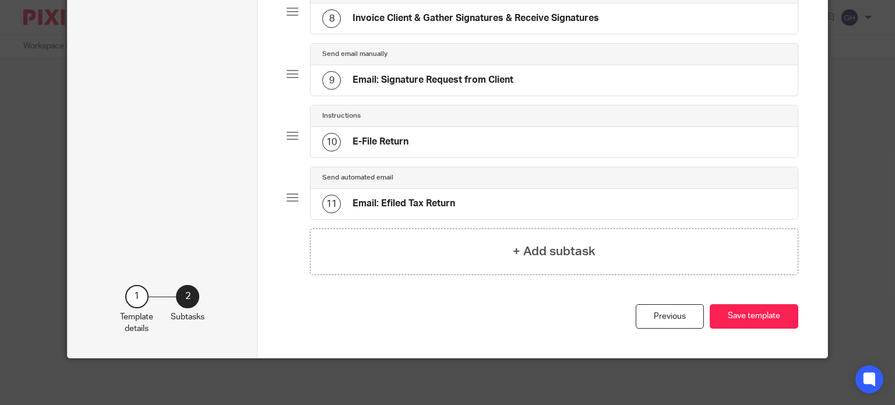
scroll to position [554, 0]
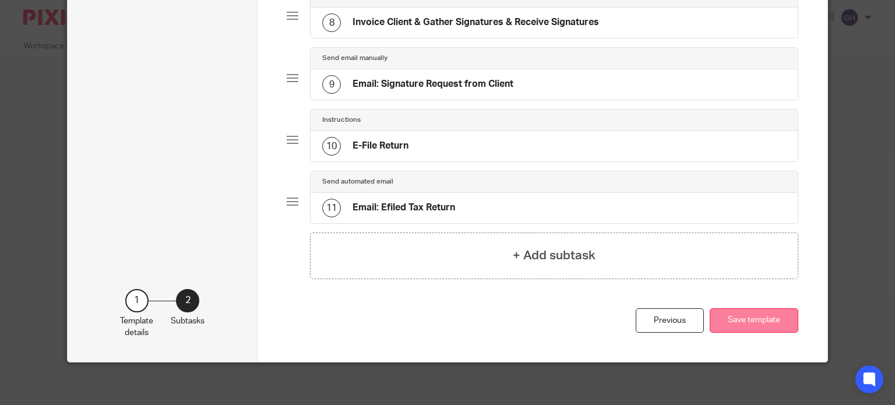
click at [755, 317] on button "Save template" at bounding box center [754, 320] width 89 height 25
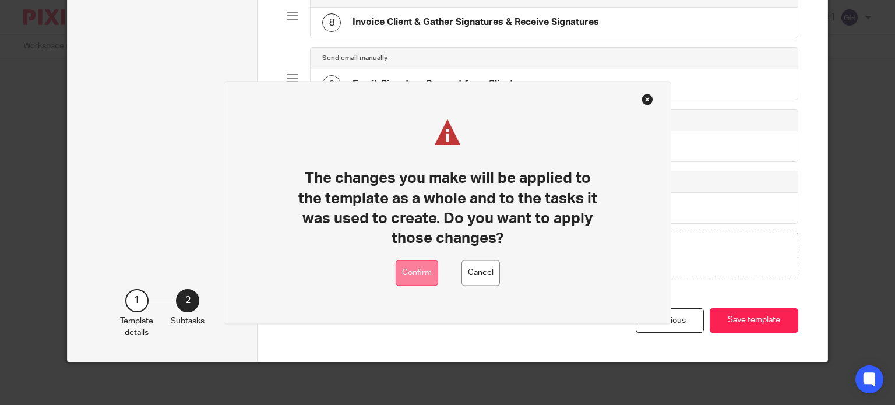
click at [420, 263] on button "Confirm" at bounding box center [417, 273] width 43 height 26
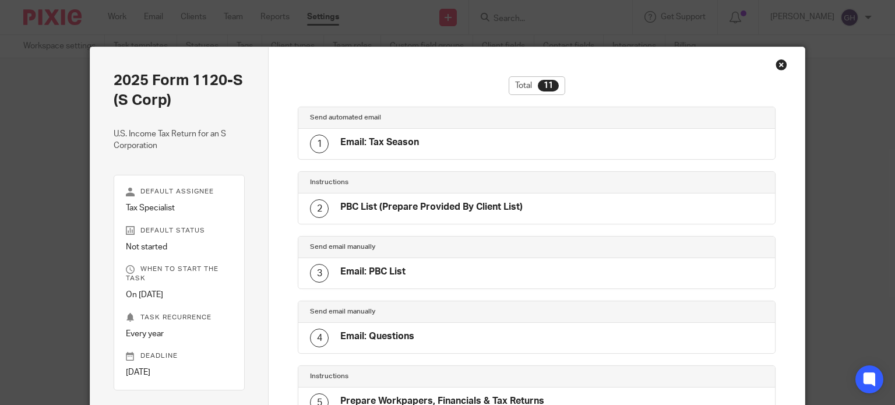
click at [776, 65] on div "Close this dialog window" at bounding box center [782, 65] width 12 height 12
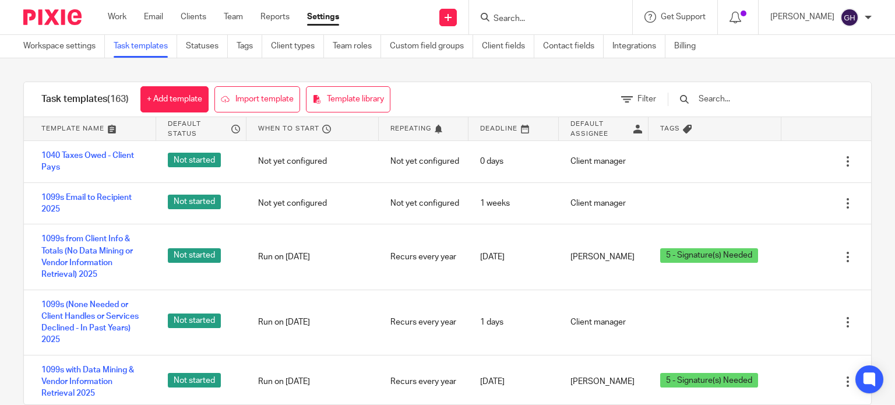
click at [104, 12] on div "Work Email Clients Team Reports Settings Work Email Clients Team Reports Settin…" at bounding box center [226, 17] width 260 height 34
click at [124, 22] on link "Work" at bounding box center [117, 17] width 19 height 12
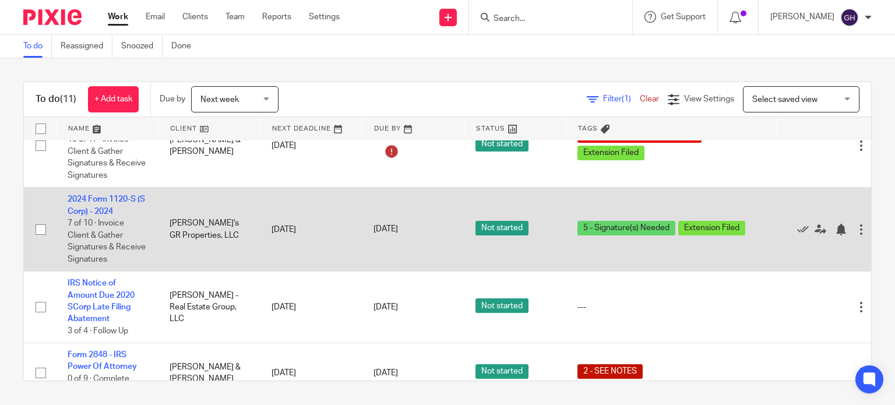
scroll to position [207, 0]
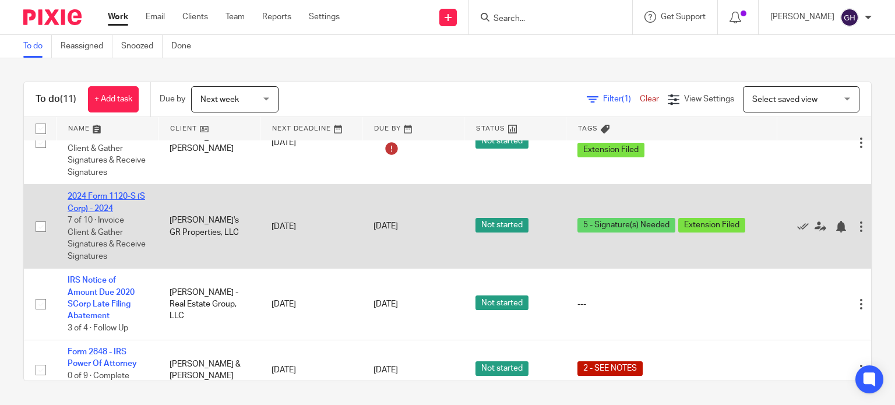
click at [114, 202] on link "2024 Form 1120-S (S Corp) - 2024" at bounding box center [107, 202] width 78 height 20
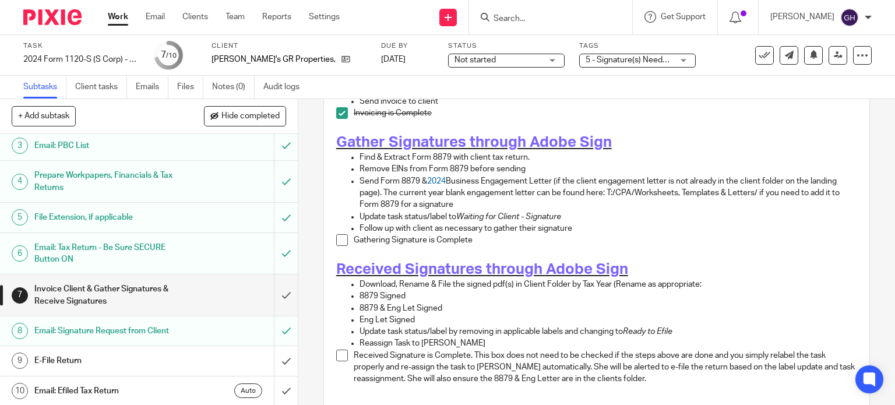
scroll to position [174, 0]
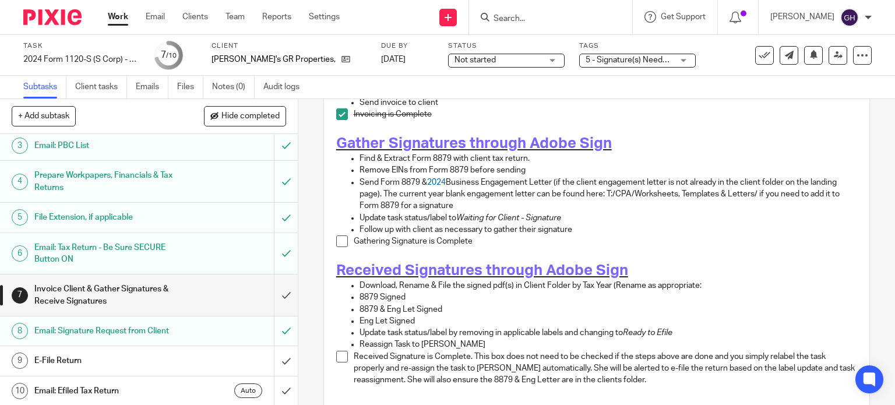
click at [343, 235] on span at bounding box center [342, 241] width 12 height 12
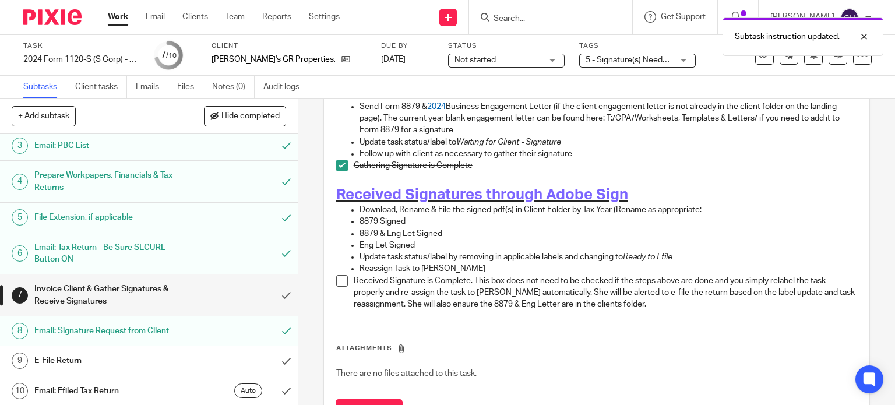
scroll to position [292, 0]
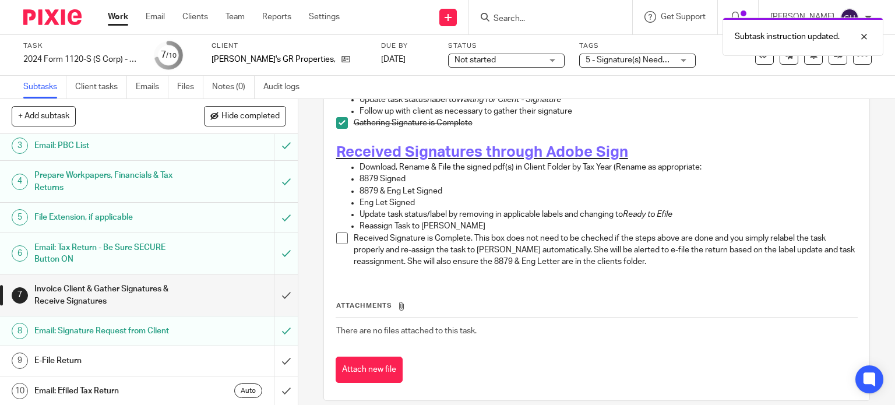
click at [609, 59] on span "5 - Signature(s) Needed + 1" at bounding box center [635, 60] width 99 height 8
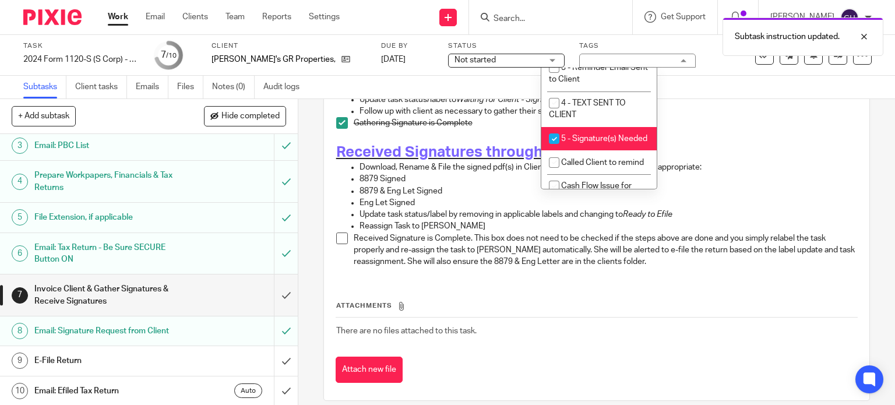
scroll to position [72, 0]
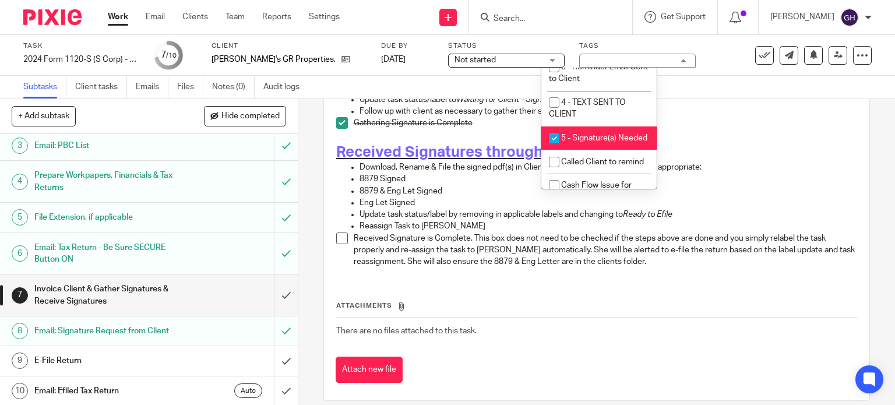
click at [596, 150] on li "5 - Signature(s) Needed" at bounding box center [598, 138] width 115 height 24
checkbox input "false"
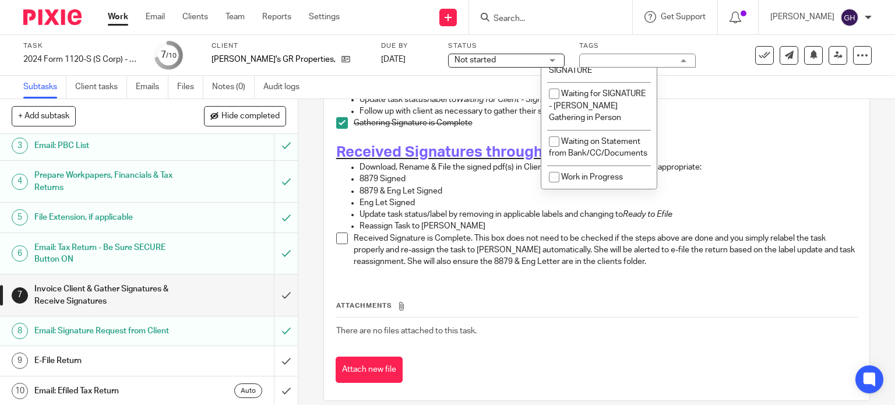
scroll to position [1045, 0]
click at [584, 82] on li "Waiting for Client - SIGNATURE" at bounding box center [598, 65] width 115 height 36
checkbox input "true"
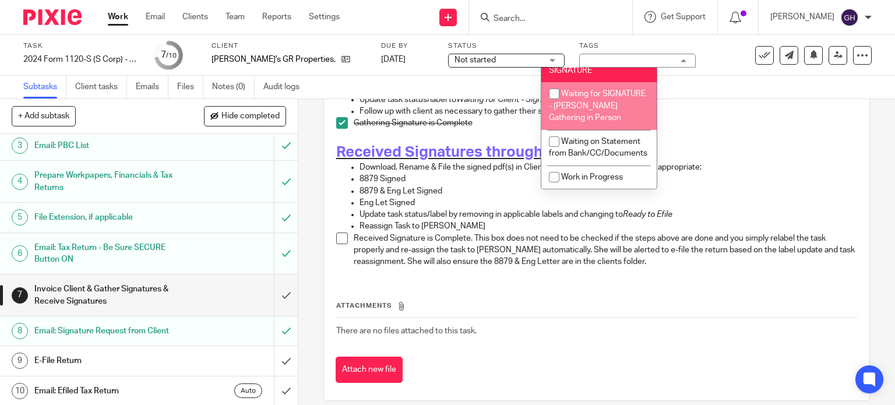
click at [530, 242] on p "Received Signature is Complete. This box does not need to be checked if the ste…" at bounding box center [606, 251] width 504 height 36
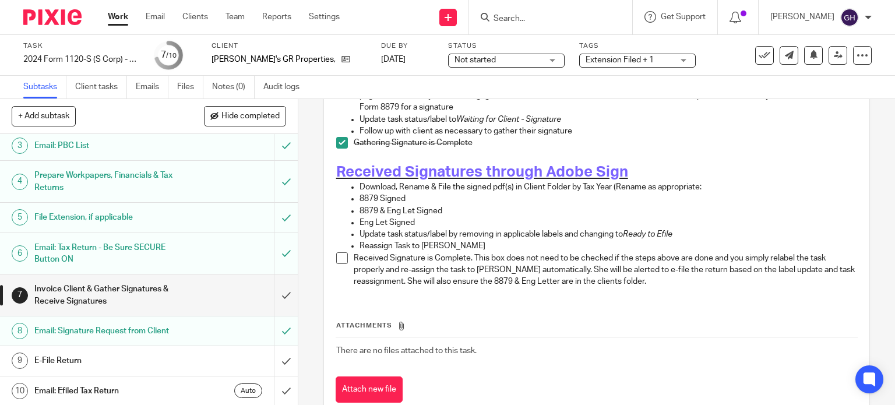
scroll to position [273, 0]
click at [118, 18] on link "Work" at bounding box center [118, 17] width 20 height 12
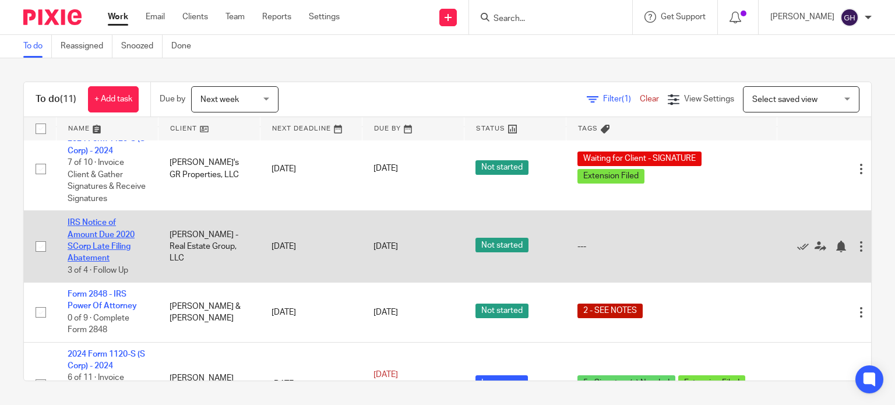
scroll to position [263, 0]
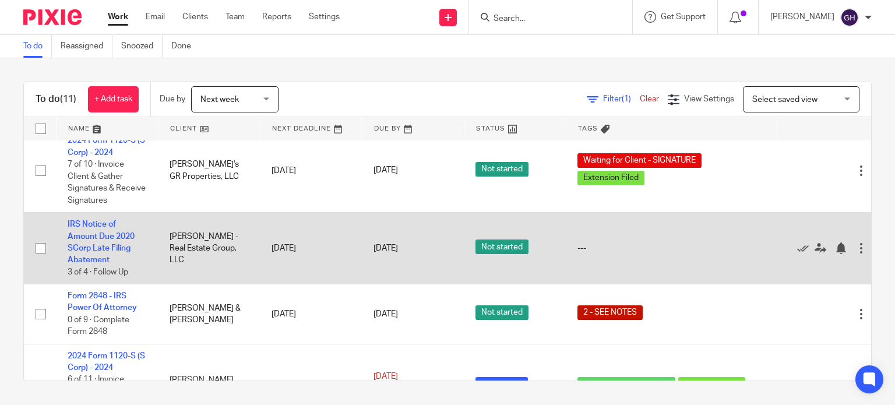
click at [98, 245] on td "IRS Notice of Amount Due 2020 SCorp Late Filing Abatement 3 of 4 · Follow Up" at bounding box center [107, 249] width 102 height 72
click at [102, 240] on link "IRS Notice of Amount Due 2020 SCorp Late Filing Abatement" at bounding box center [101, 242] width 67 height 44
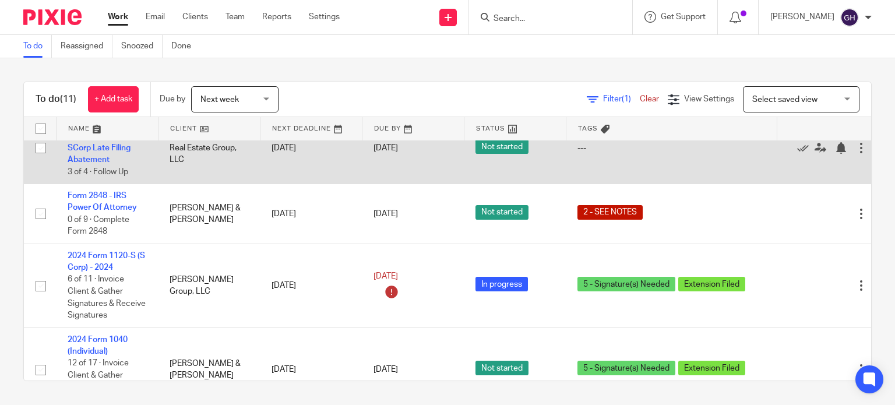
scroll to position [373, 0]
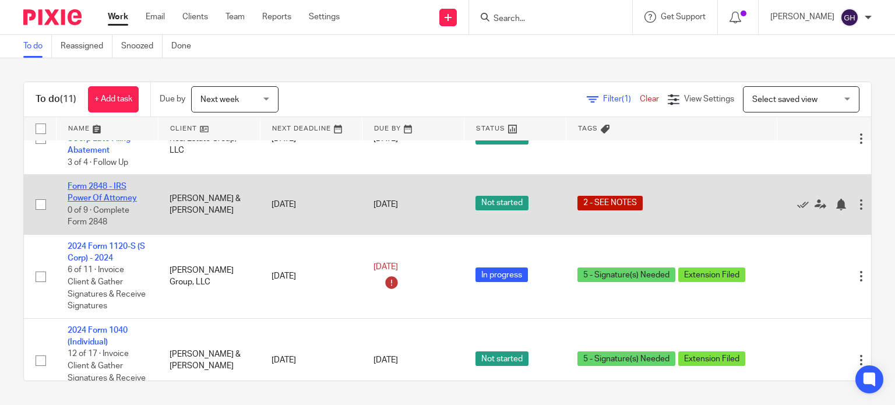
click at [119, 202] on link "Form 2848 - IRS Power Of Attorney" at bounding box center [102, 192] width 69 height 20
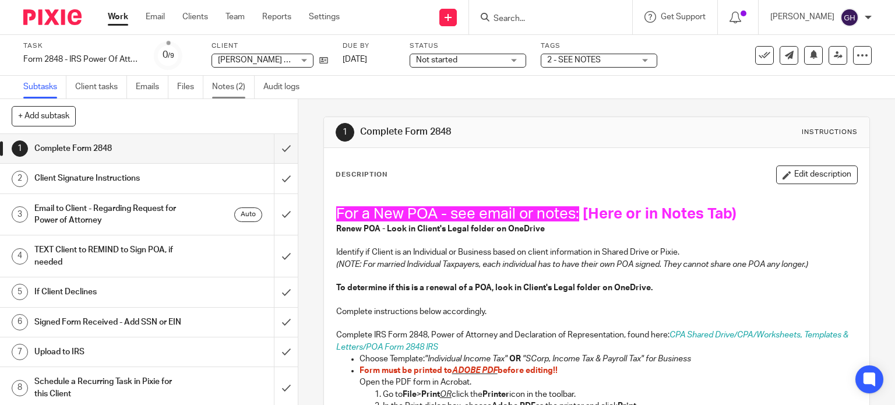
click at [227, 88] on link "Notes (2)" at bounding box center [233, 87] width 43 height 23
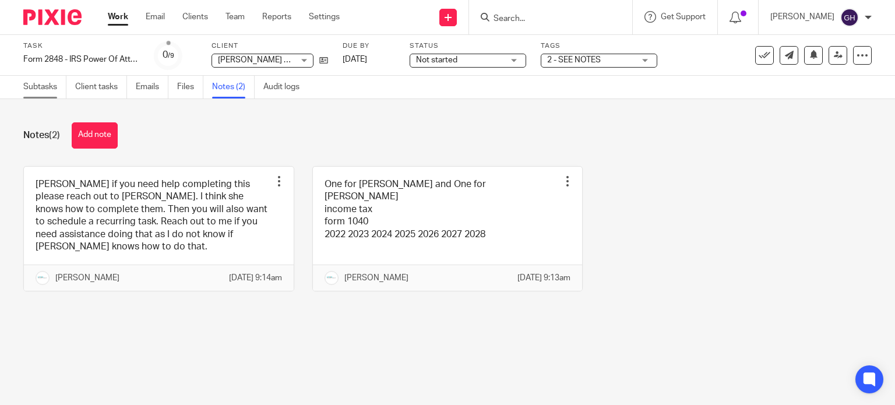
click at [43, 83] on link "Subtasks" at bounding box center [44, 87] width 43 height 23
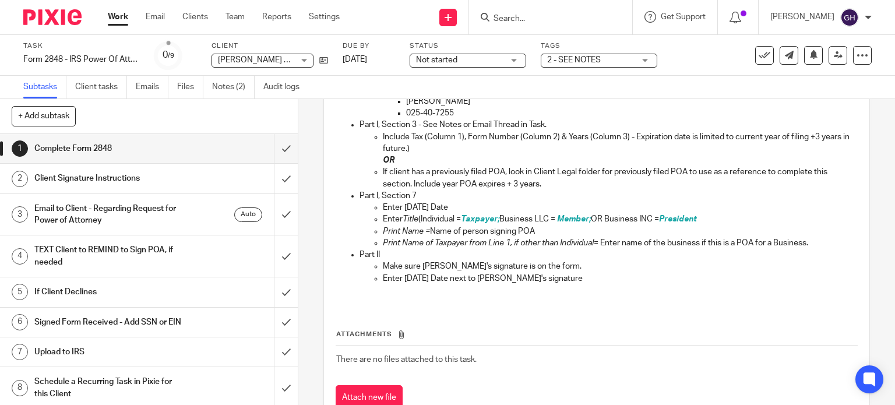
scroll to position [558, 0]
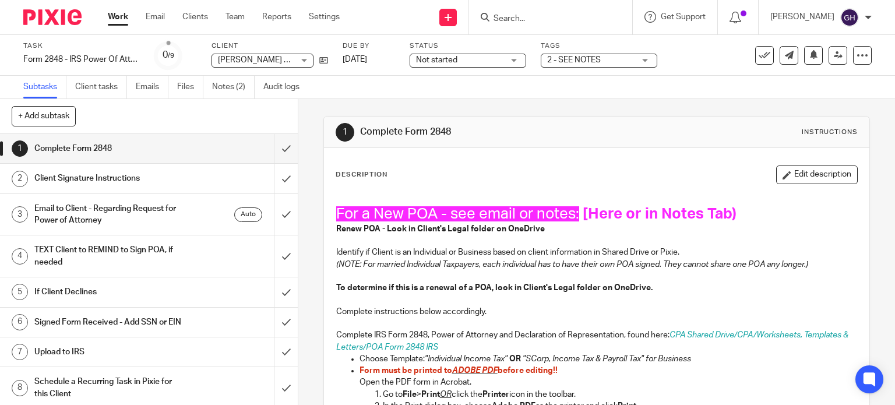
click at [117, 20] on link "Work" at bounding box center [118, 17] width 20 height 12
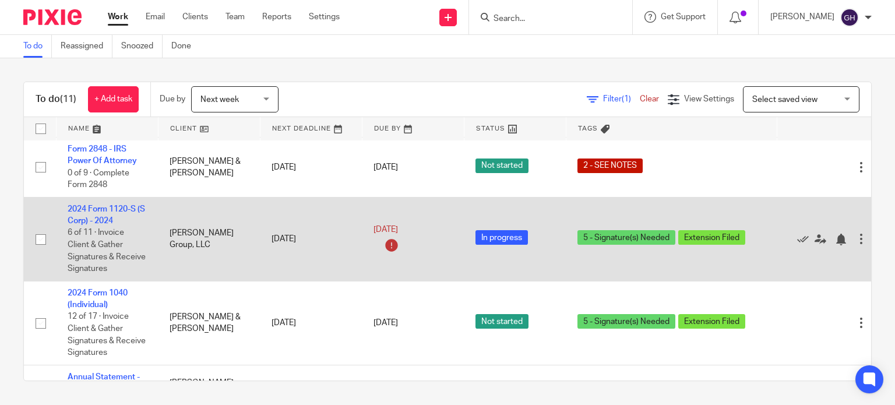
scroll to position [406, 0]
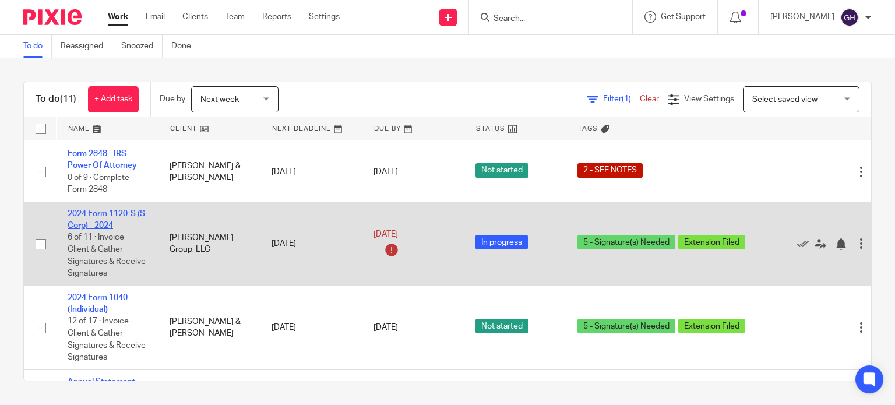
click at [121, 216] on link "2024 Form 1120-S (S Corp) - 2024" at bounding box center [107, 220] width 78 height 20
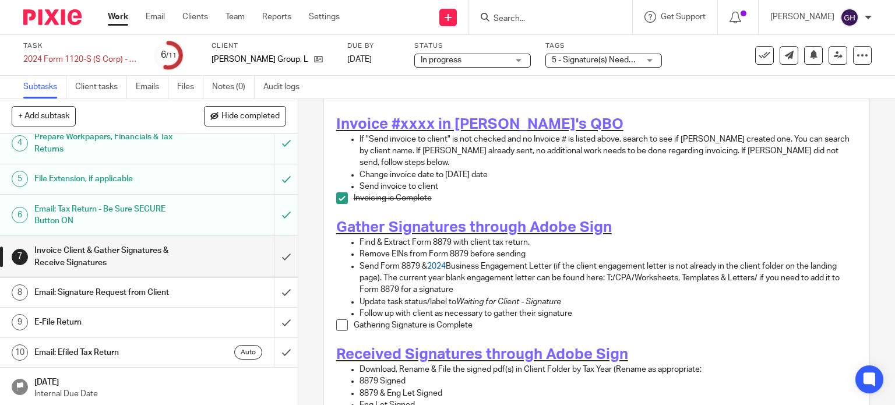
scroll to position [92, 0]
